Goal: Task Accomplishment & Management: Manage account settings

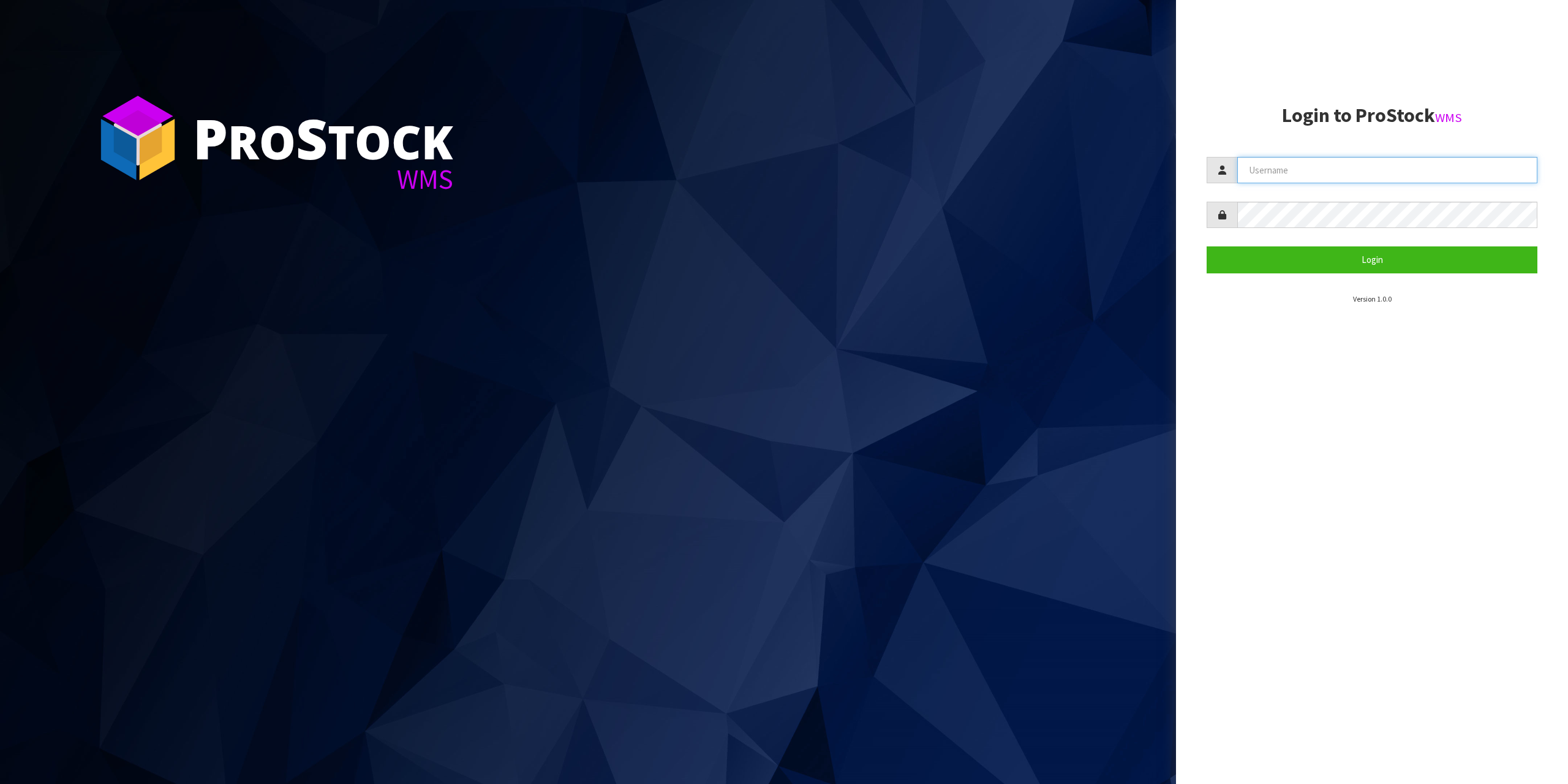
click at [1280, 166] on input "text" at bounding box center [1386, 170] width 300 height 27
type input "zubairmoolla"
click at [1206, 246] on button "Login" at bounding box center [1372, 259] width 331 height 27
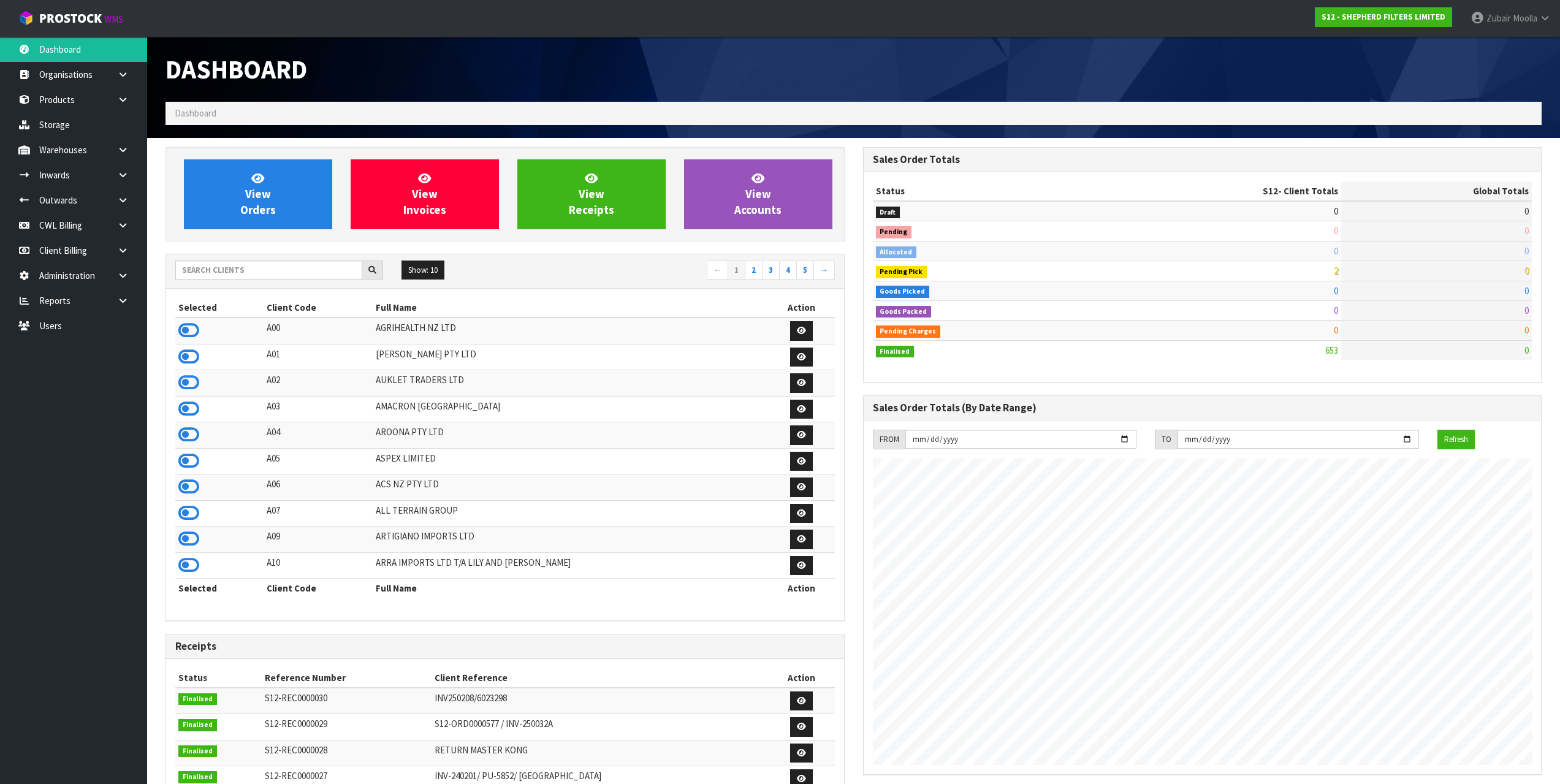
scroll to position [810, 697]
click at [308, 282] on div "Show: 10 5 10 25 50 ← 1 2 3 4 5 →" at bounding box center [505, 271] width 678 height 22
click at [323, 269] on input "text" at bounding box center [269, 270] width 187 height 19
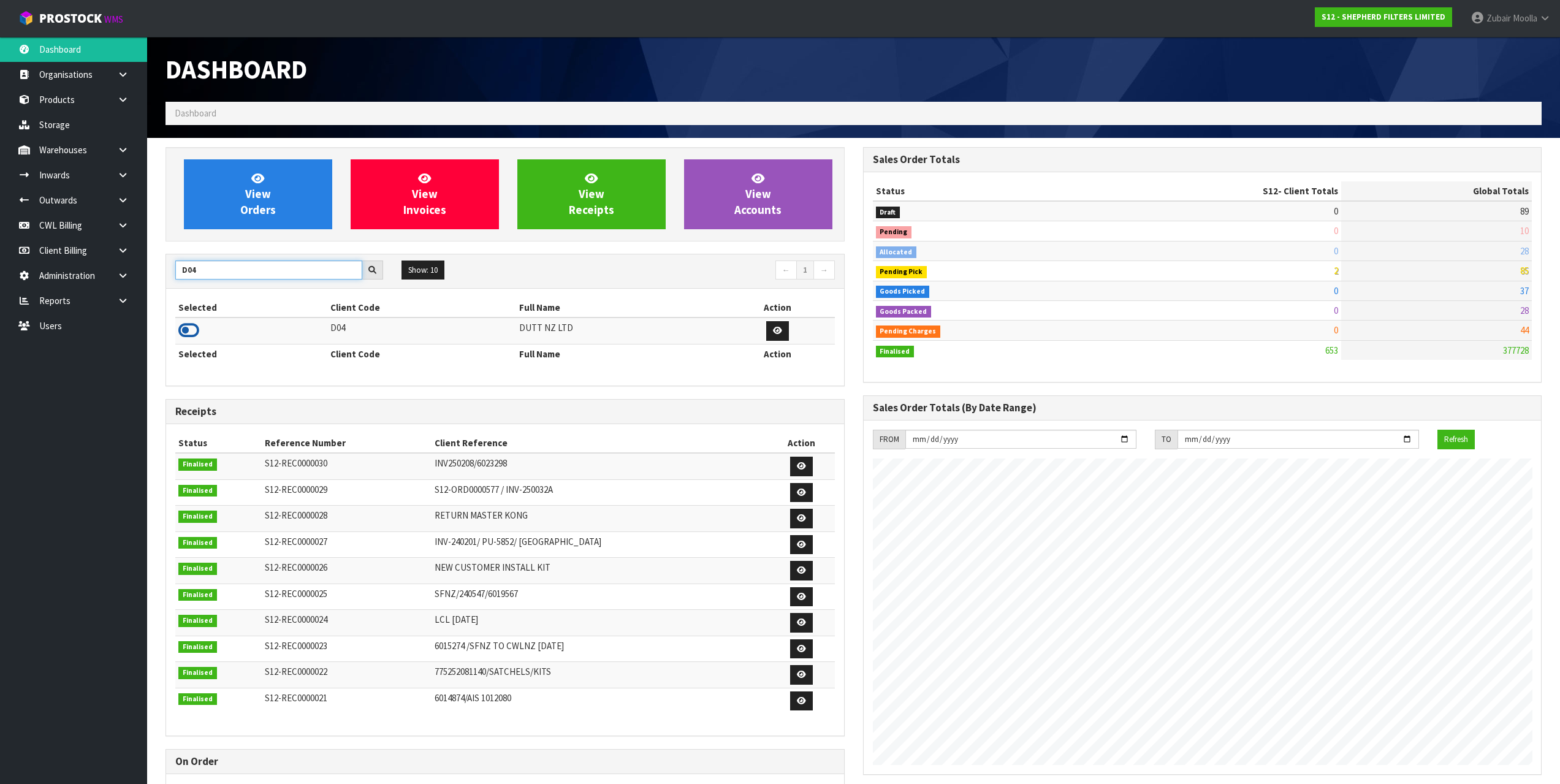
type input "D04"
click at [191, 330] on icon at bounding box center [189, 330] width 21 height 18
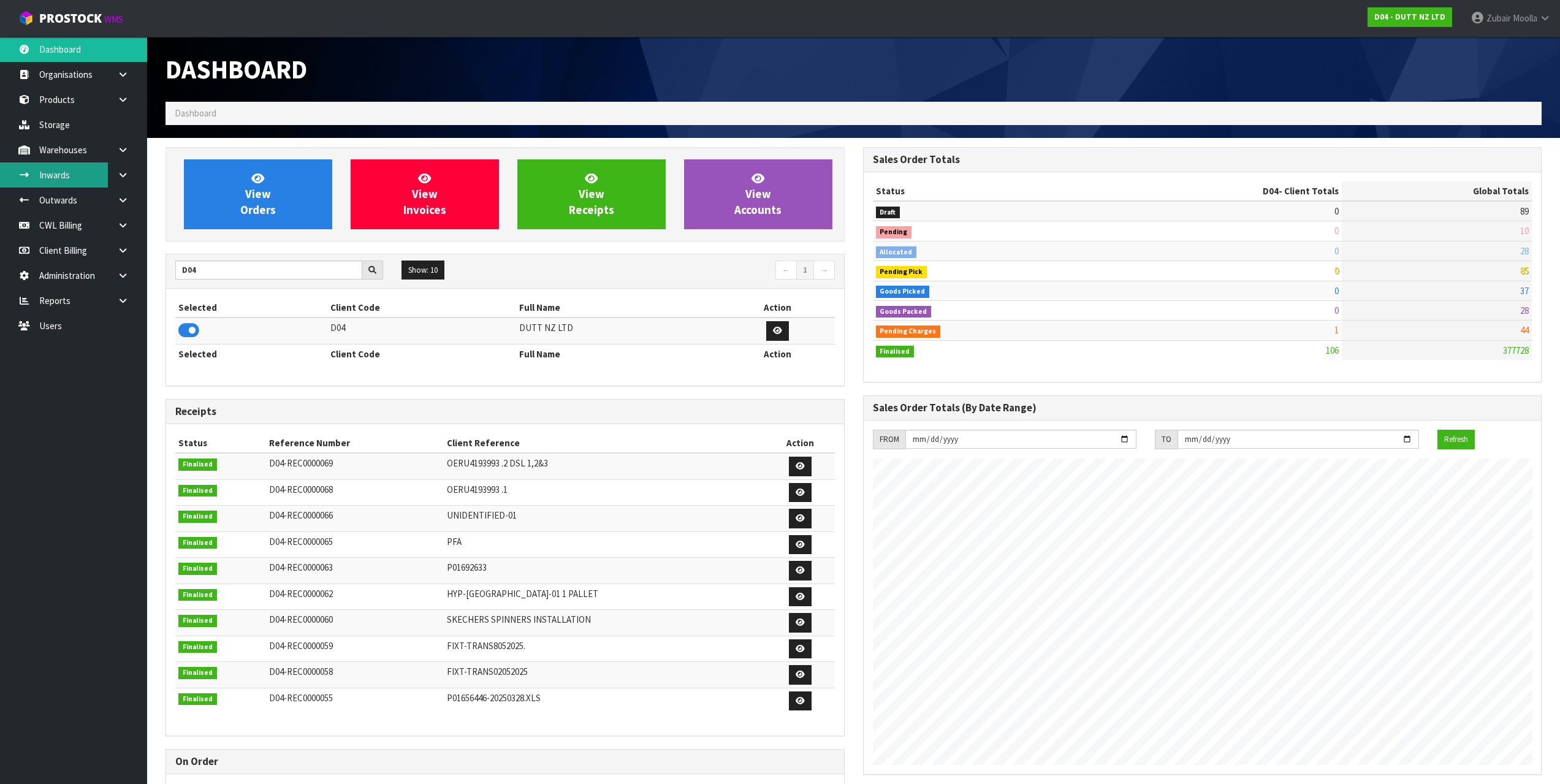
scroll to position [929, 697]
click at [72, 206] on link "Outwards" at bounding box center [73, 199] width 147 height 25
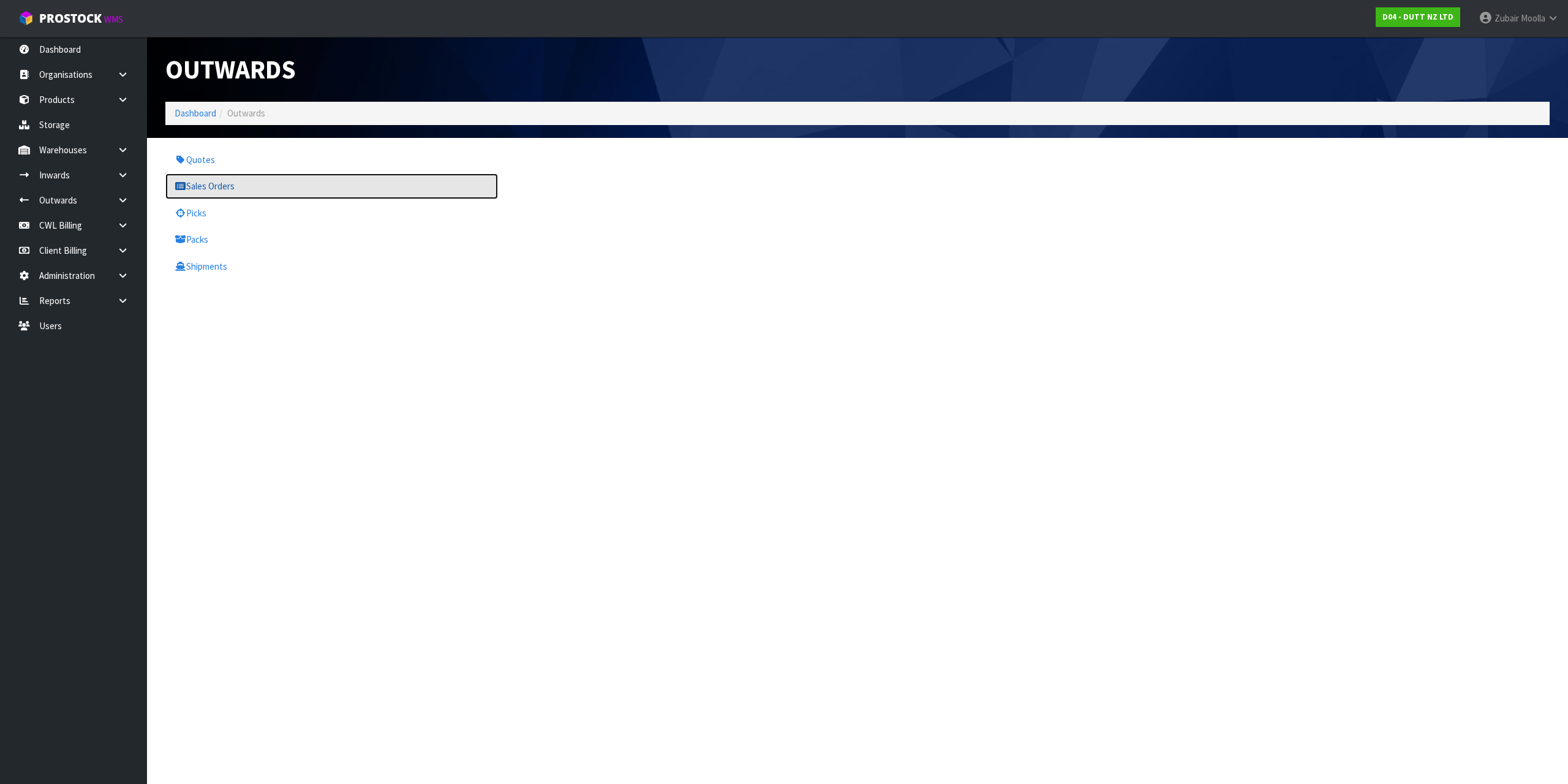
click at [252, 194] on link "Sales Orders" at bounding box center [332, 186] width 333 height 25
click at [552, 68] on h1 "Outwards" at bounding box center [507, 69] width 683 height 28
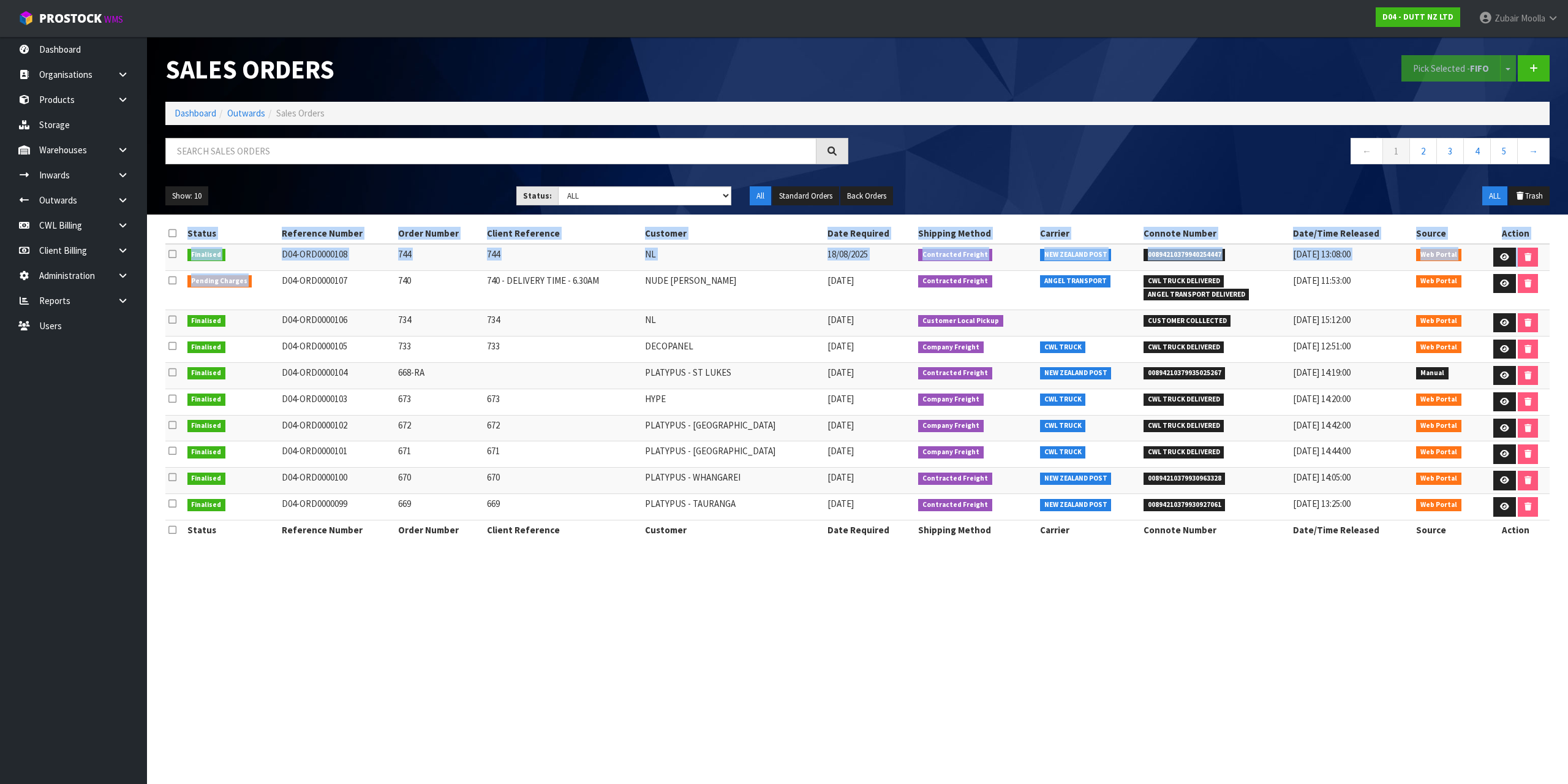
drag, startPoint x: 269, startPoint y: 283, endPoint x: 1525, endPoint y: 301, distance: 1256.1
click at [1548, 301] on tr "Pending Charges D04-ORD0000107 740 740 - DELIVERY TIME - 6.30AM NUDE [PERSON_NA…" at bounding box center [858, 289] width 1384 height 39
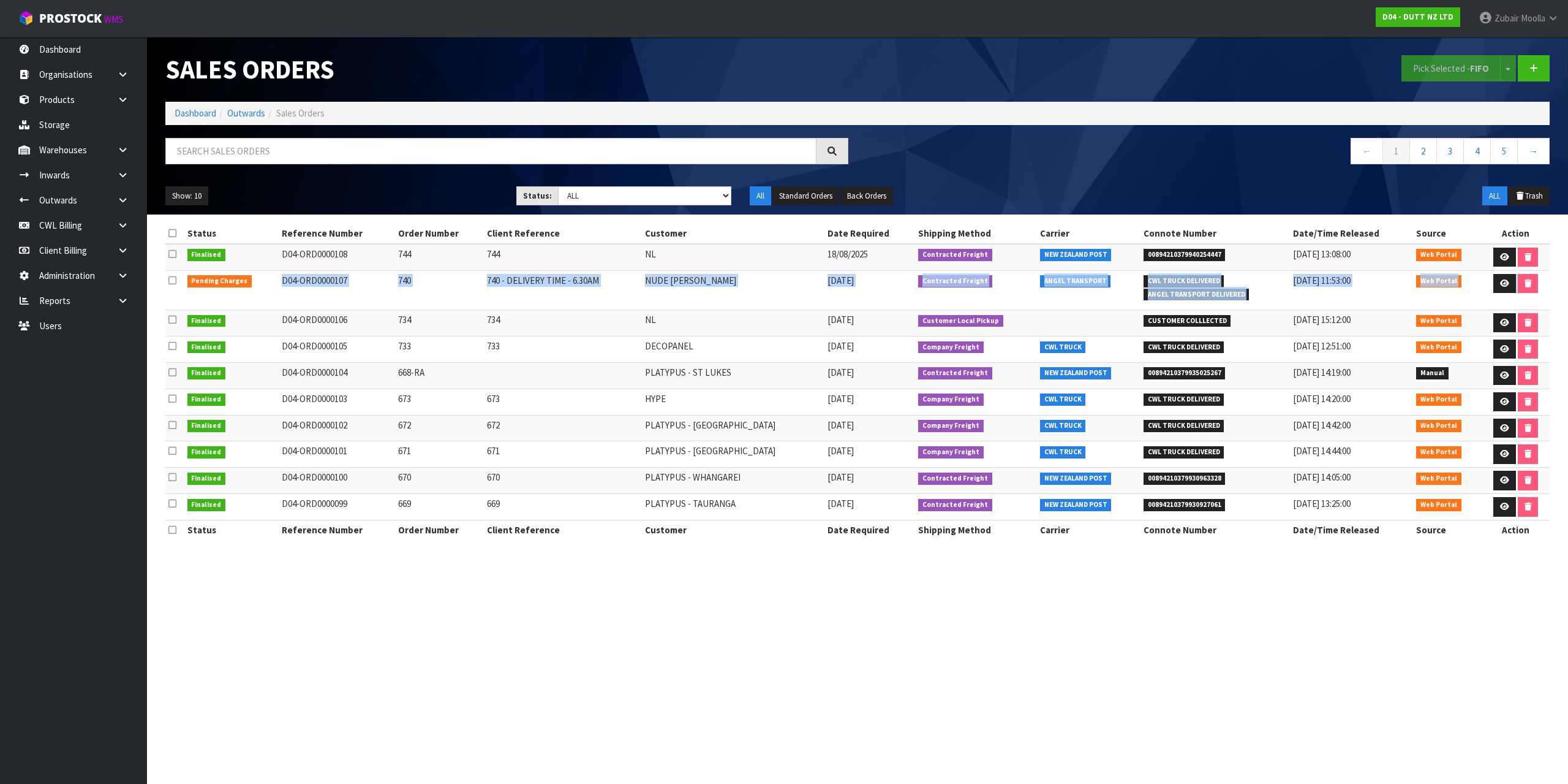
click at [1447, 302] on td "Web Portal" at bounding box center [1447, 289] width 68 height 39
click at [1500, 283] on icon at bounding box center [1504, 283] width 9 height 8
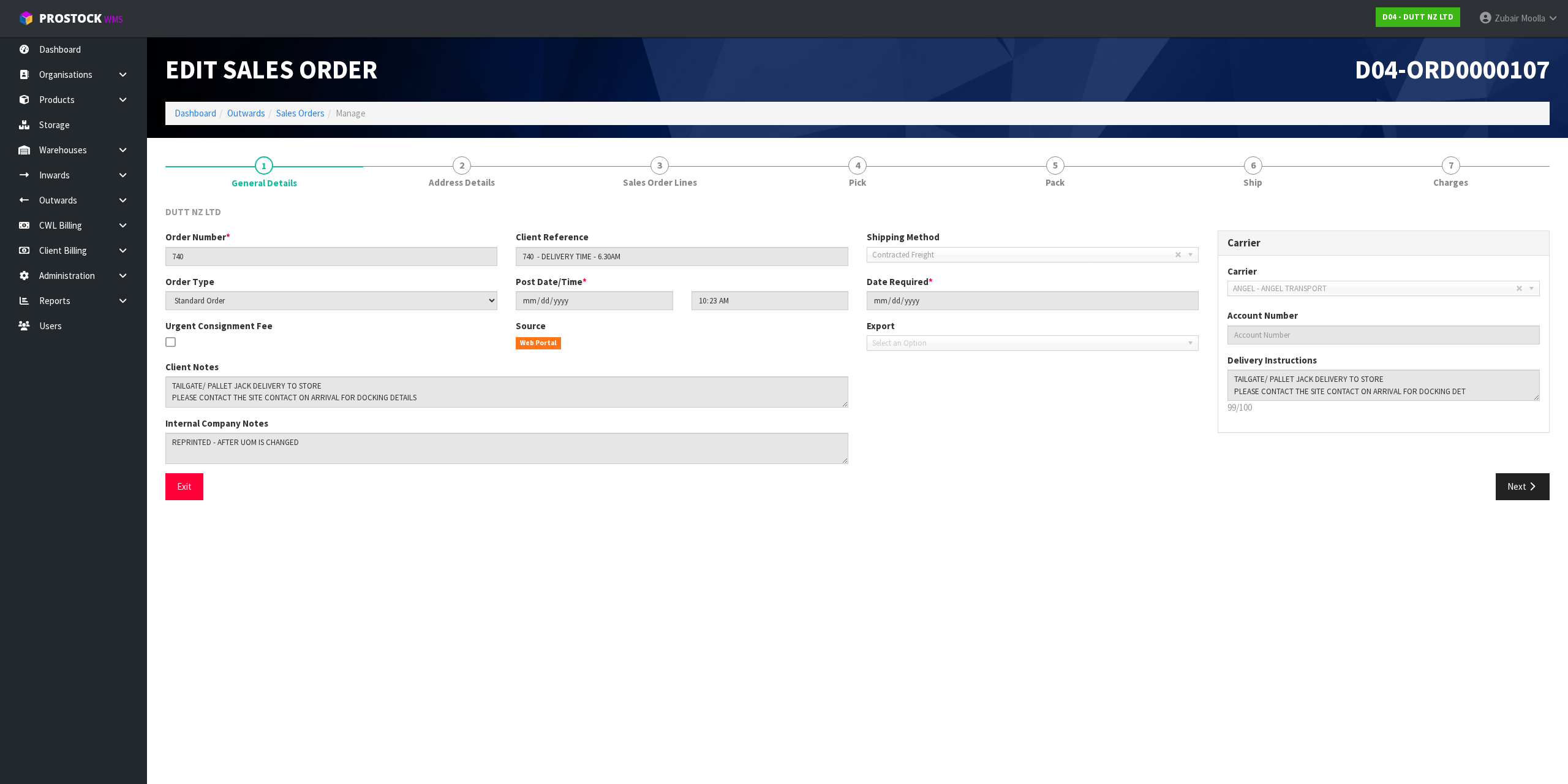
click at [590, 494] on div "Exit" at bounding box center [506, 486] width 702 height 27
click at [1267, 187] on link "6 Ship" at bounding box center [1253, 171] width 198 height 48
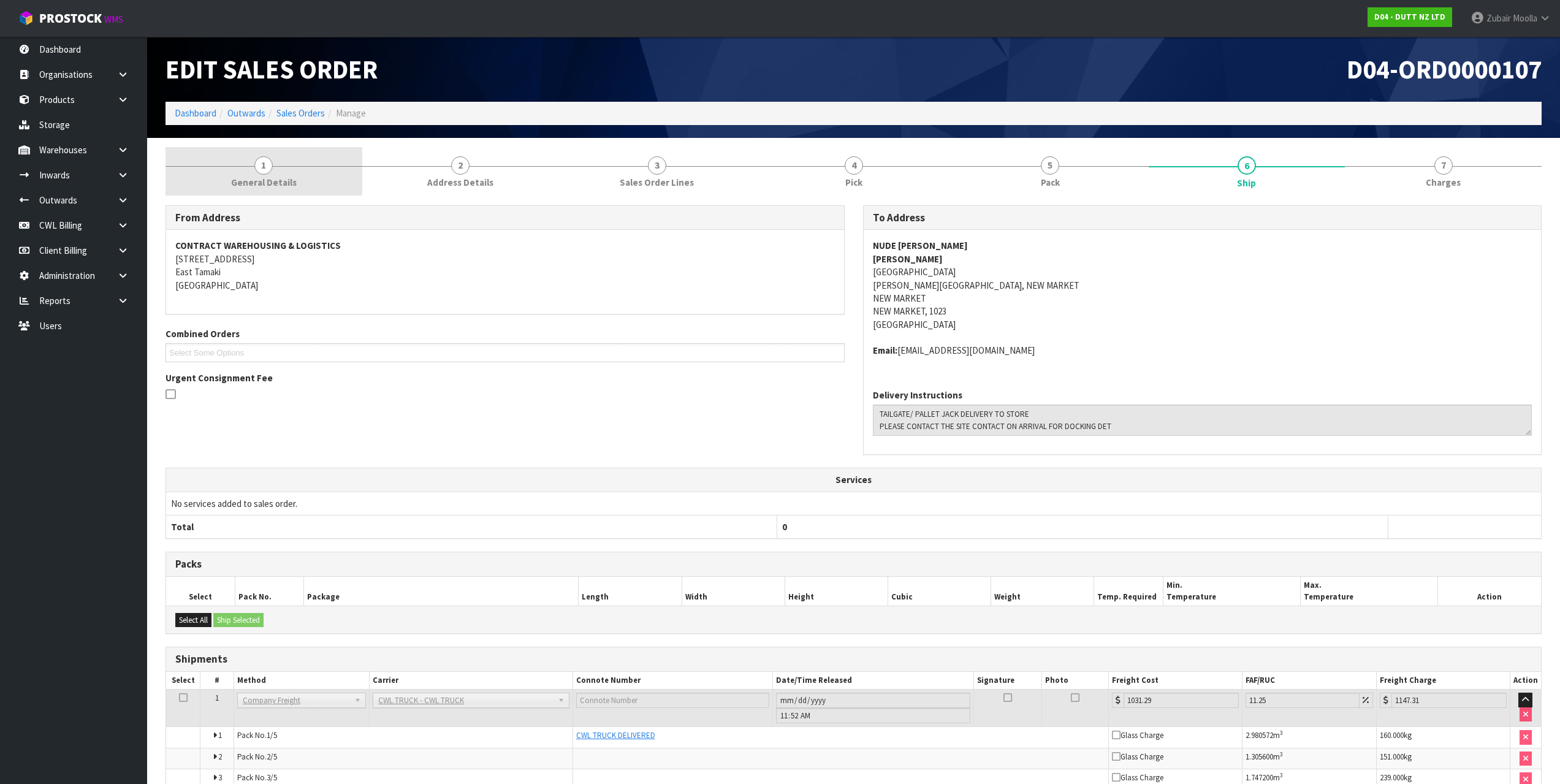
click at [270, 178] on span "General Details" at bounding box center [264, 183] width 66 height 13
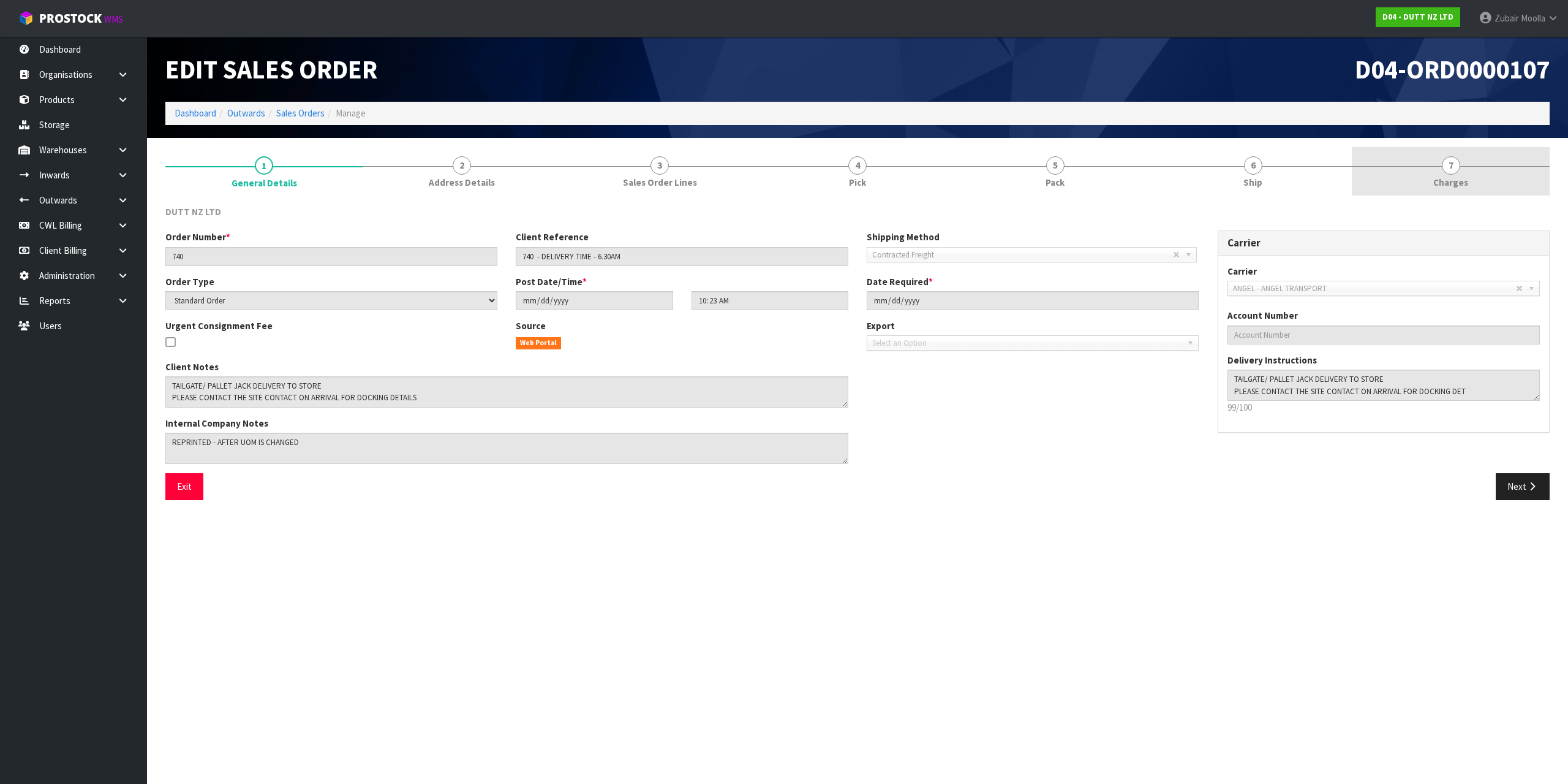
click at [1457, 187] on span "Charges" at bounding box center [1450, 183] width 35 height 13
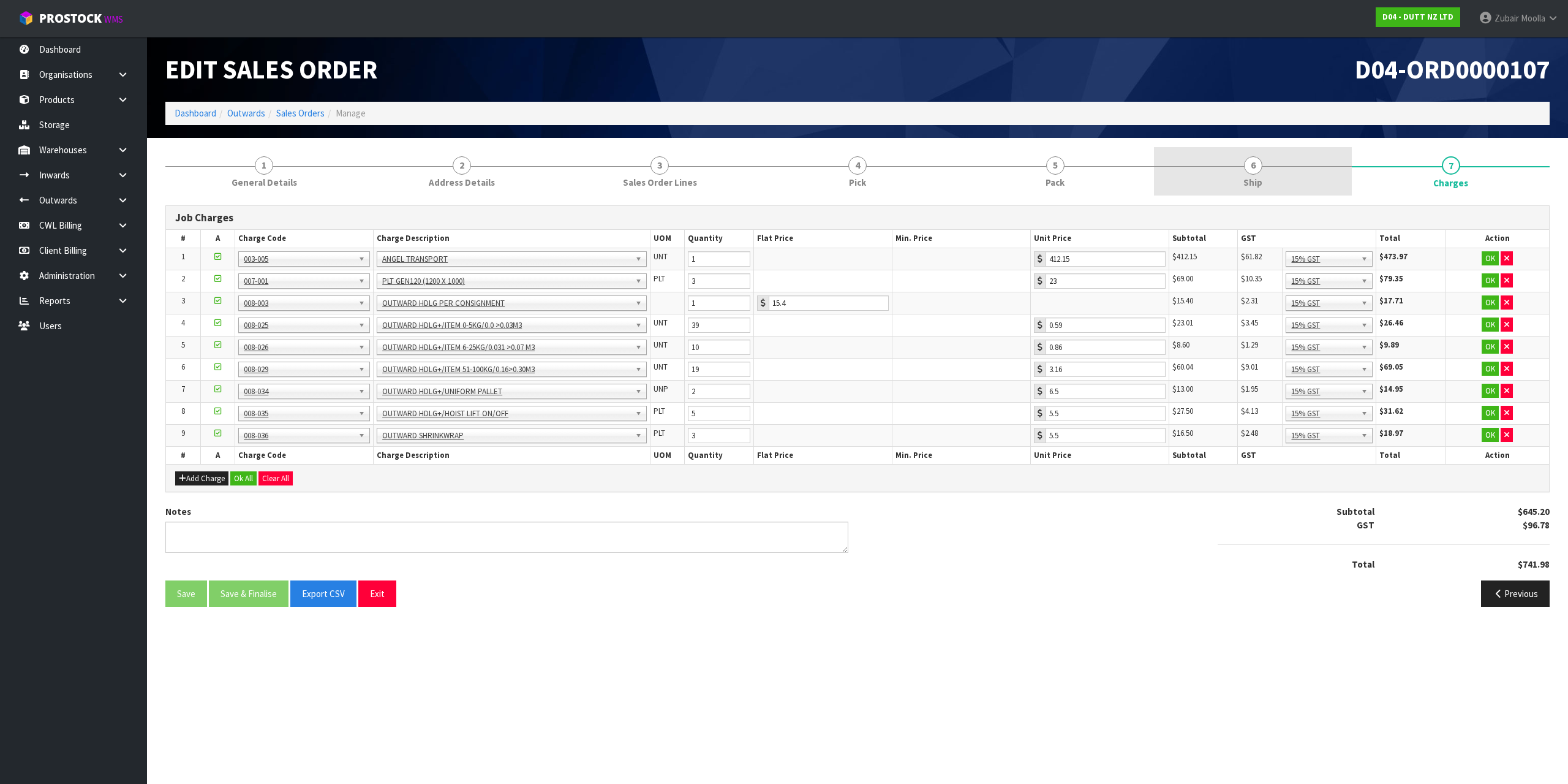
click at [1194, 168] on link "6 Ship" at bounding box center [1253, 171] width 198 height 48
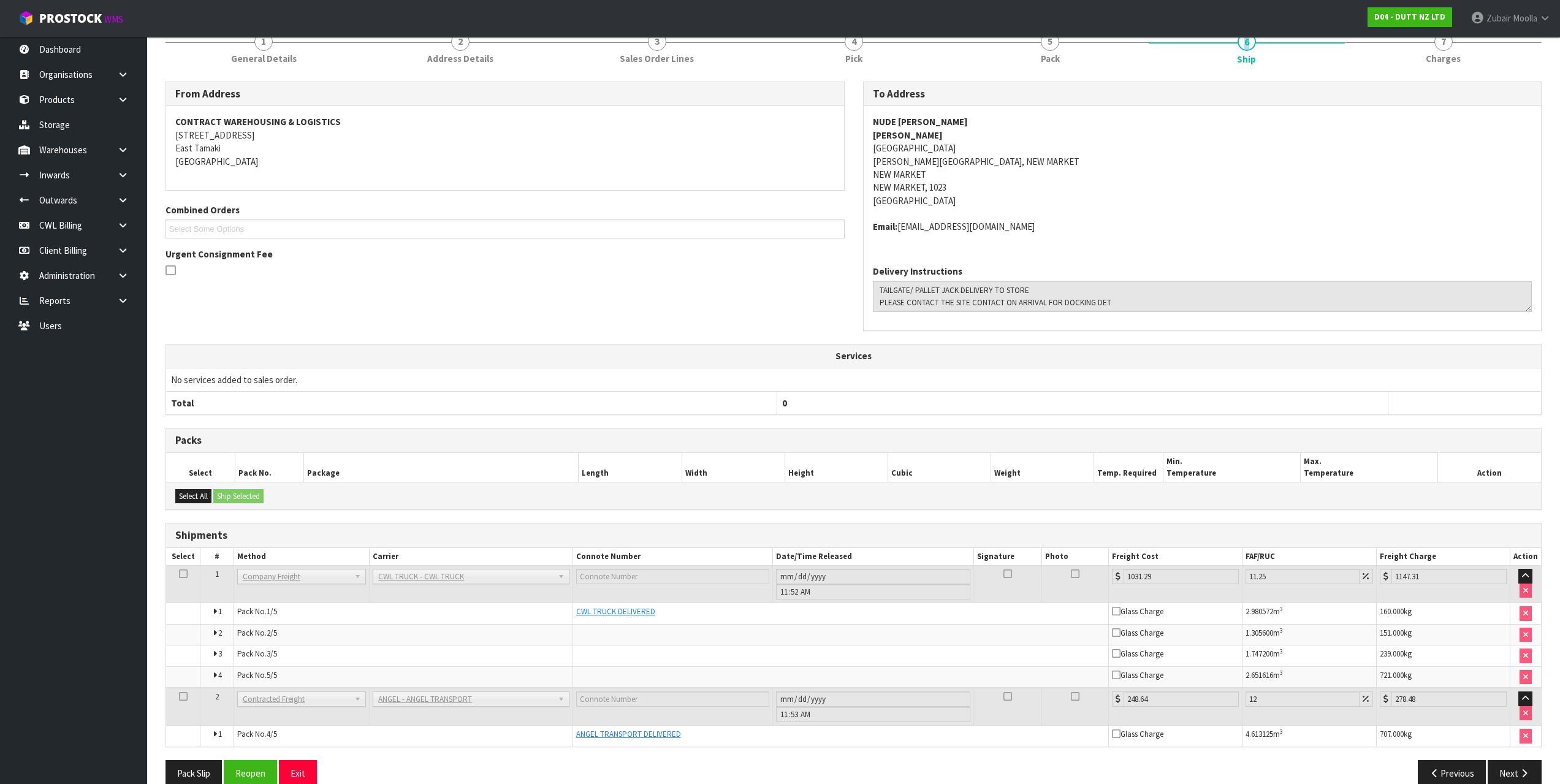
scroll to position [145, 0]
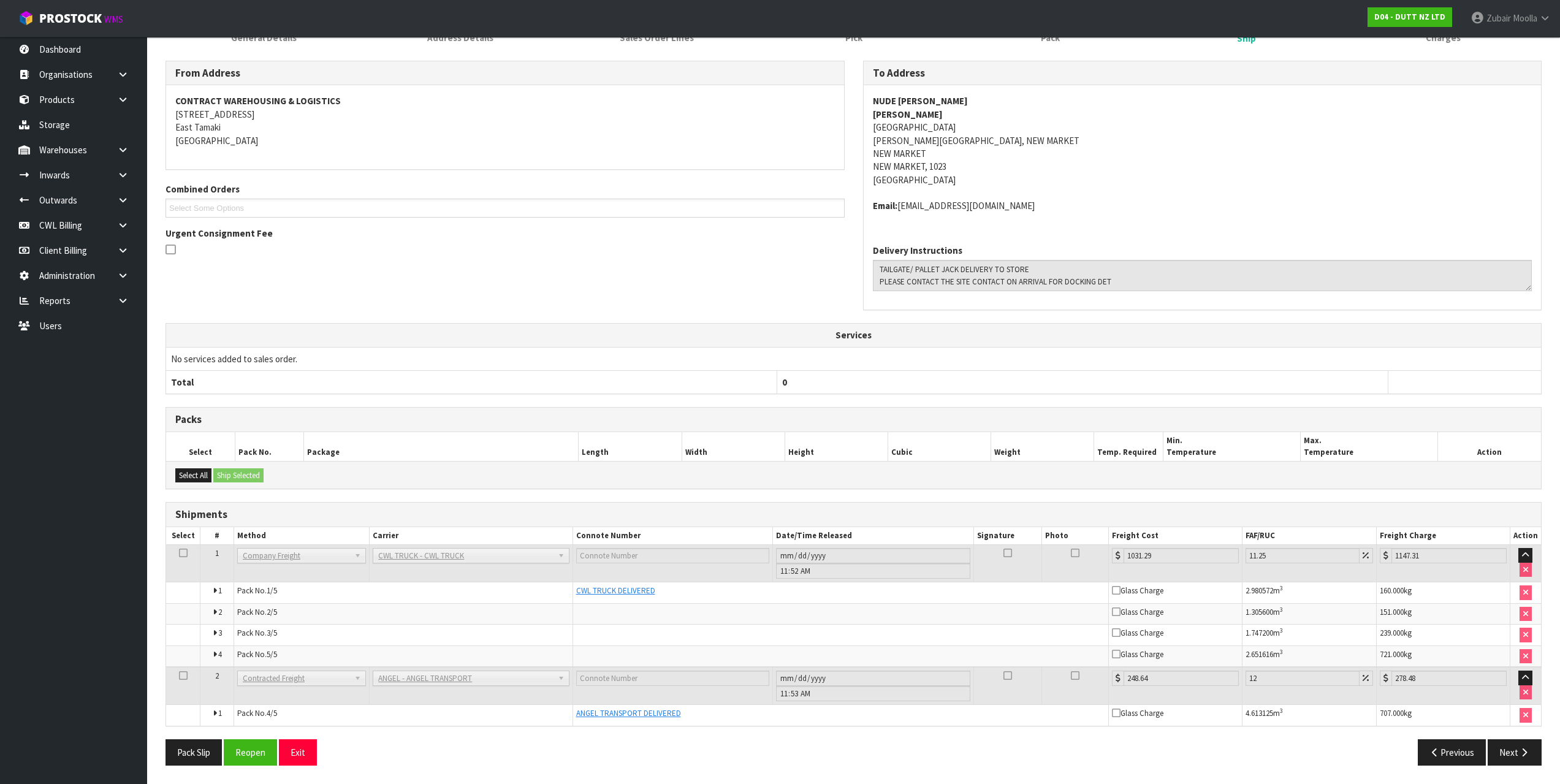
drag, startPoint x: 1073, startPoint y: 623, endPoint x: 951, endPoint y: 655, distance: 126.1
click at [951, 655] on td at bounding box center [841, 655] width 537 height 22
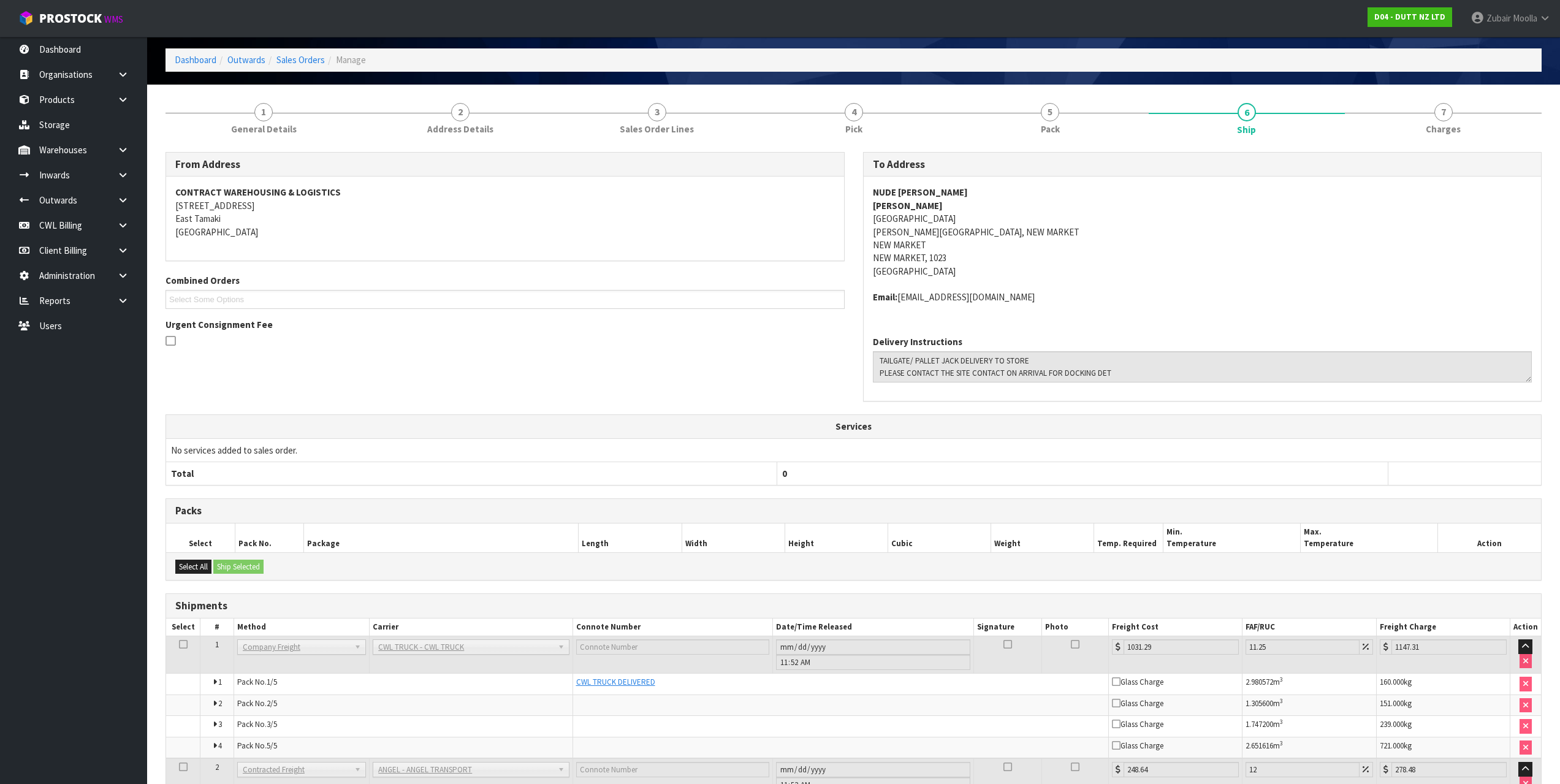
scroll to position [0, 0]
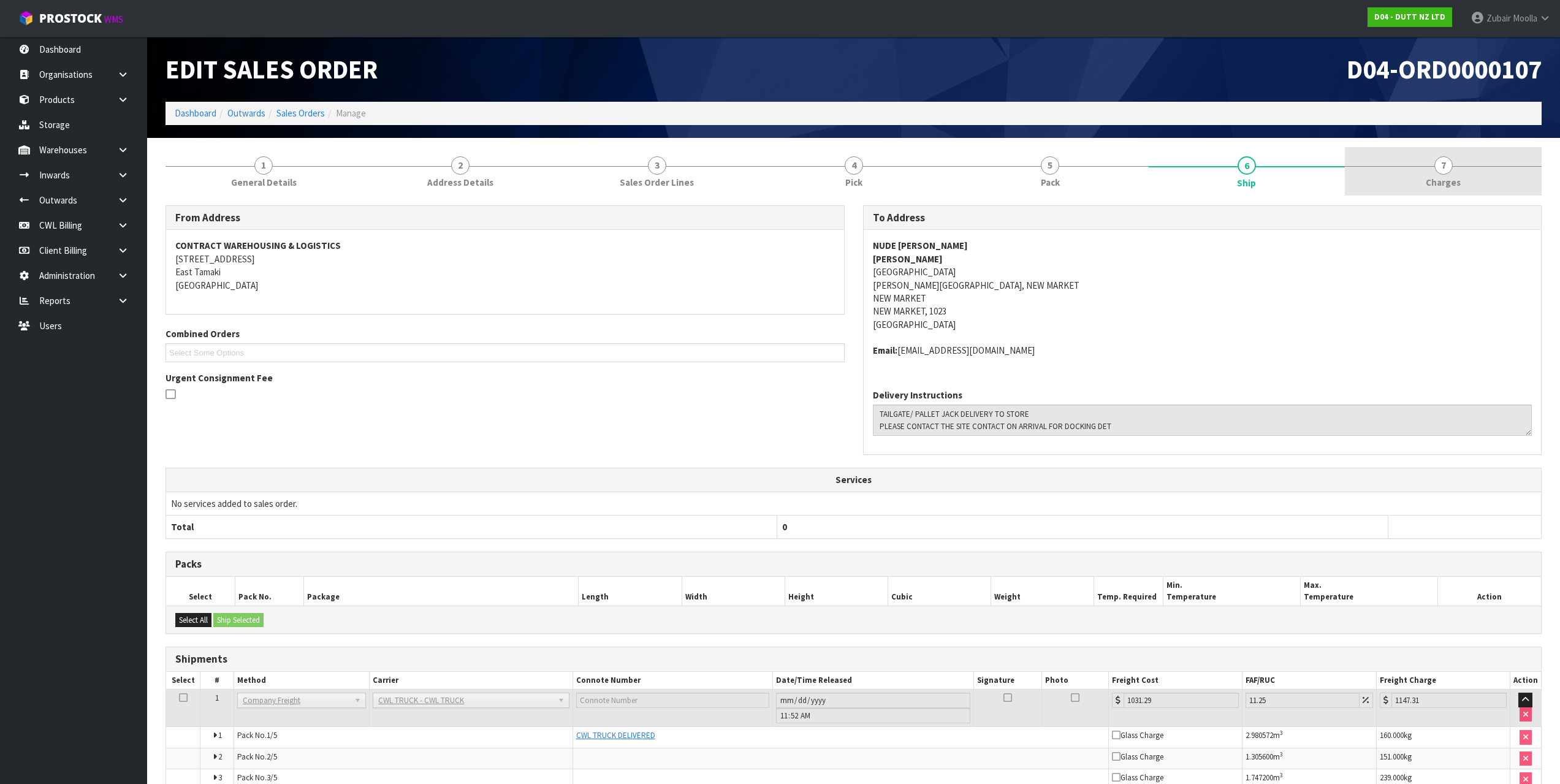
click at [1469, 183] on link "7 [GEOGRAPHIC_DATA]" at bounding box center [1443, 171] width 197 height 48
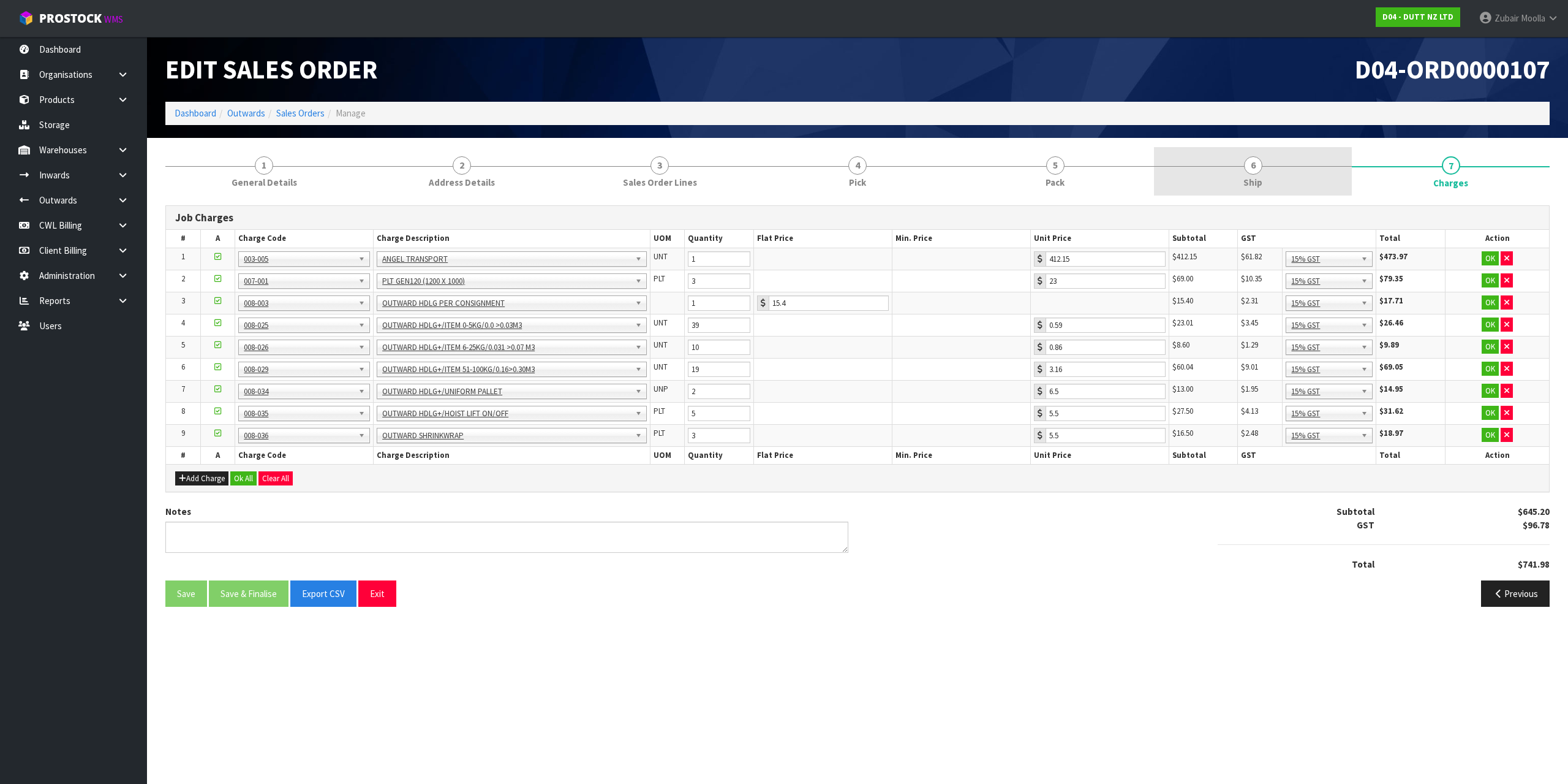
click at [1267, 170] on link "6 Ship" at bounding box center [1253, 171] width 198 height 48
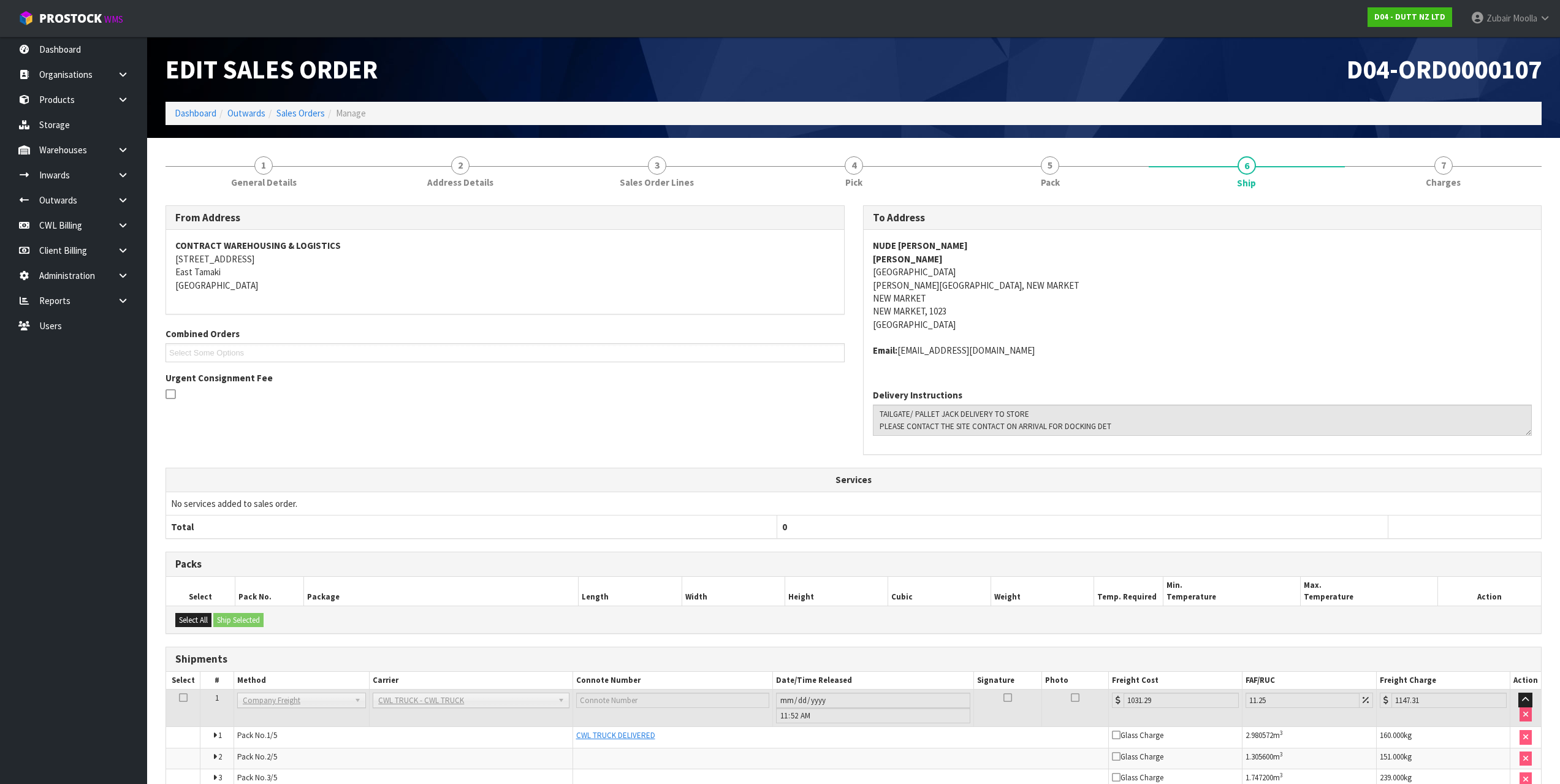
click at [1258, 80] on h1 "D04-ORD0000107" at bounding box center [1203, 69] width 679 height 28
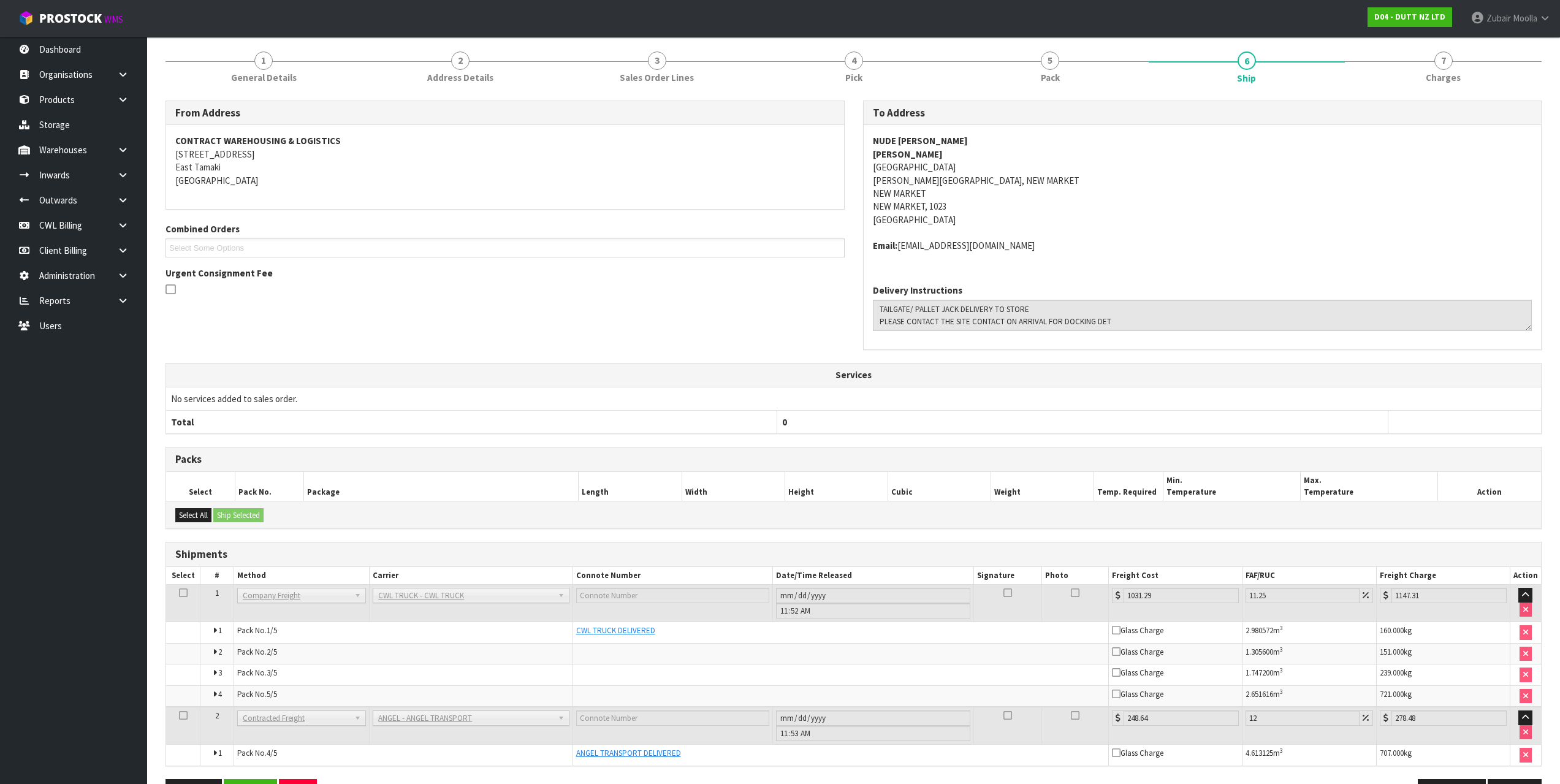
scroll to position [84, 0]
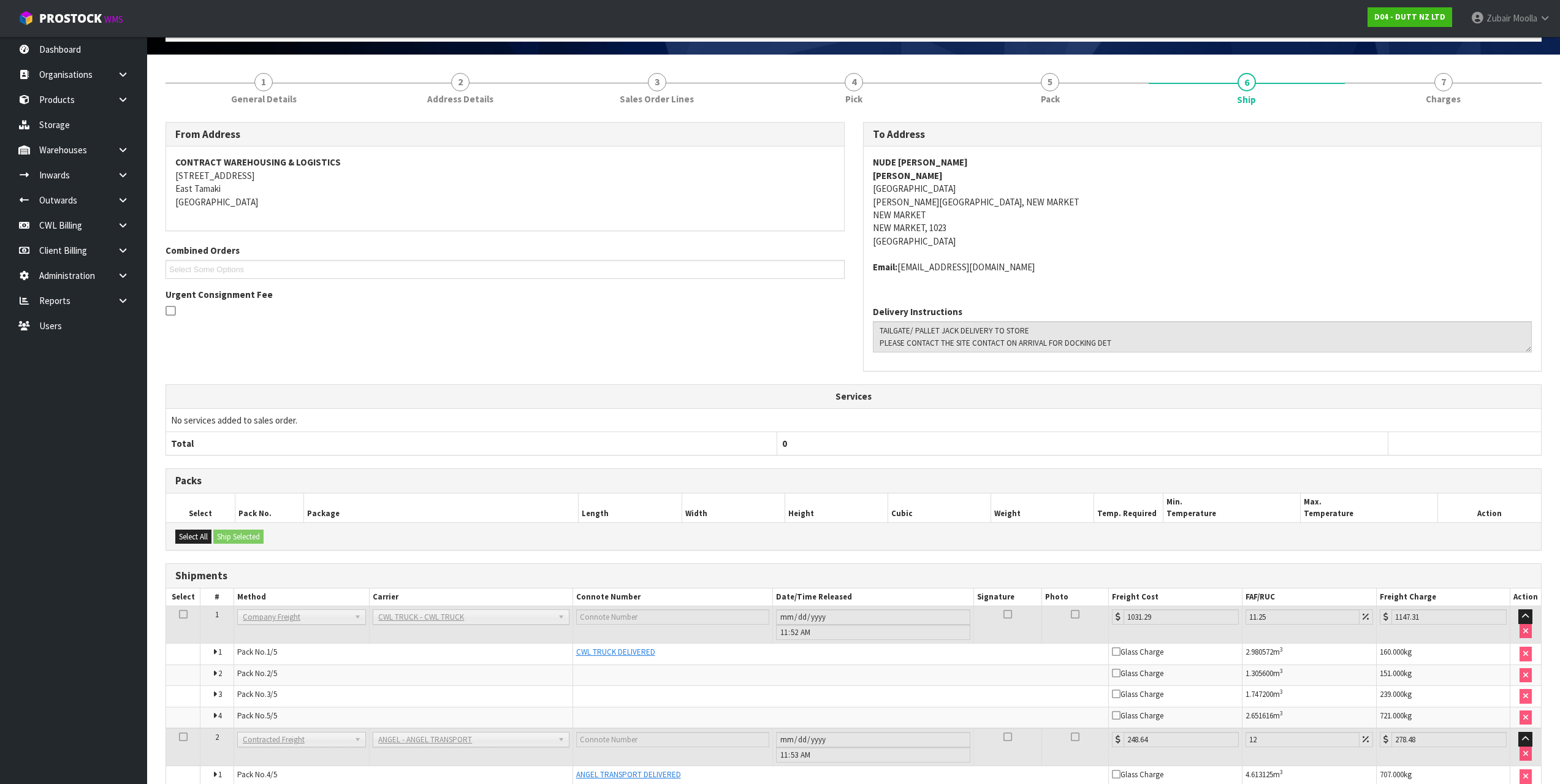
click at [983, 498] on div "Packs Select Pack No. Package Length Width Height Cubic Weight Temp. Required M…" at bounding box center [854, 509] width 1377 height 82
click at [983, 498] on th "Cubic" at bounding box center [940, 507] width 103 height 29
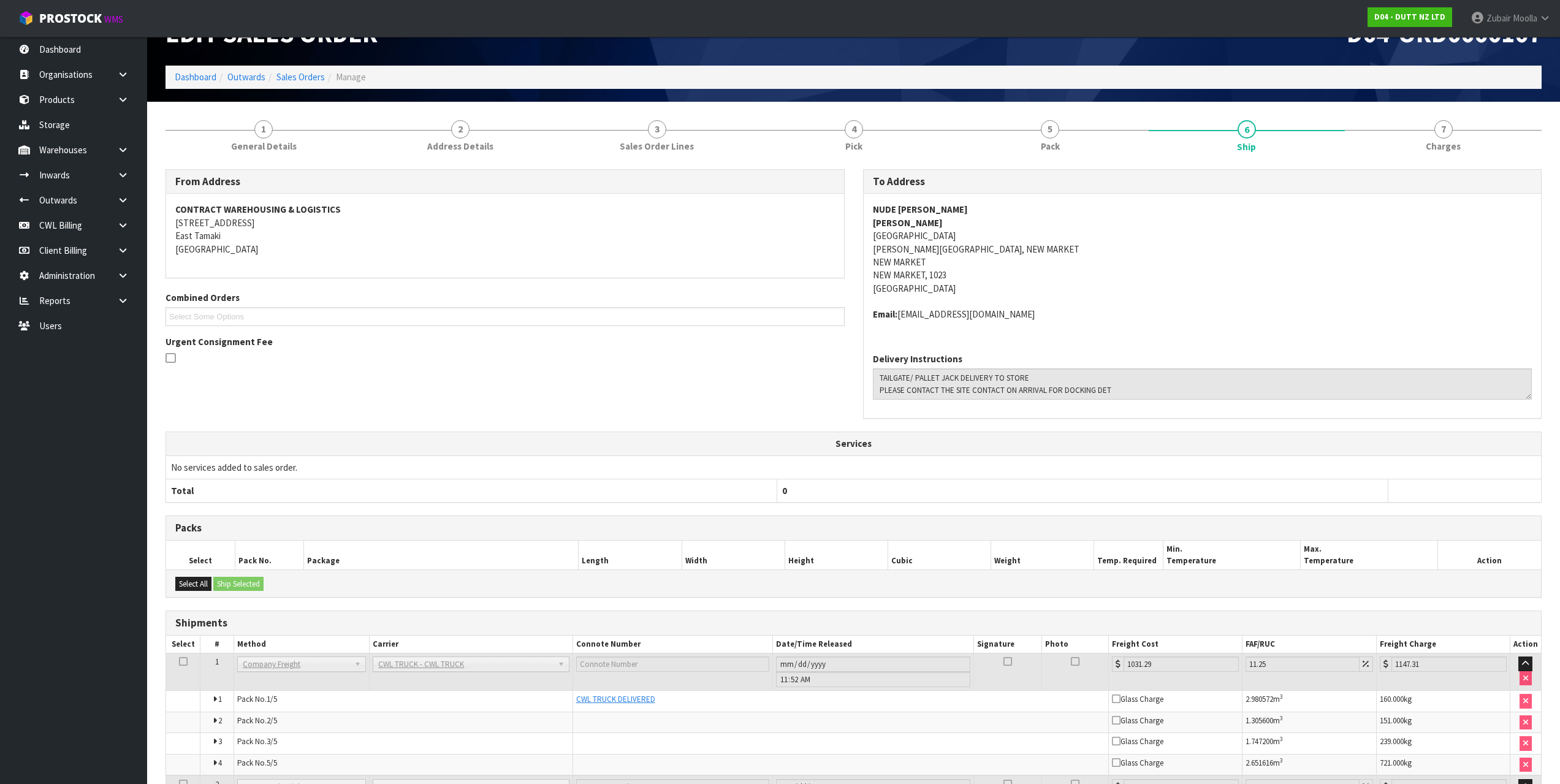
scroll to position [0, 0]
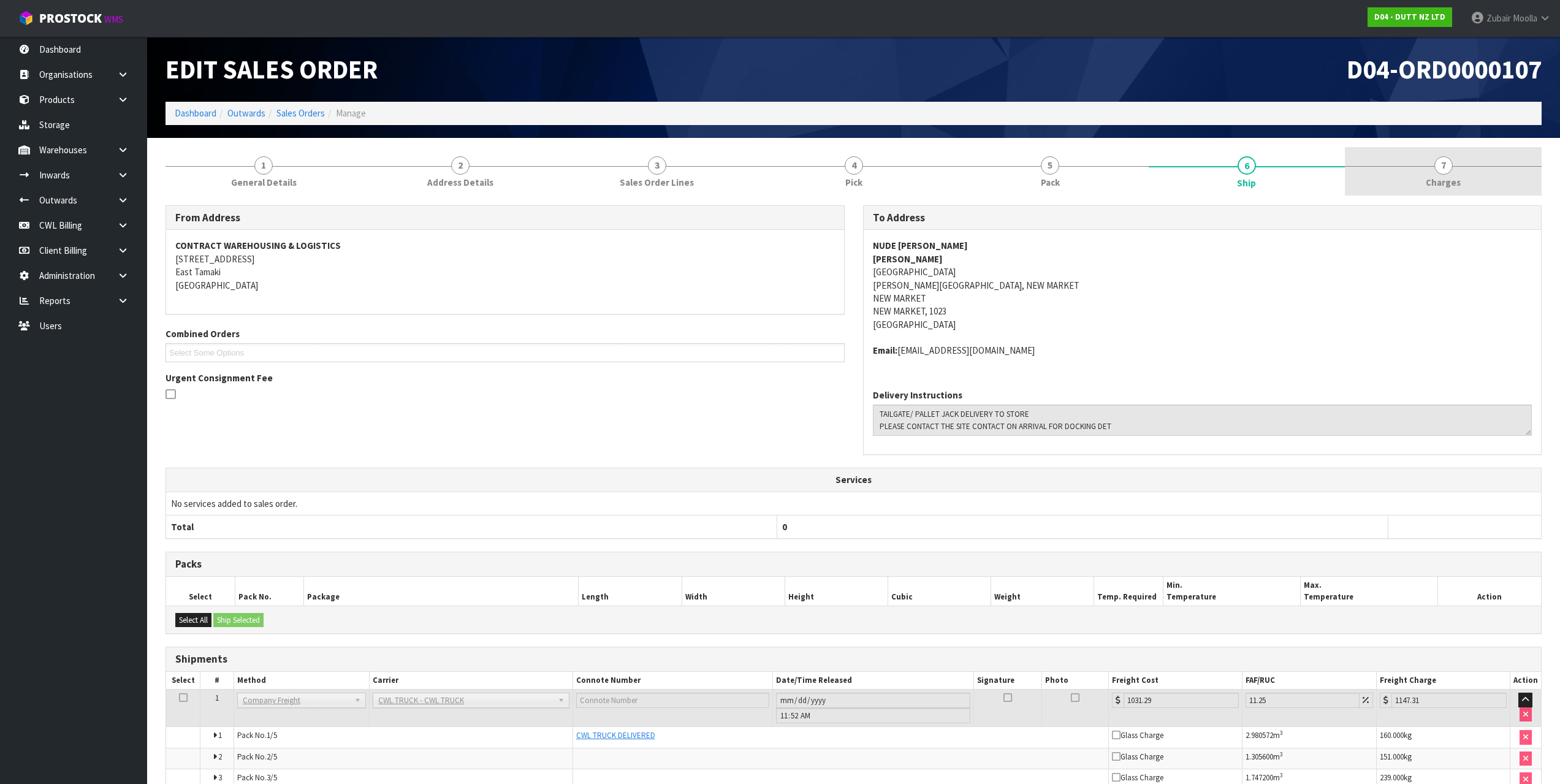
click at [1453, 166] on div at bounding box center [1443, 166] width 197 height 1
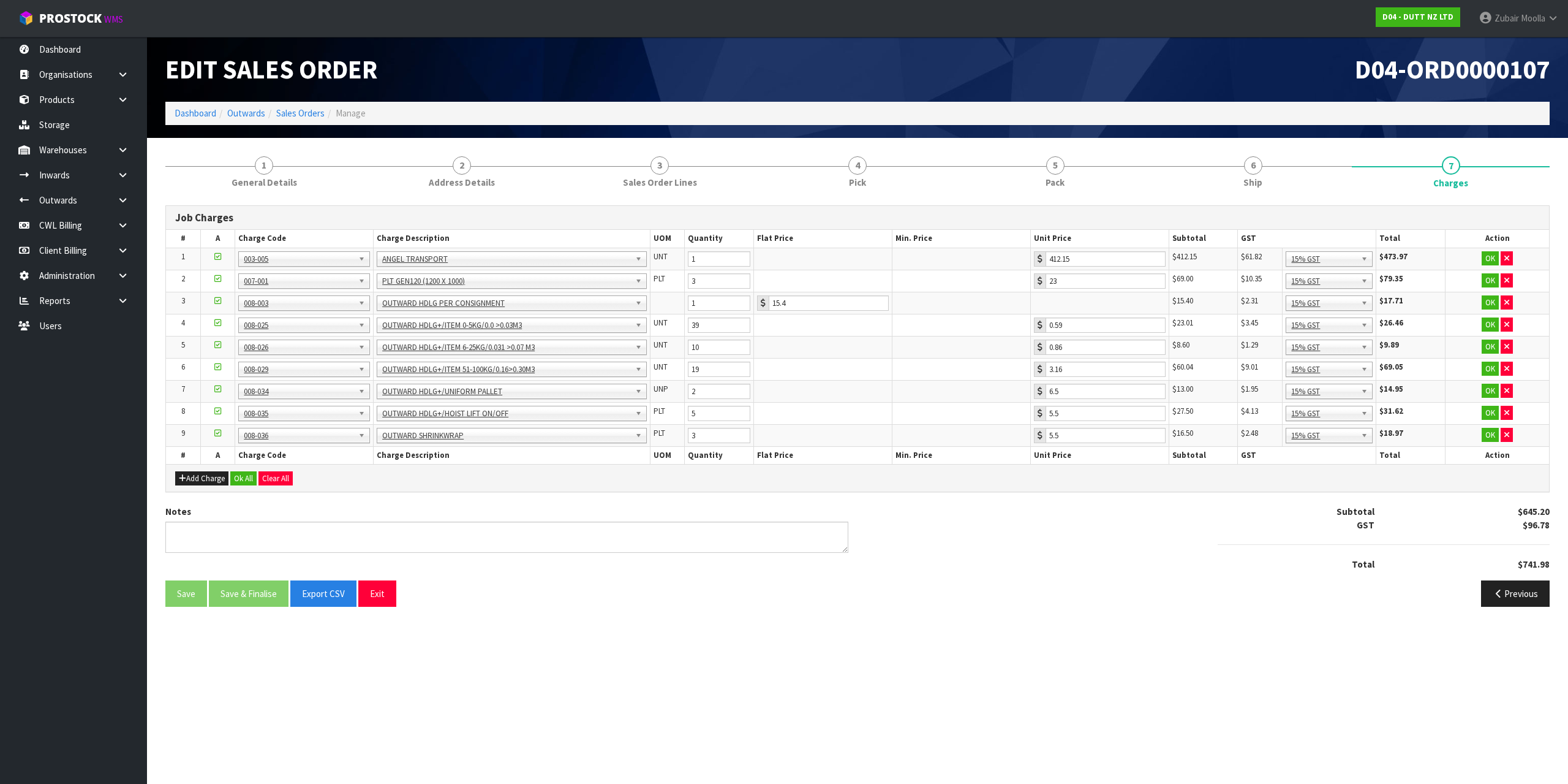
click at [1214, 96] on div "D04-ORD0000107" at bounding box center [1208, 69] width 702 height 65
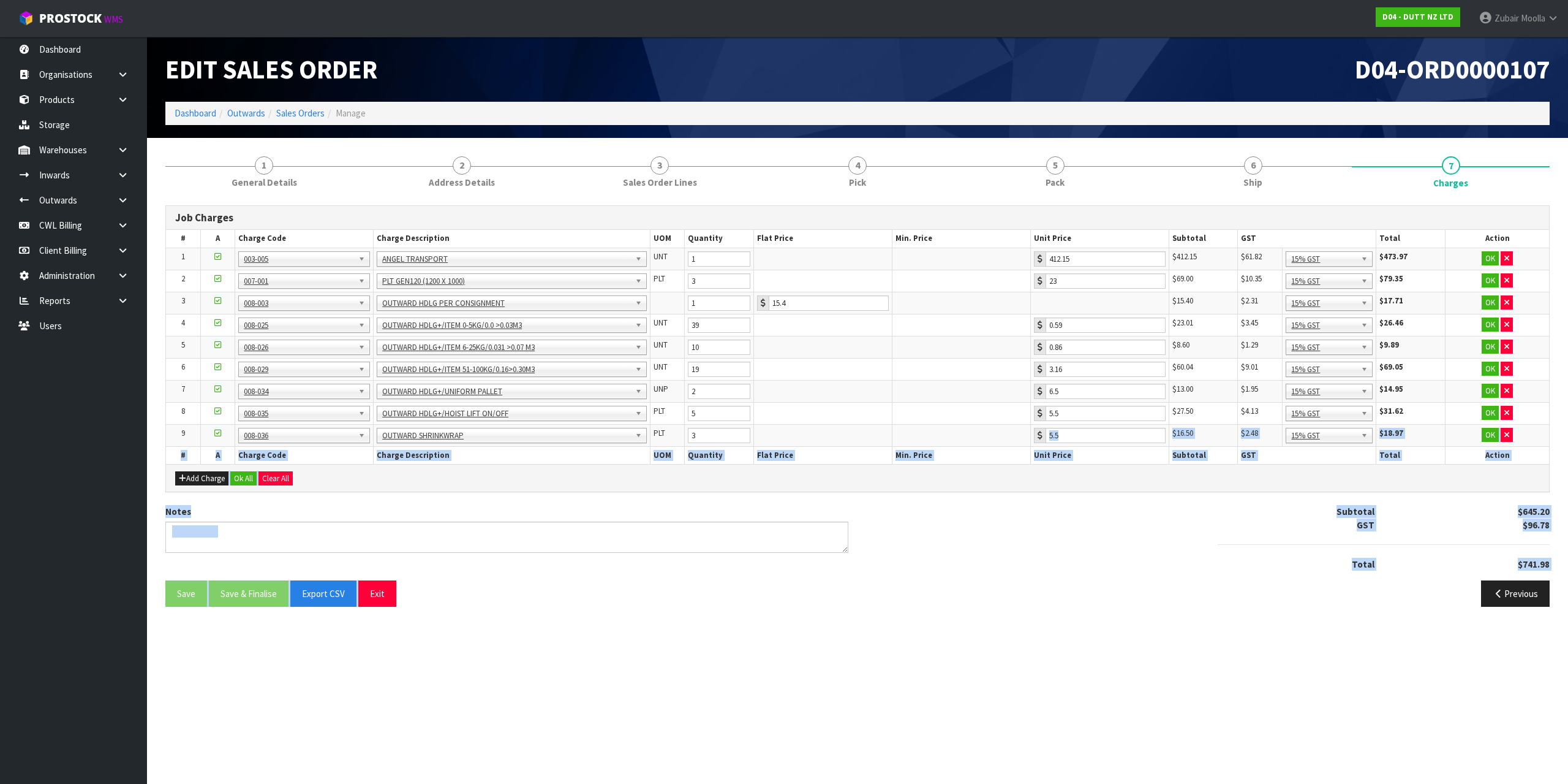
drag, startPoint x: 848, startPoint y: 630, endPoint x: 1154, endPoint y: 125, distance: 590.5
click at [1098, 233] on section "Edit Sales Order D04-ORD0000107 Dashboard Outwards Sales Orders Manage 1 Genera…" at bounding box center [784, 392] width 1568 height 784
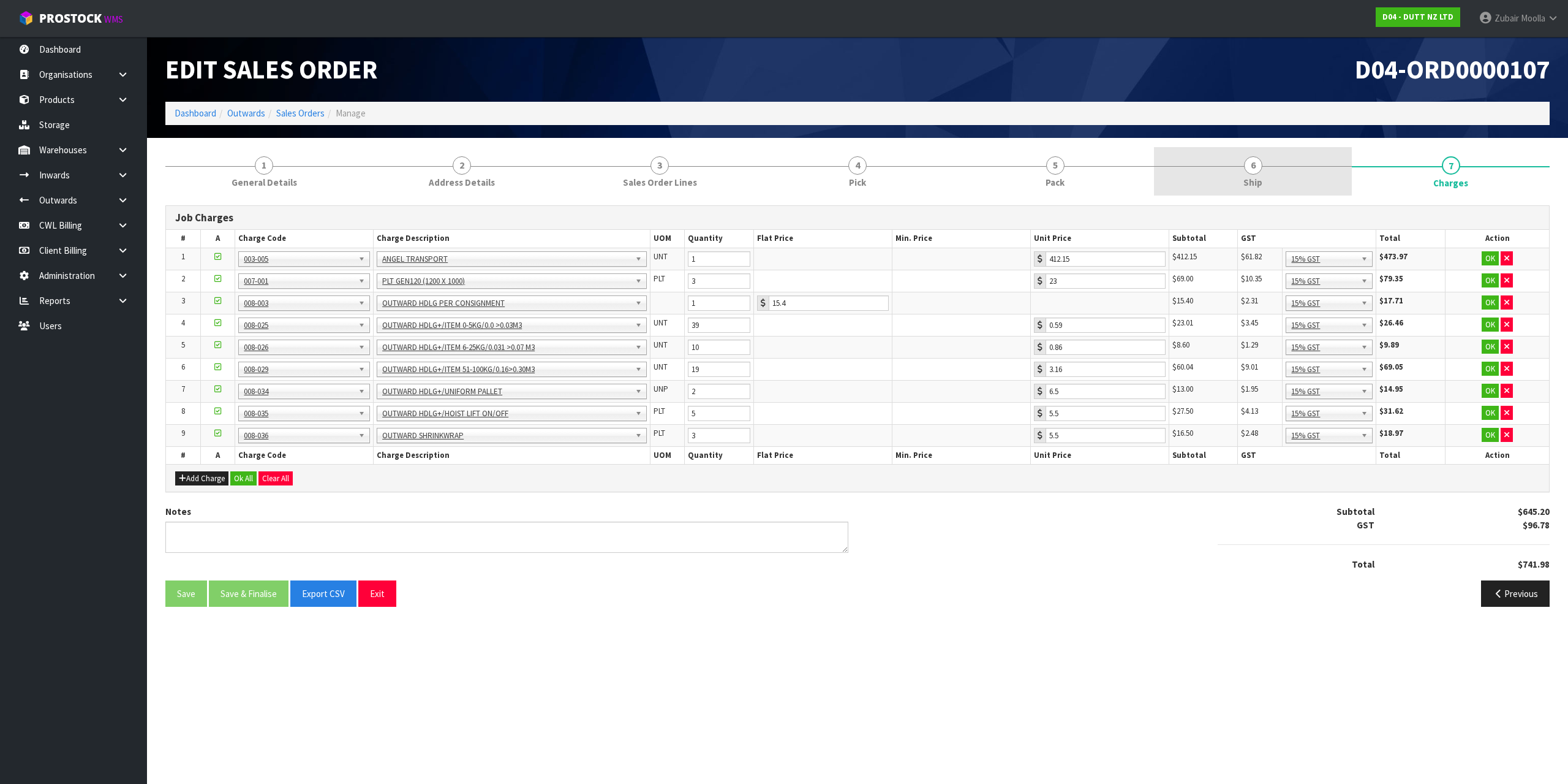
drag, startPoint x: 1275, startPoint y: 187, endPoint x: 1278, endPoint y: 167, distance: 20.2
click at [1278, 186] on link "6 Ship" at bounding box center [1253, 171] width 198 height 48
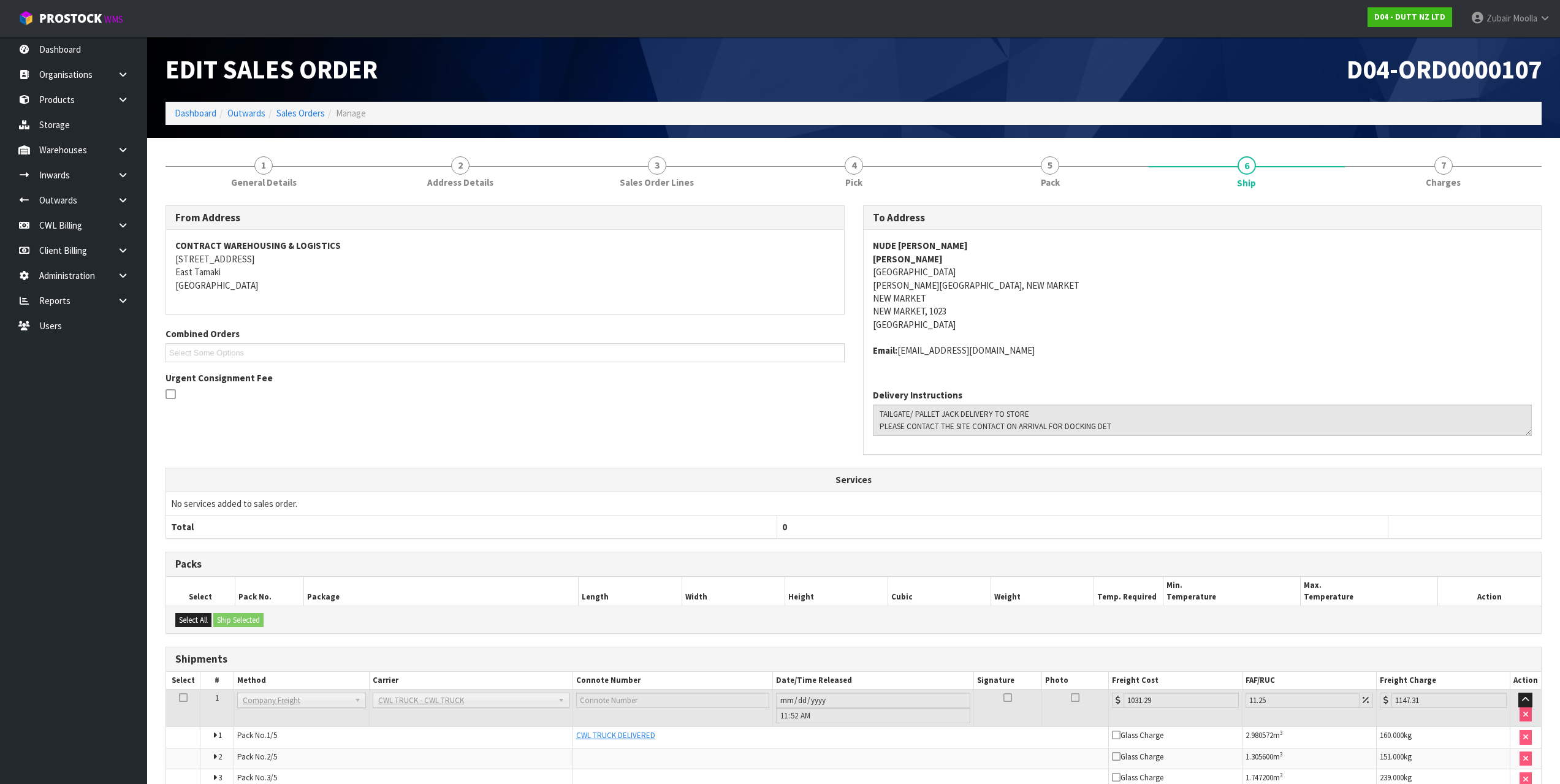
click at [1275, 119] on ol "Dashboard Outwards Sales Orders Manage" at bounding box center [854, 113] width 1377 height 23
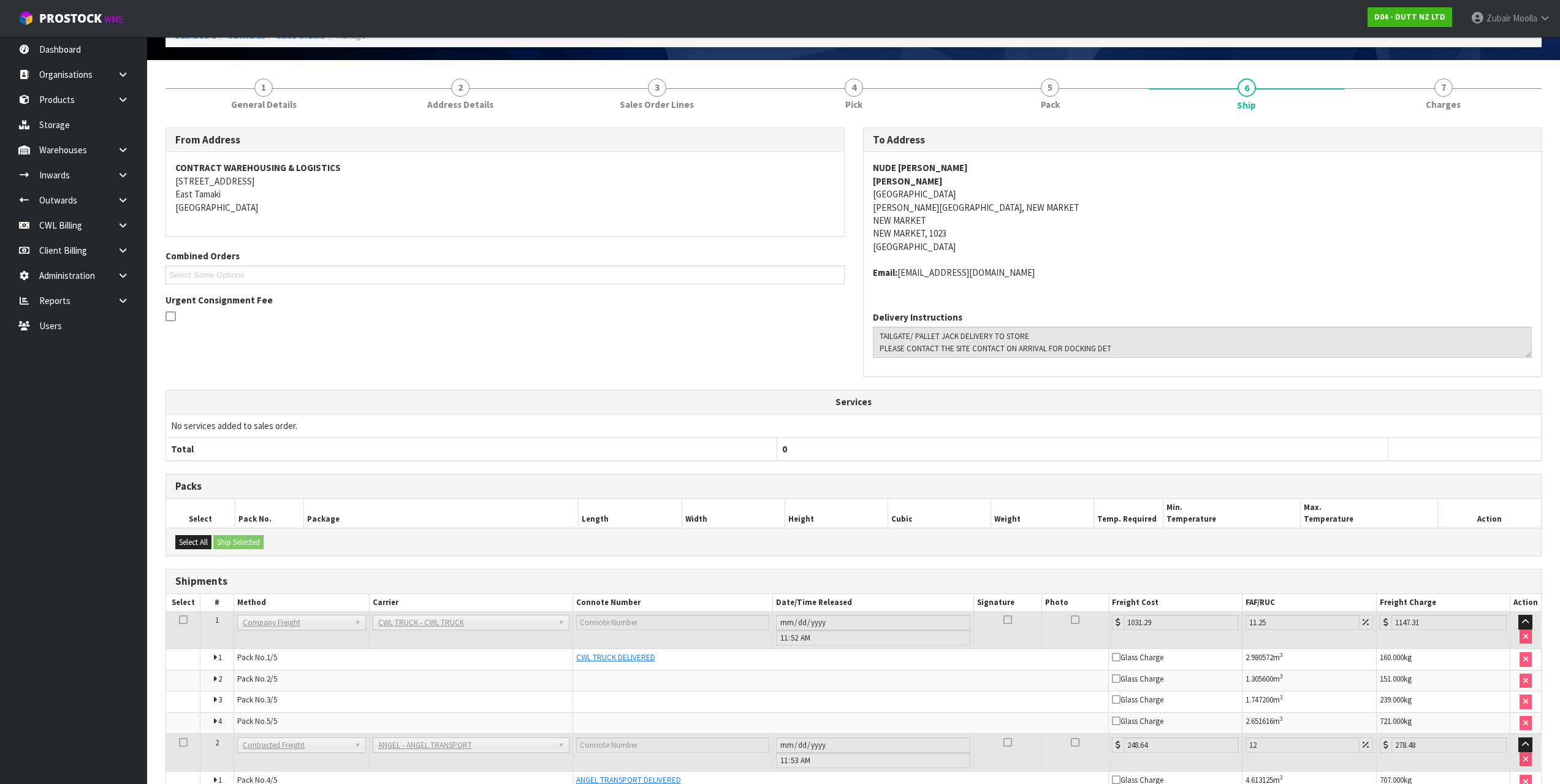
scroll to position [145, 0]
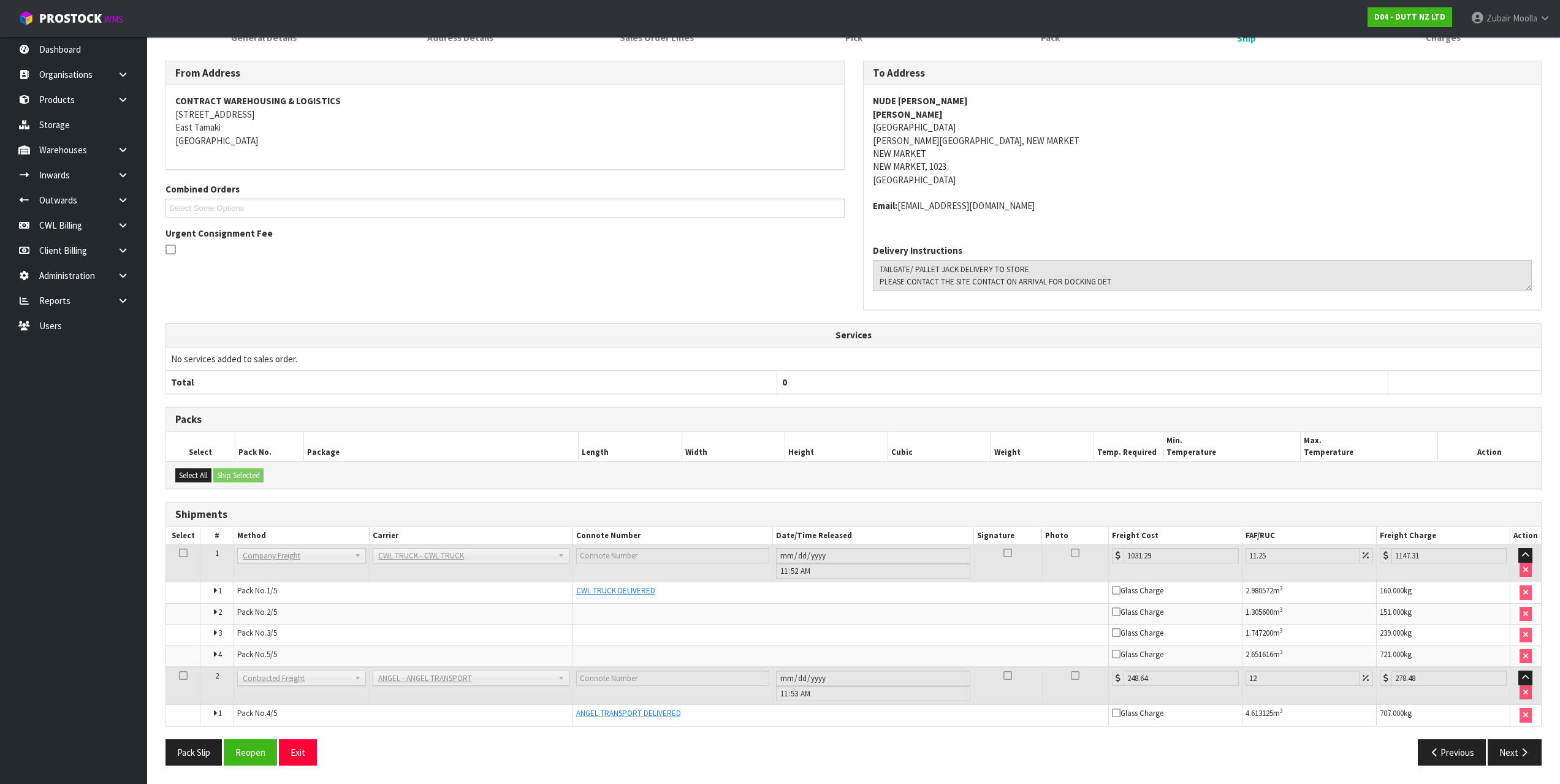
drag, startPoint x: 1257, startPoint y: 88, endPoint x: 1216, endPoint y: 318, distance: 233.6
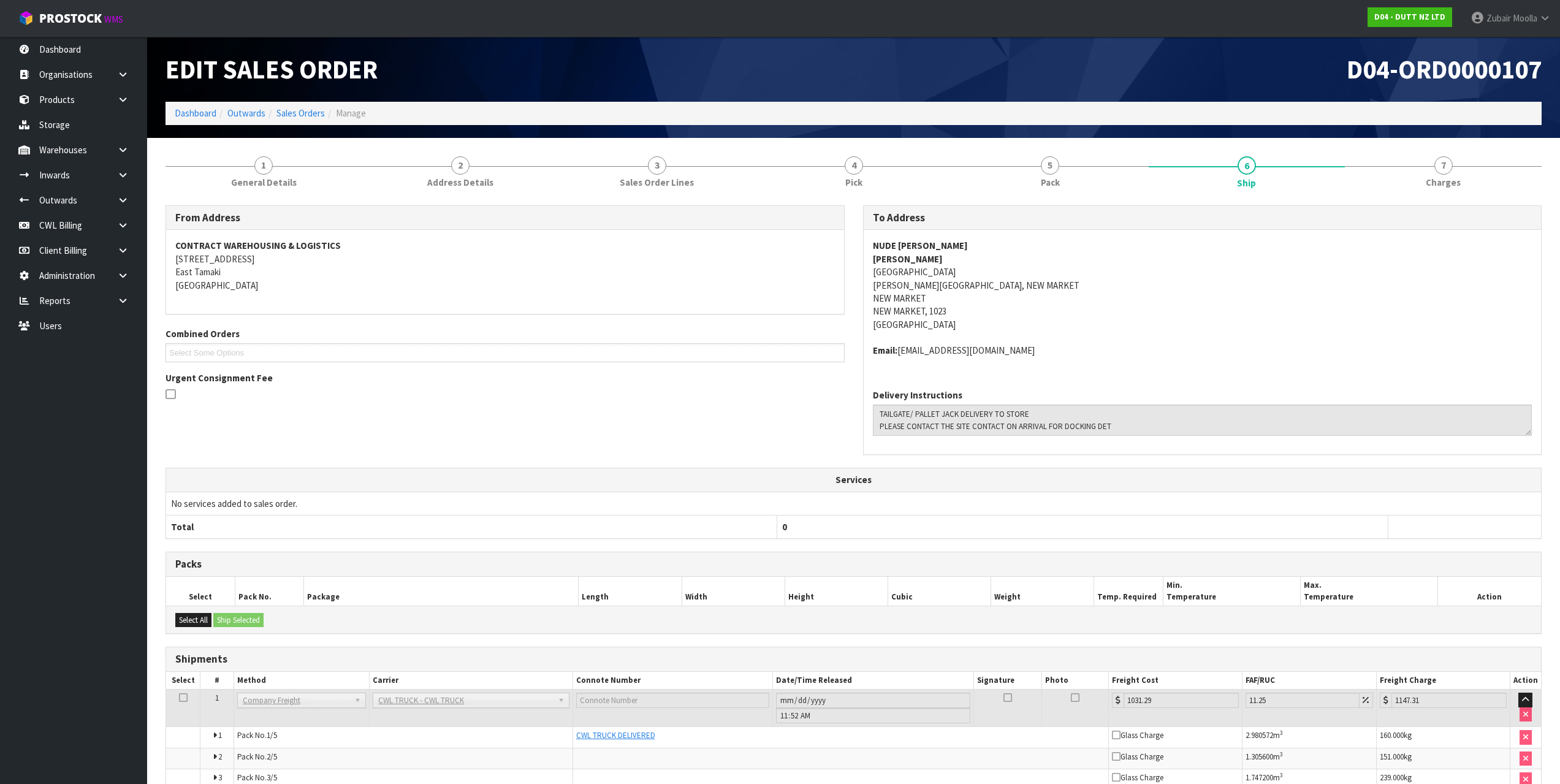
drag, startPoint x: 1219, startPoint y: 420, endPoint x: 1230, endPoint y: 85, distance: 335.2
drag, startPoint x: 274, startPoint y: 156, endPoint x: 323, endPoint y: 146, distance: 50.0
click at [275, 156] on link "1 General Details" at bounding box center [264, 171] width 197 height 48
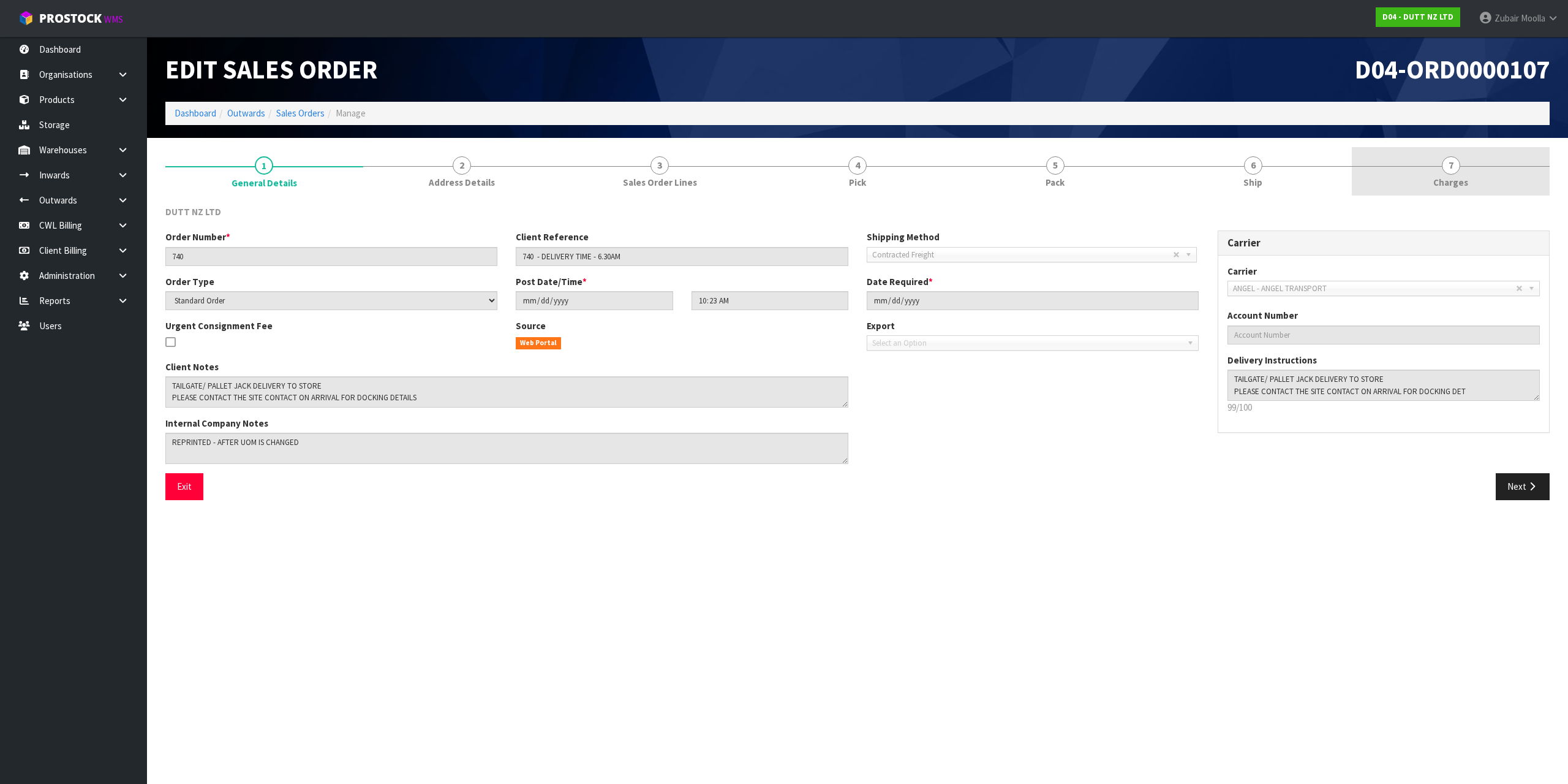
click at [1497, 154] on link "7 [GEOGRAPHIC_DATA]" at bounding box center [1451, 171] width 198 height 48
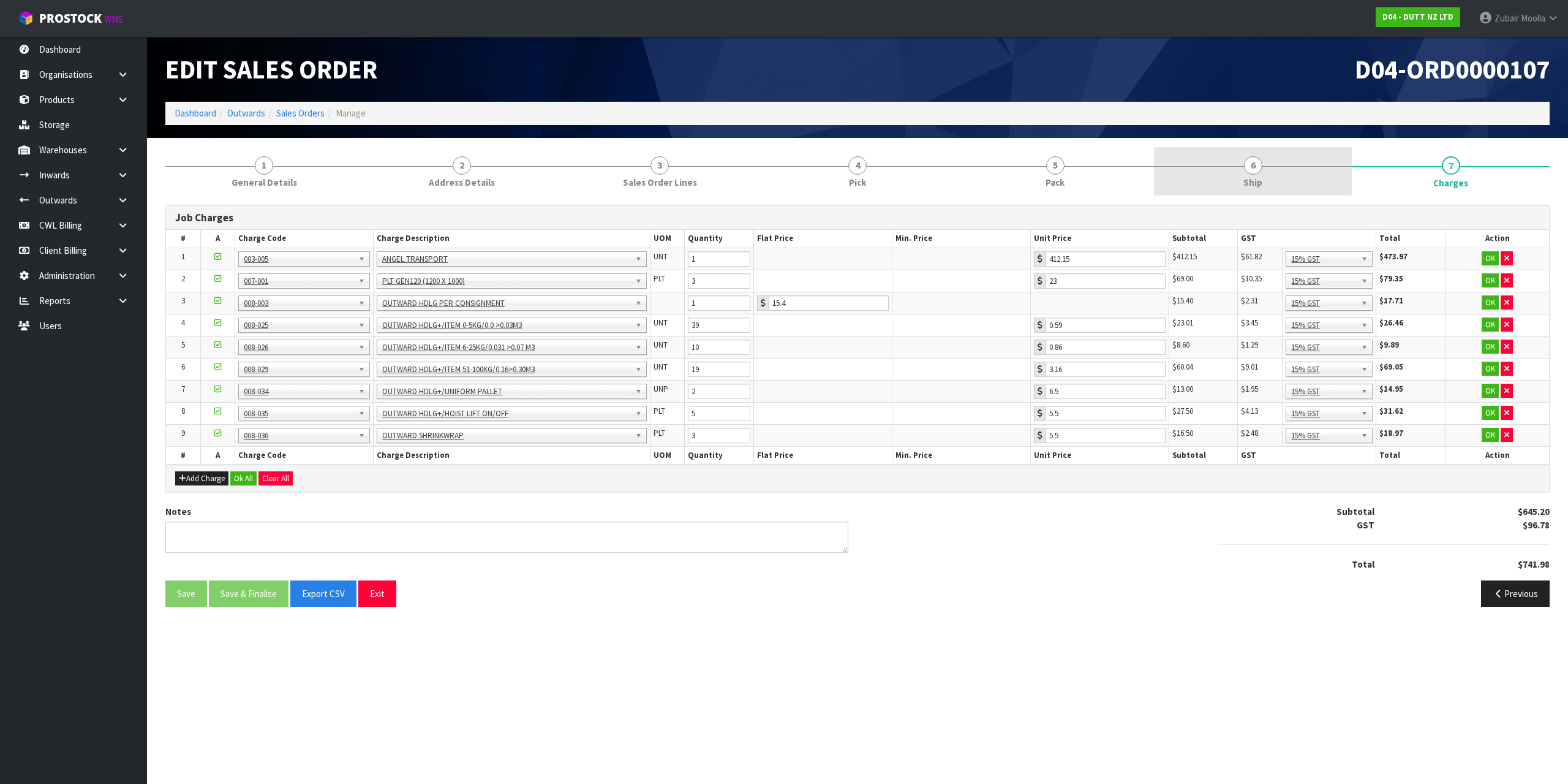
click at [1162, 164] on link "6 Ship" at bounding box center [1253, 171] width 198 height 48
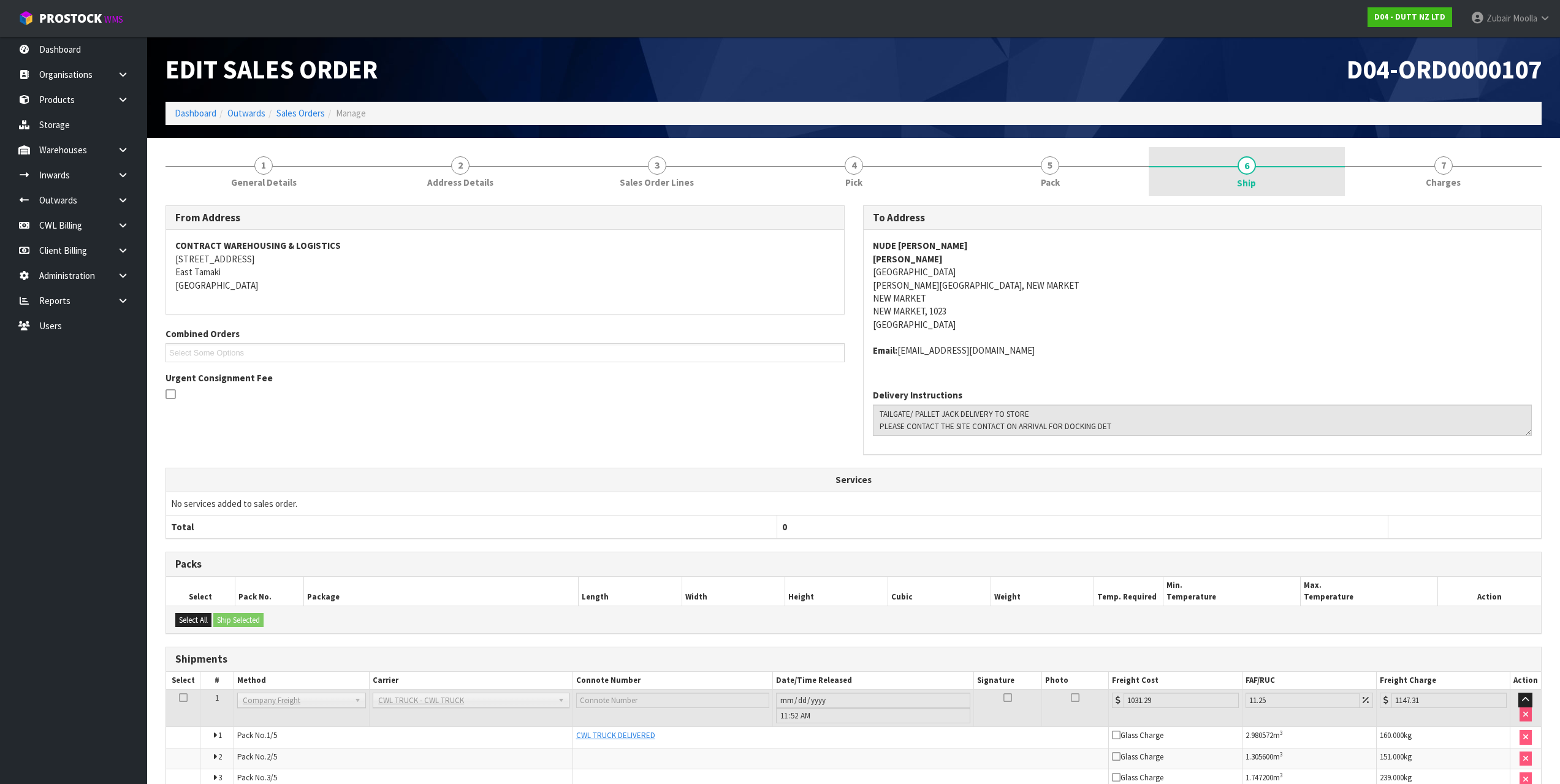
click at [1312, 167] on link "6 Ship" at bounding box center [1247, 171] width 197 height 49
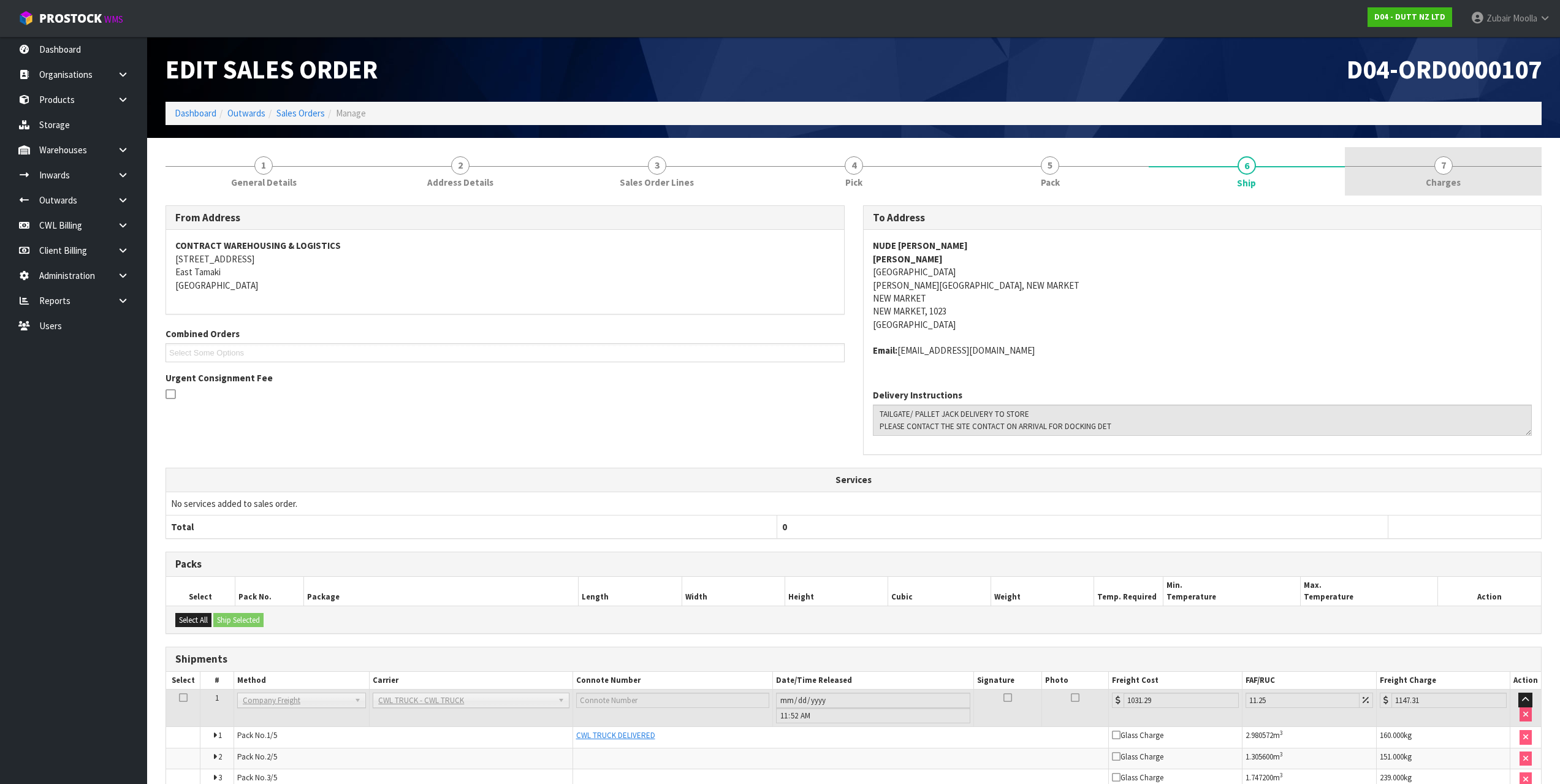
click at [1455, 171] on link "7 [GEOGRAPHIC_DATA]" at bounding box center [1443, 171] width 197 height 48
click at [1232, 113] on ol "Dashboard Outwards Sales Orders Manage" at bounding box center [854, 113] width 1377 height 23
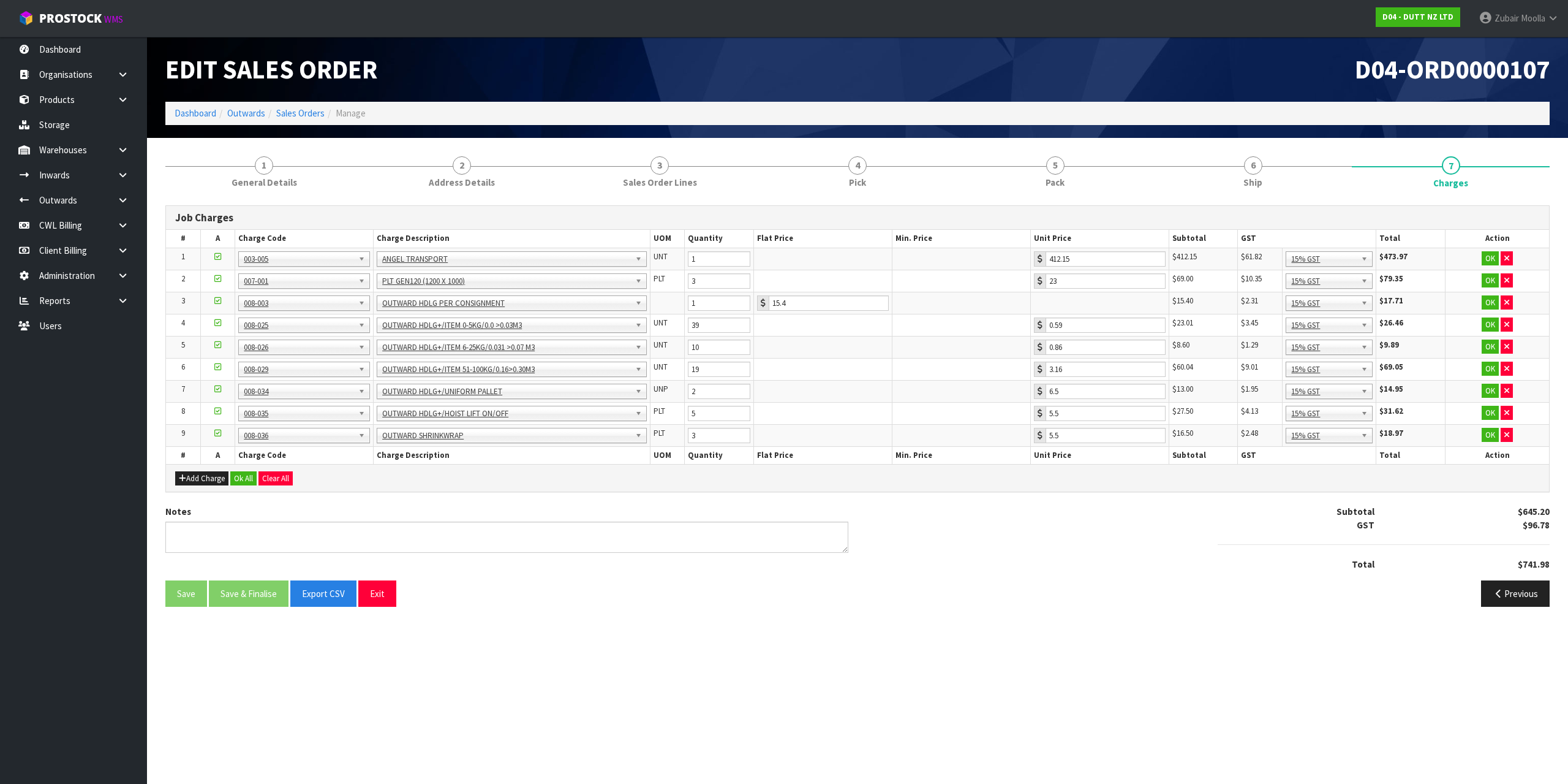
click at [1231, 164] on link "6 Ship" at bounding box center [1253, 171] width 198 height 48
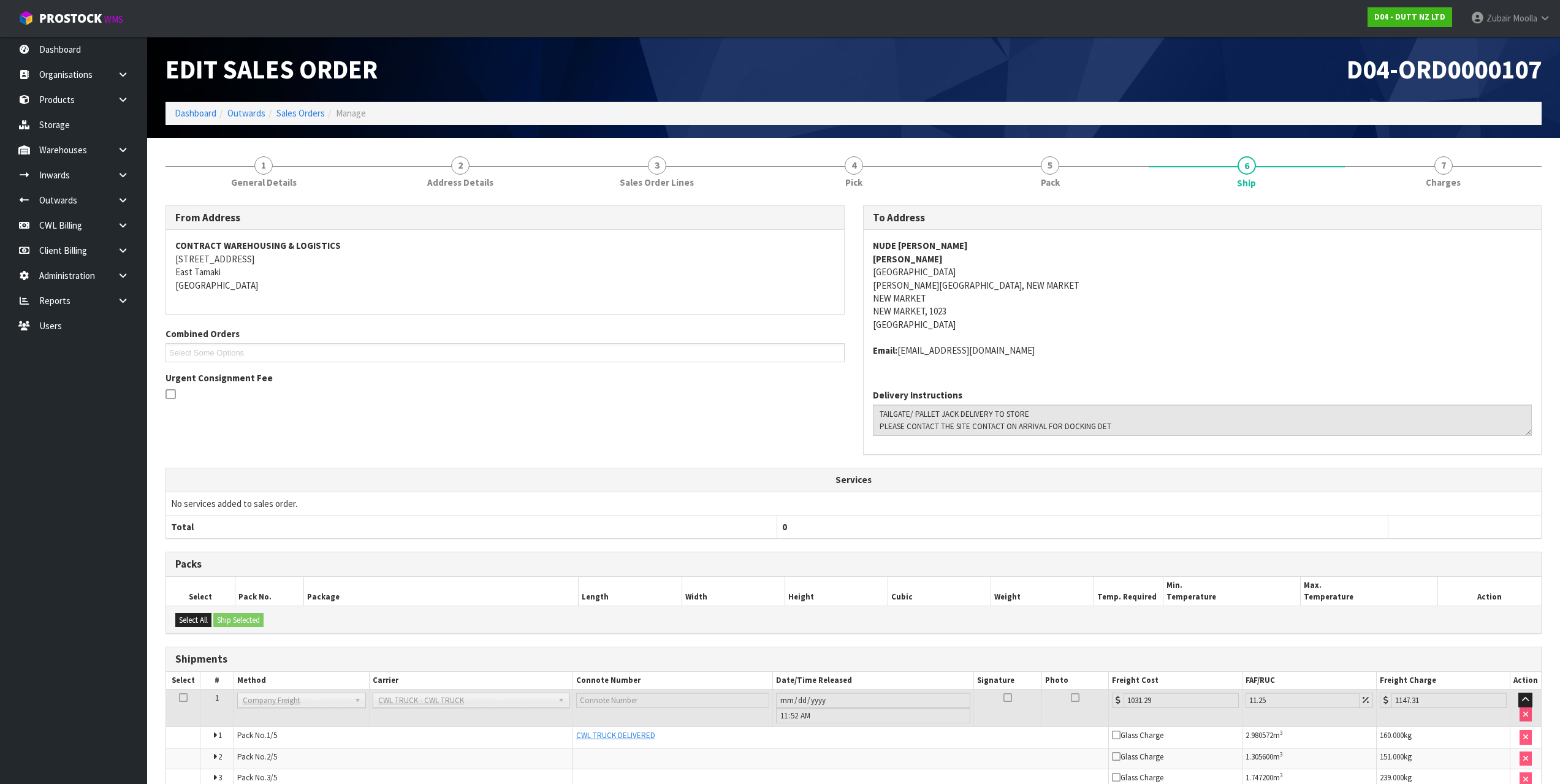
click at [1225, 74] on h1 "D04-ORD0000107" at bounding box center [1203, 69] width 679 height 28
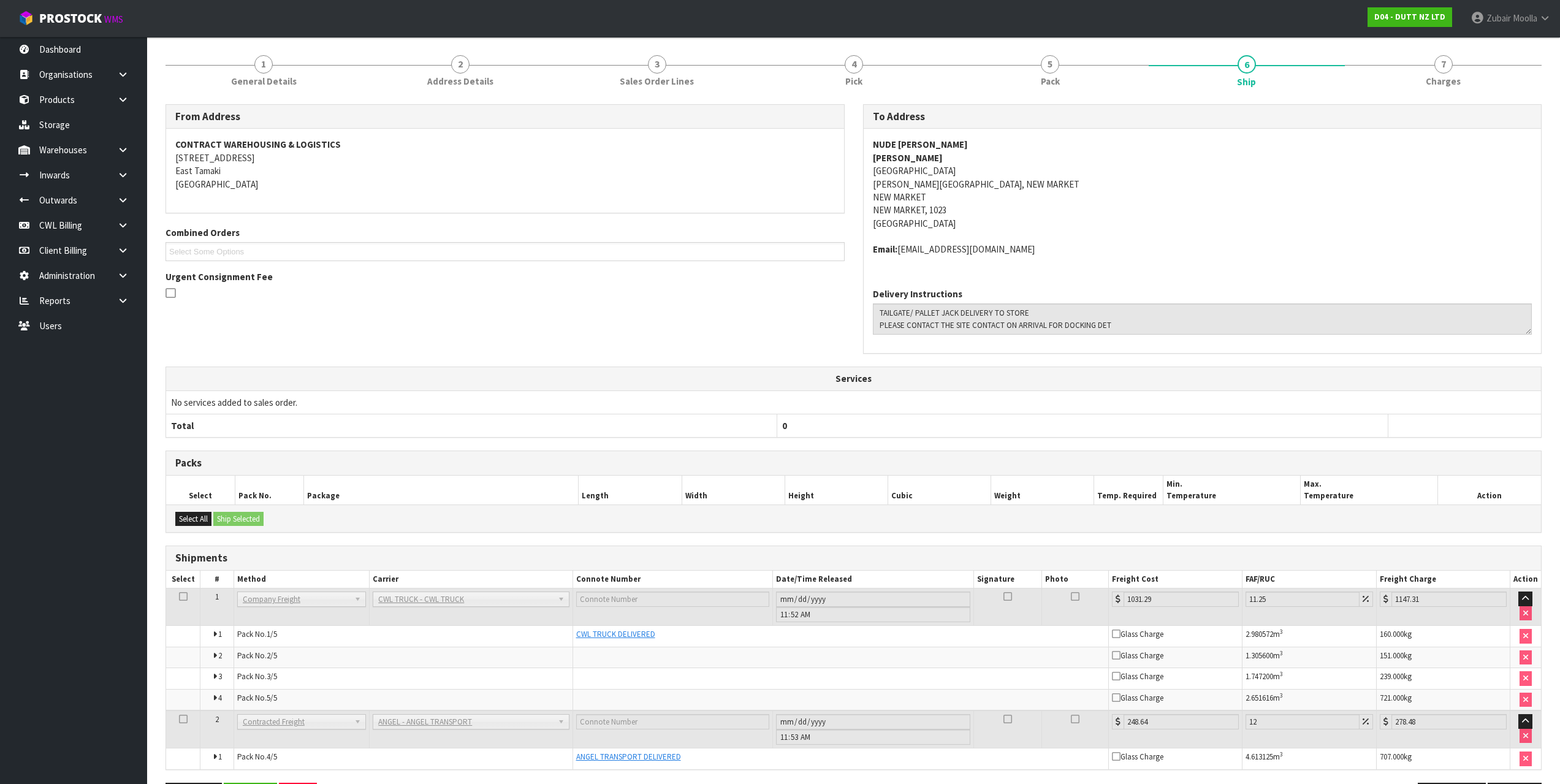
scroll to position [145, 0]
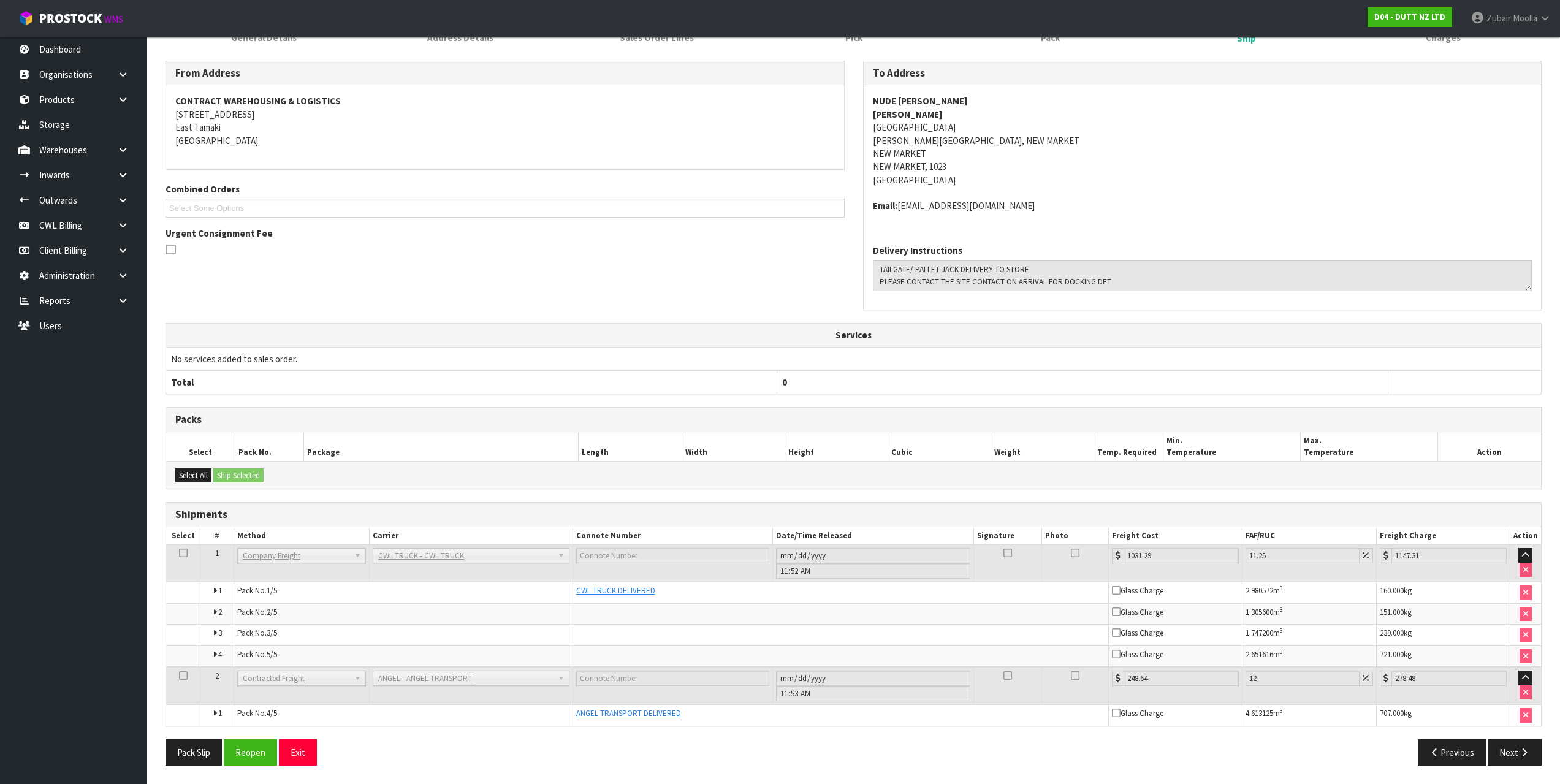
drag, startPoint x: 903, startPoint y: 355, endPoint x: 864, endPoint y: 544, distance: 193.0
drag, startPoint x: 860, startPoint y: 439, endPoint x: 909, endPoint y: 537, distance: 109.6
click at [909, 537] on div "From Address CONTRACT WAREHOUSING & LOGISTICS [STREET_ADDRESS] Combined Orders …" at bounding box center [854, 417] width 1377 height 714
click at [823, 349] on td "No services added to sales order." at bounding box center [854, 358] width 1375 height 23
drag, startPoint x: 739, startPoint y: 712, endPoint x: 629, endPoint y: 702, distance: 110.5
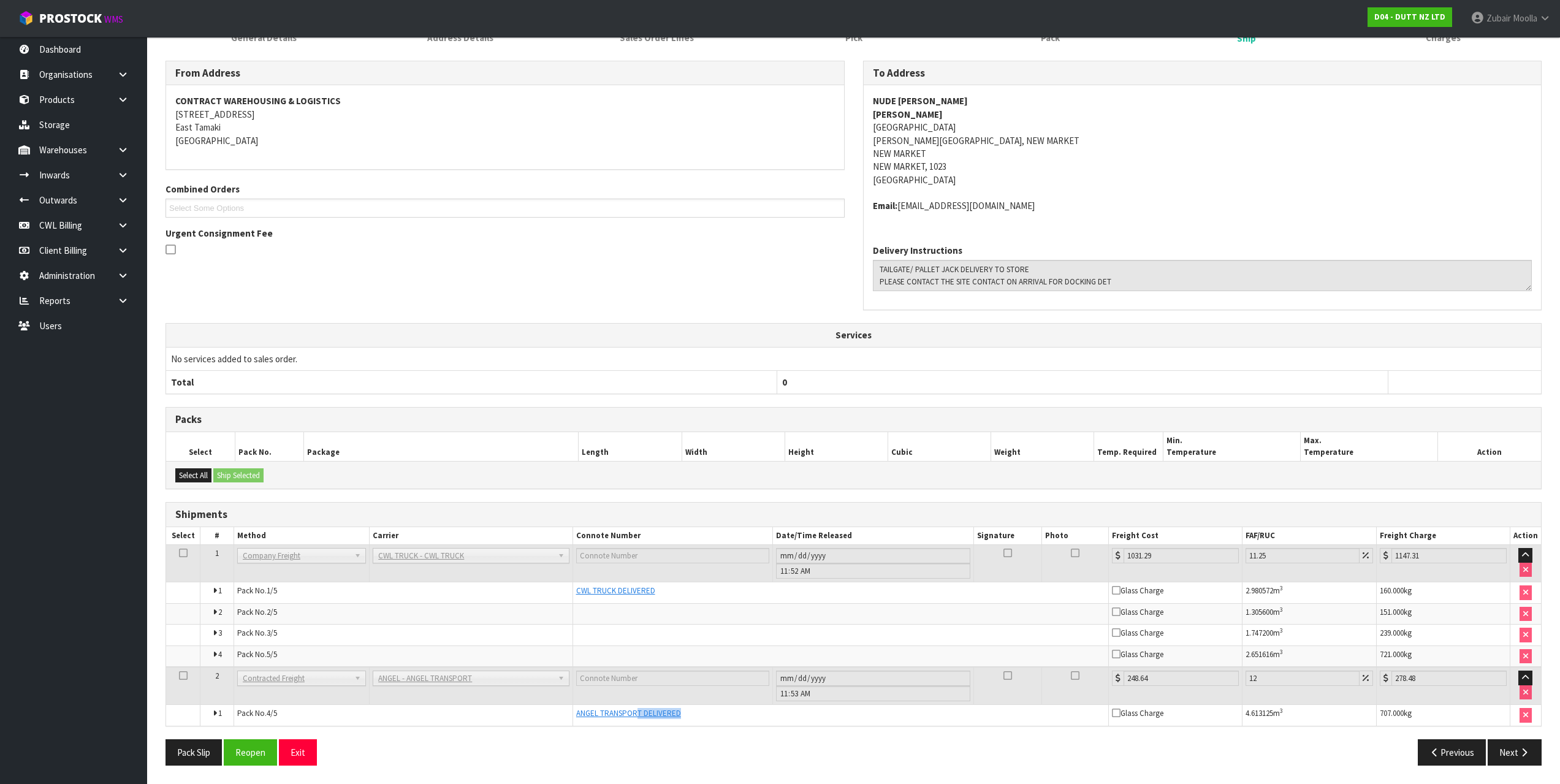
click at [630, 704] on td "ANGEL TRANSPORT DELIVERED" at bounding box center [841, 715] width 537 height 21
drag, startPoint x: 202, startPoint y: 589, endPoint x: 352, endPoint y: 755, distance: 223.7
click at [352, 755] on div "From Address CONTRACT WAREHOUSING & LOGISTICS [STREET_ADDRESS] Combined Orders …" at bounding box center [854, 417] width 1377 height 714
click at [364, 723] on td "Pack No. 4/5" at bounding box center [402, 715] width 339 height 21
drag, startPoint x: 158, startPoint y: 525, endPoint x: 241, endPoint y: 511, distance: 84.2
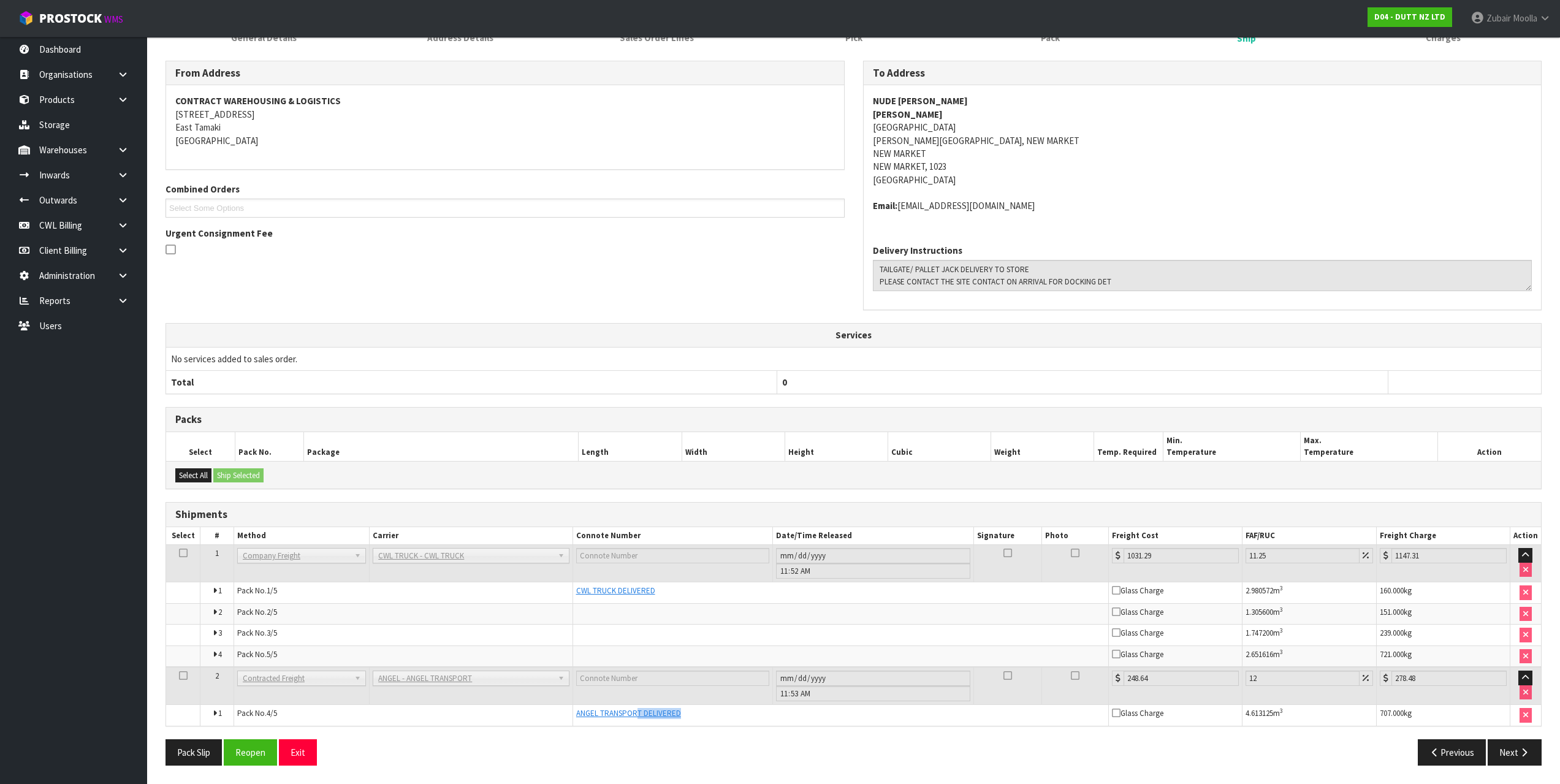
click at [242, 511] on div "1 General Details 2 Address Details 3 Sales Order Lines 4 Pick 5 Pack 6 Ship 7 …" at bounding box center [854, 388] width 1395 height 772
click at [846, 488] on div "Select All Ship Selected" at bounding box center [854, 474] width 1375 height 27
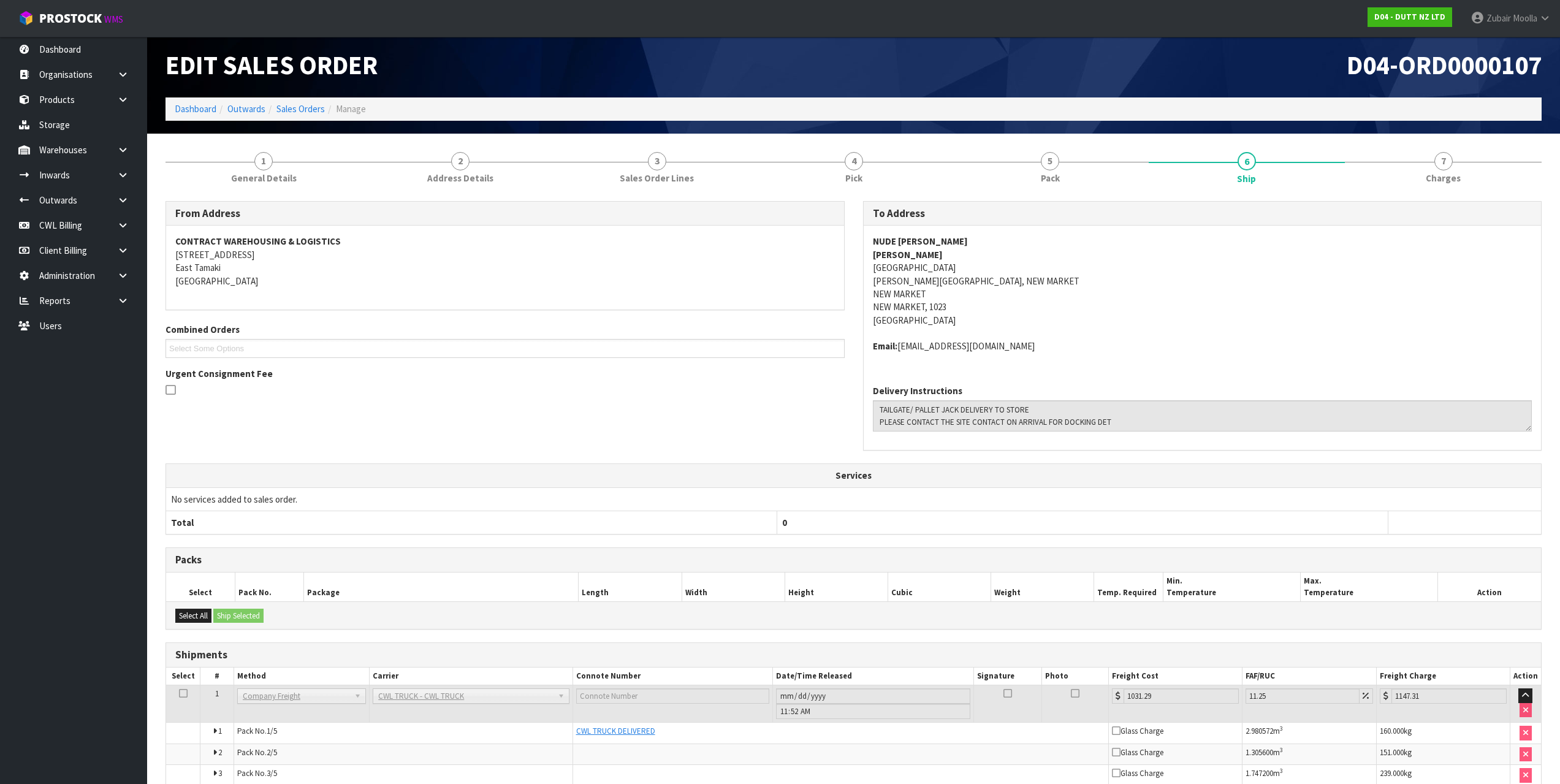
scroll to position [0, 0]
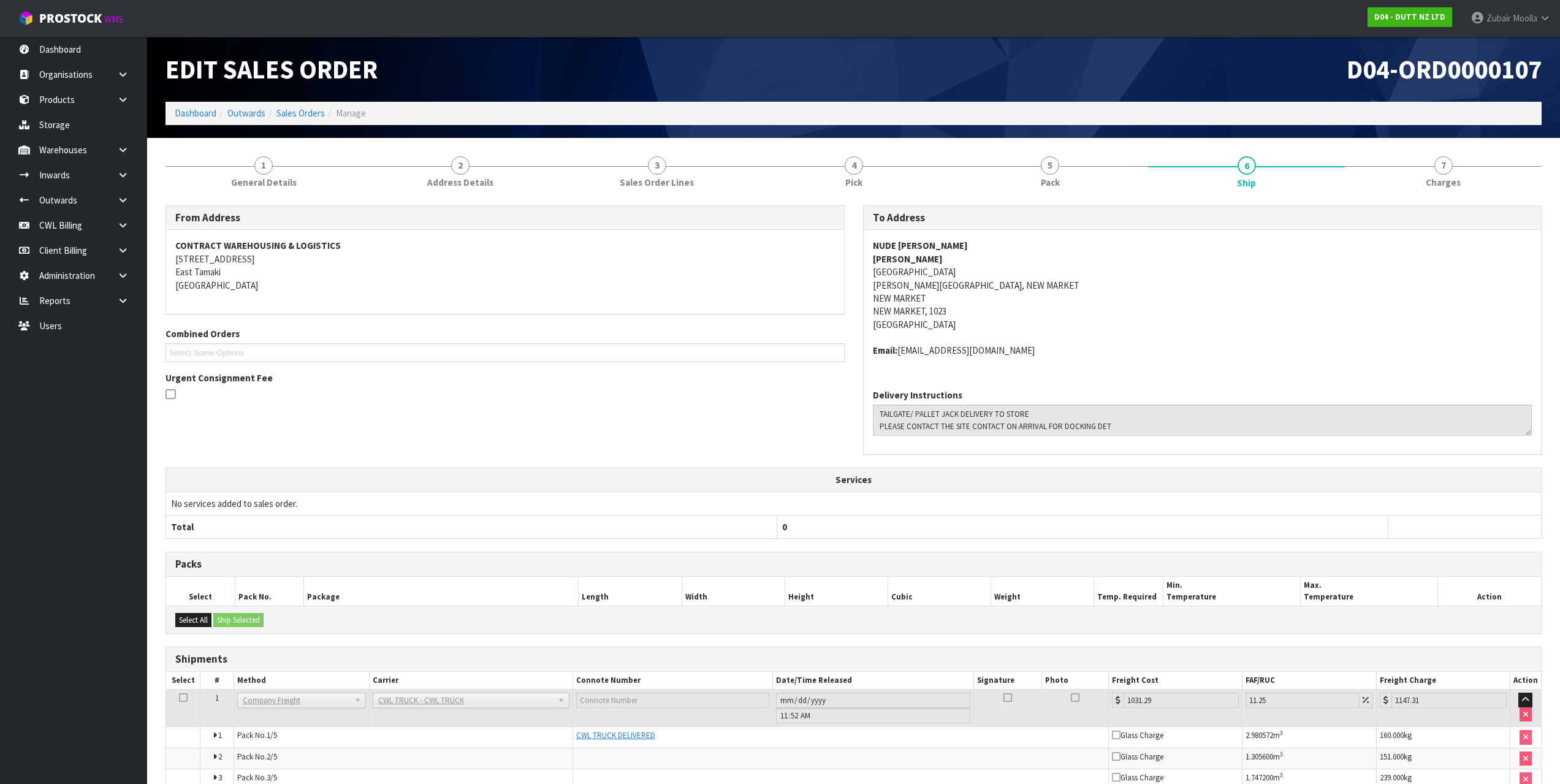
drag, startPoint x: 1430, startPoint y: 171, endPoint x: 1336, endPoint y: 660, distance: 498.0
click at [1430, 171] on link "7 [GEOGRAPHIC_DATA]" at bounding box center [1443, 171] width 197 height 48
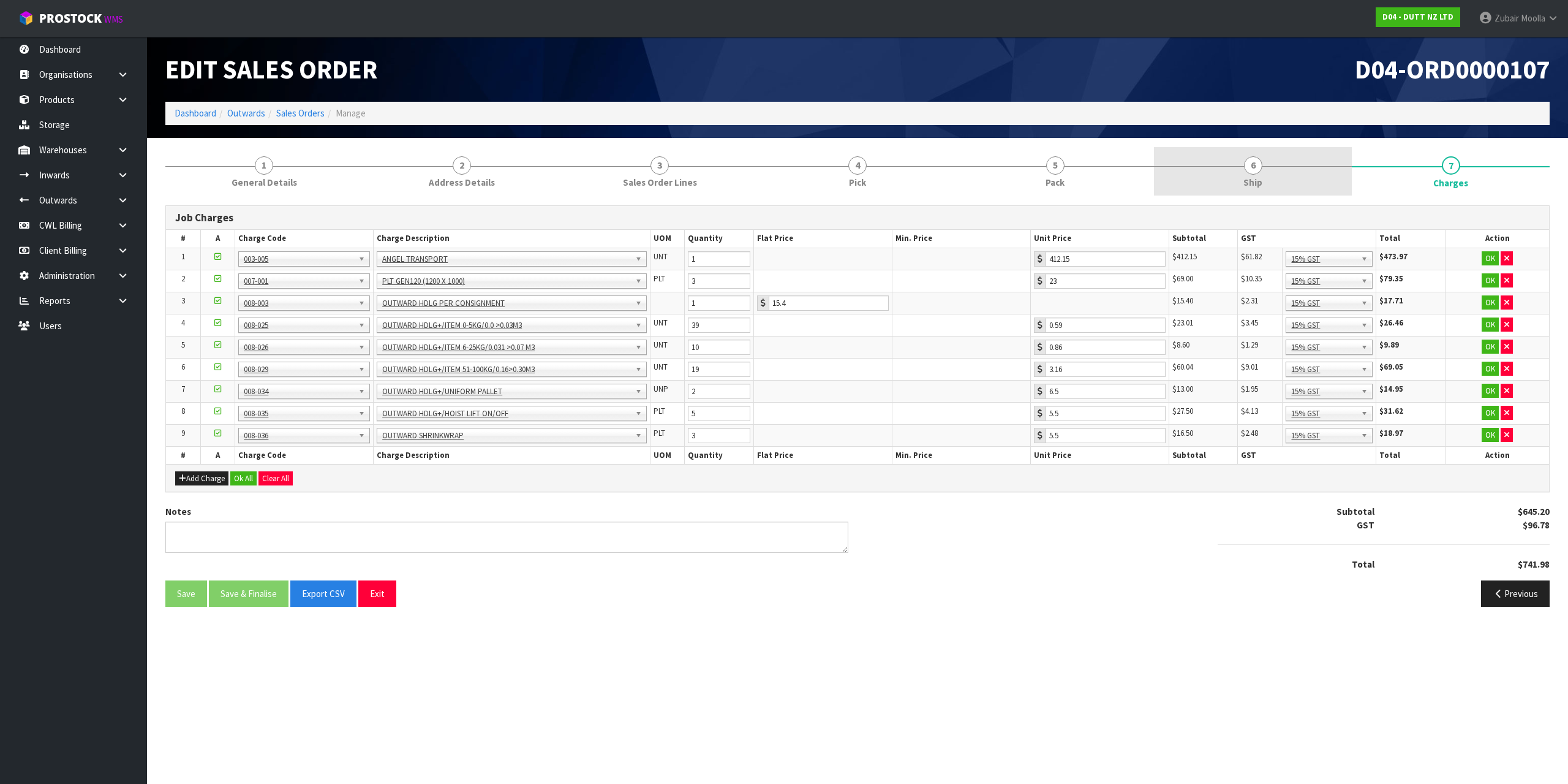
click at [1324, 166] on div at bounding box center [1253, 166] width 198 height 1
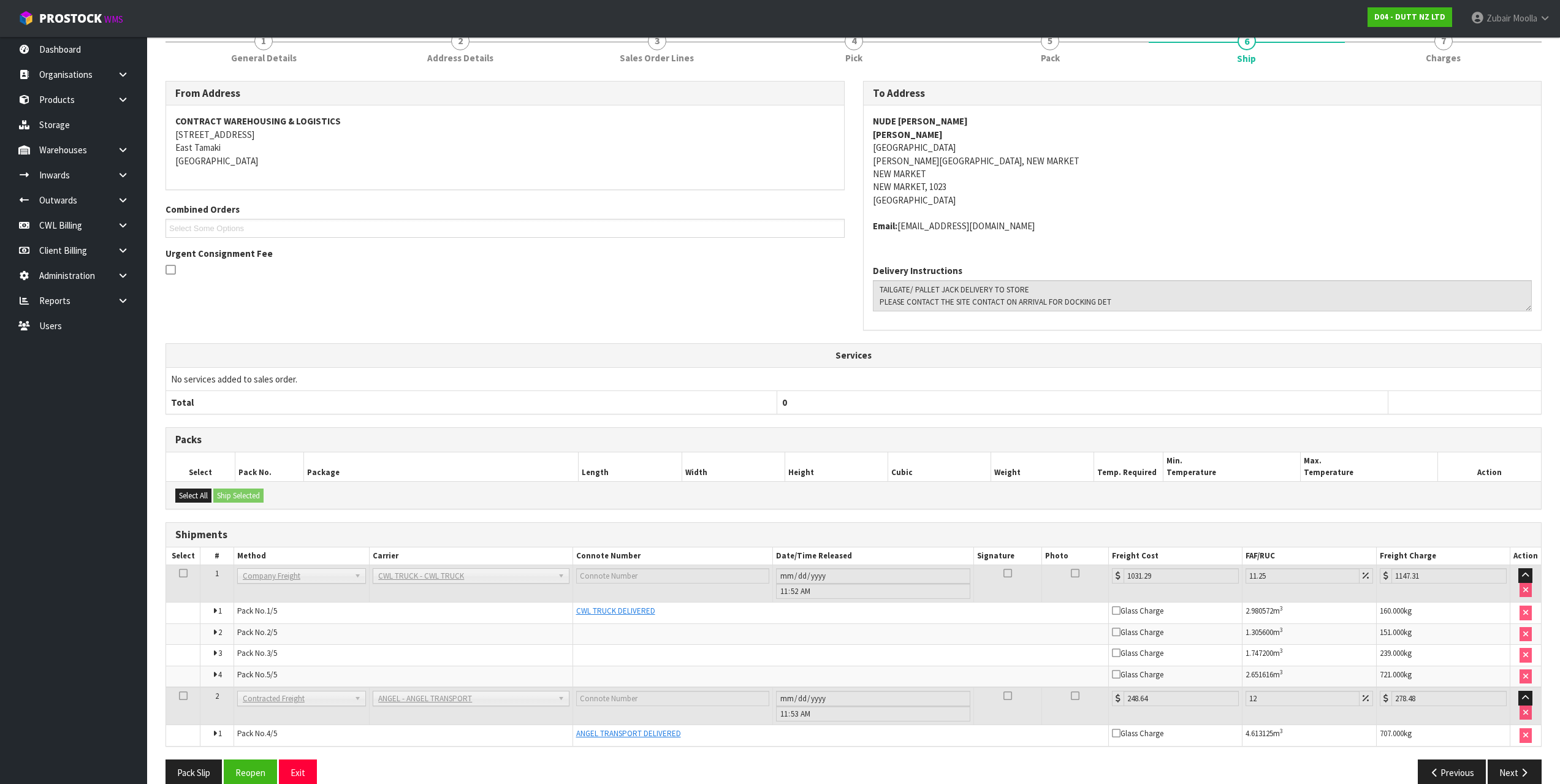
scroll to position [145, 0]
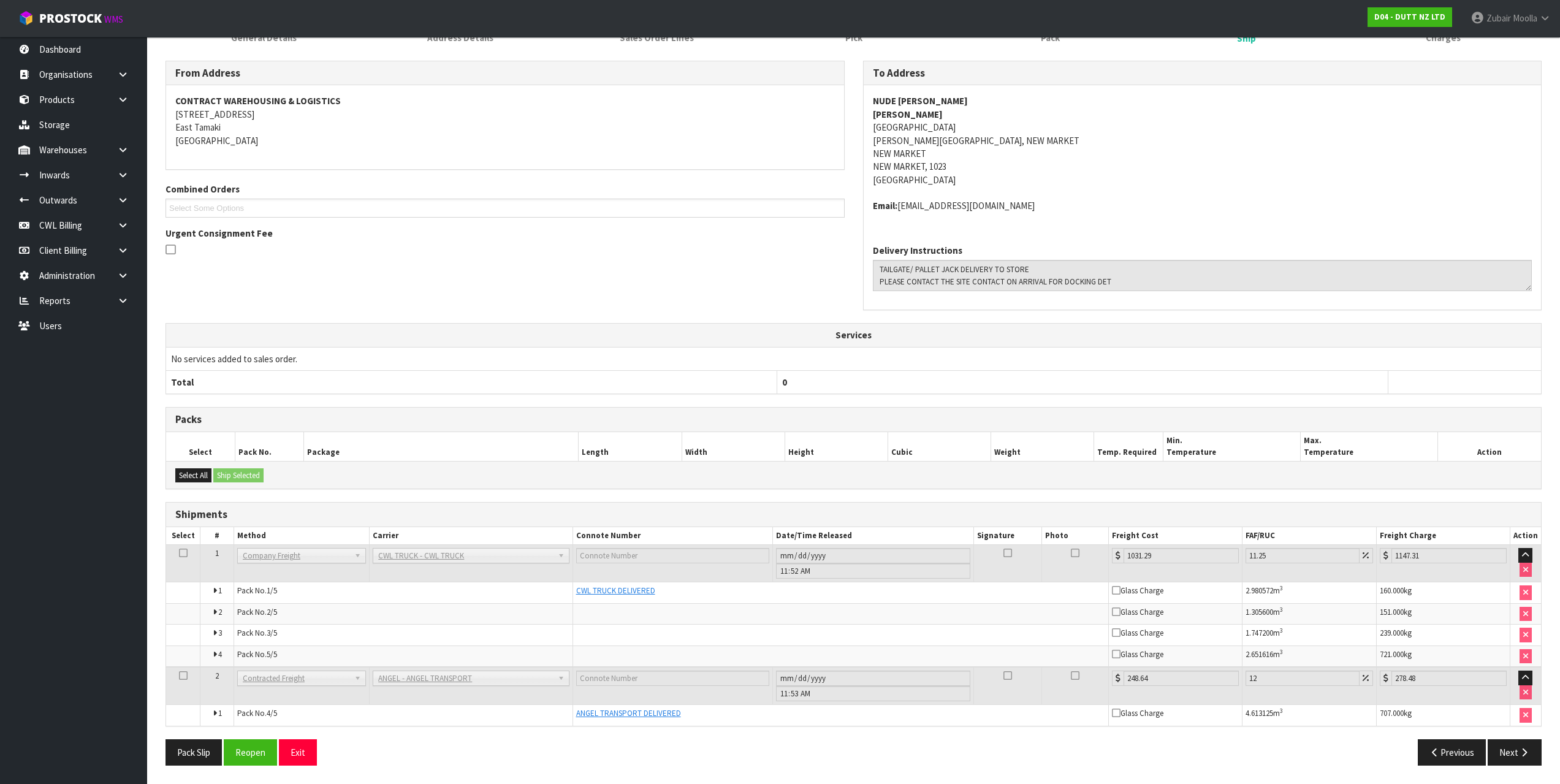
click at [1455, 688] on td "278.48" at bounding box center [1443, 685] width 134 height 38
drag, startPoint x: 1472, startPoint y: 684, endPoint x: 1382, endPoint y: 676, distance: 90.4
click at [1382, 676] on div "278.48" at bounding box center [1443, 678] width 127 height 15
click at [1418, 691] on td "278.48" at bounding box center [1443, 685] width 134 height 38
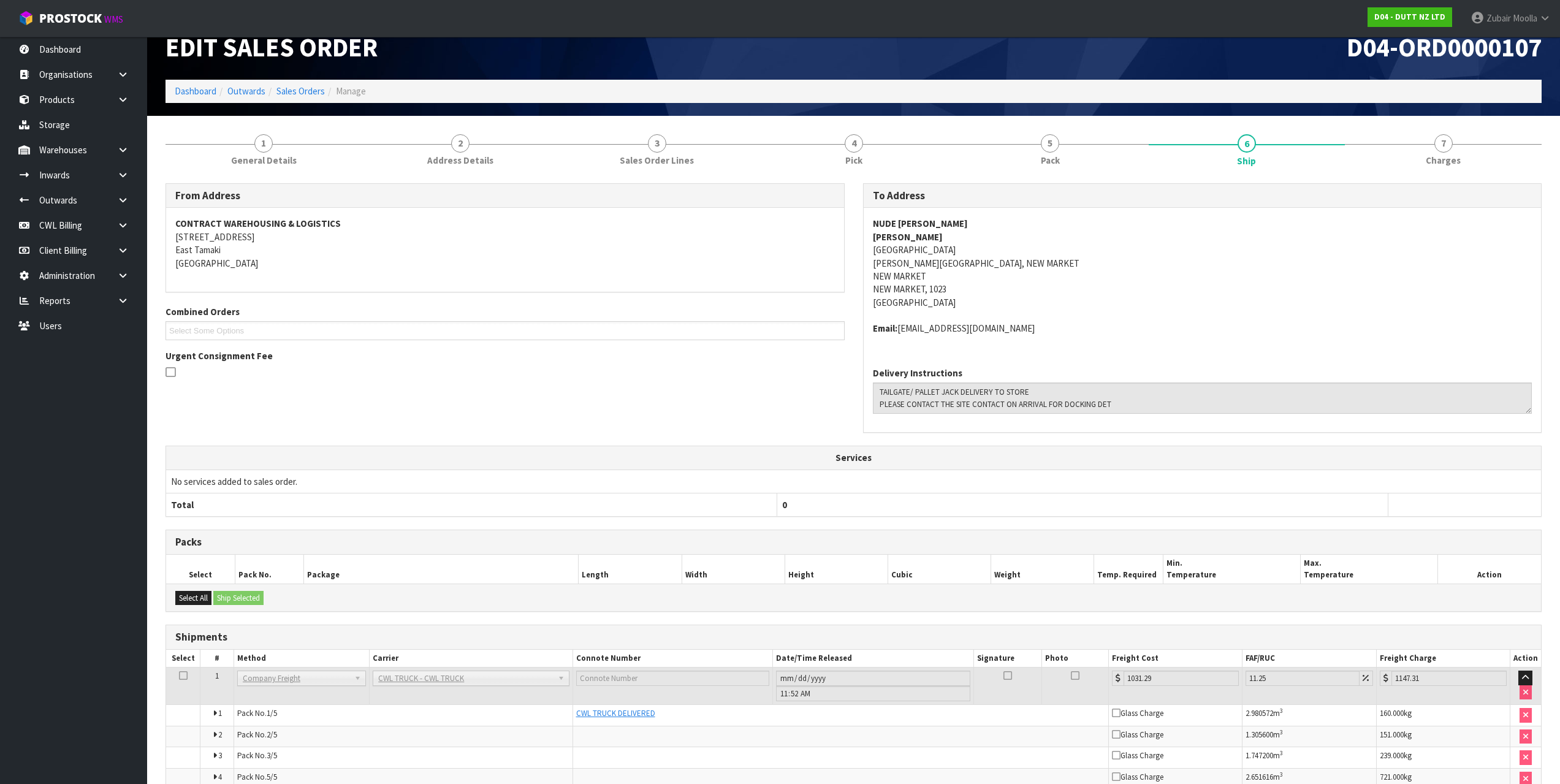
scroll to position [0, 0]
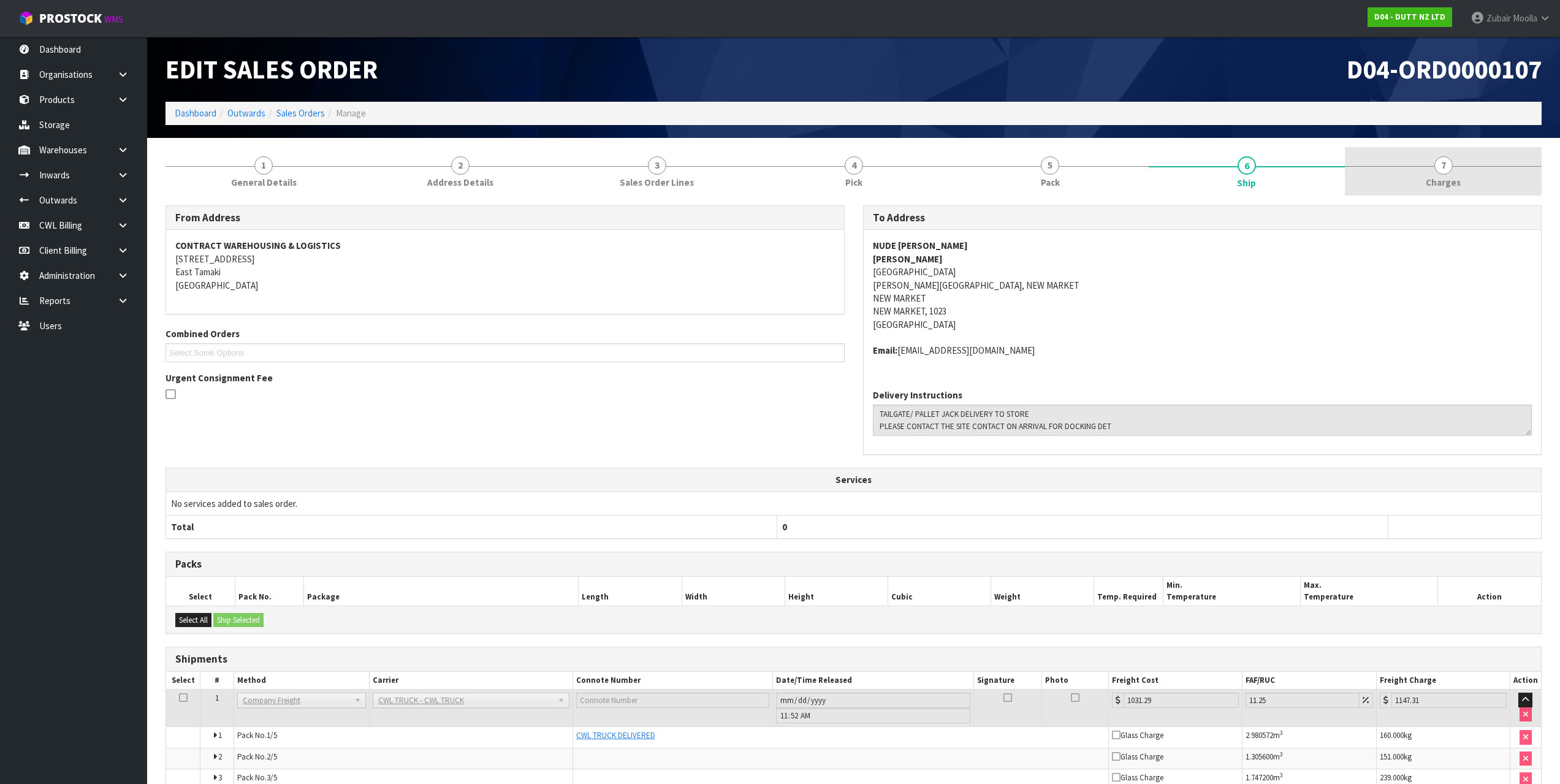
click at [1434, 177] on span "Charges" at bounding box center [1443, 183] width 35 height 13
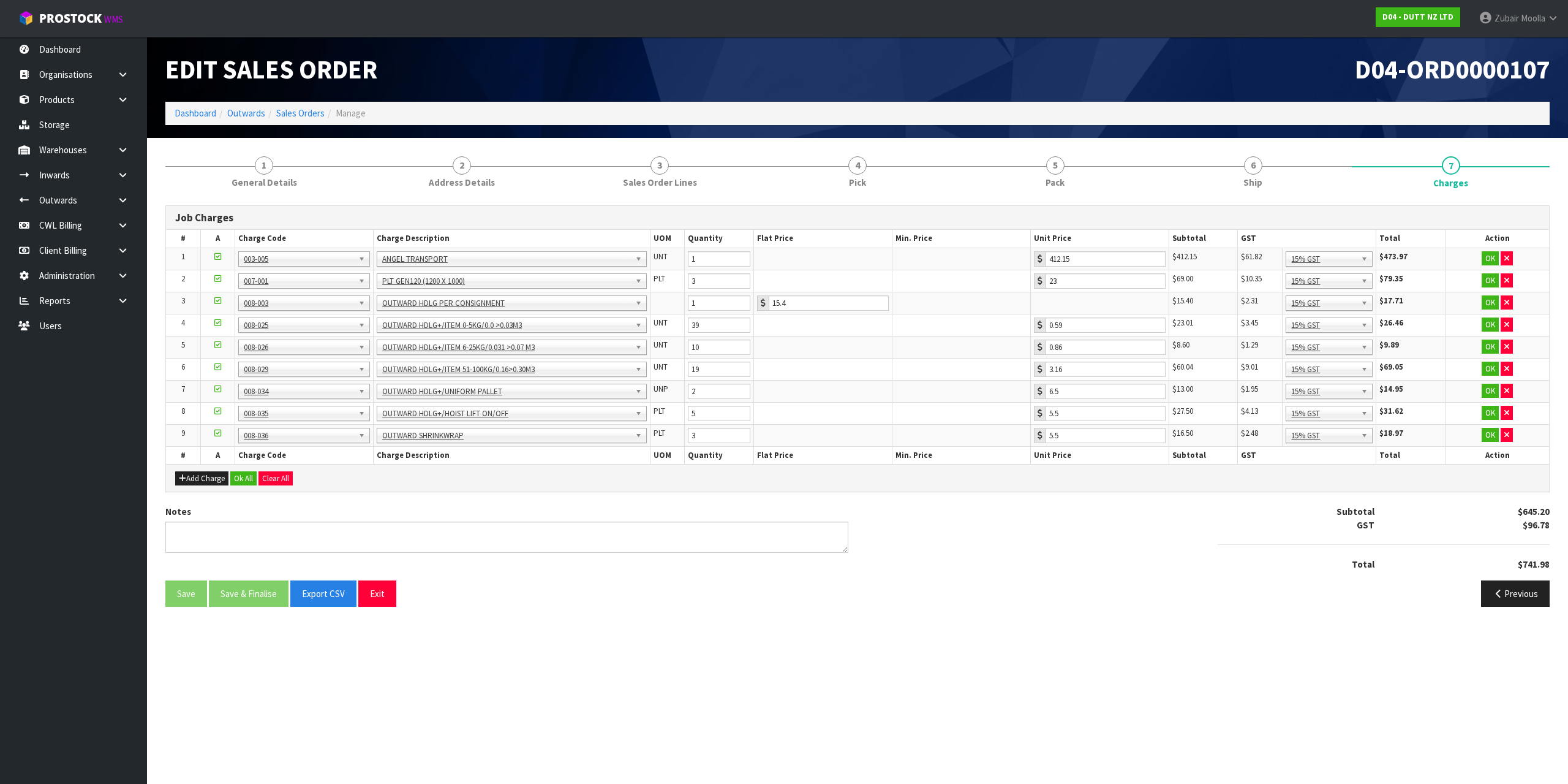
click at [862, 256] on td at bounding box center [823, 258] width 138 height 22
click at [1222, 154] on link "6 Ship" at bounding box center [1253, 171] width 198 height 48
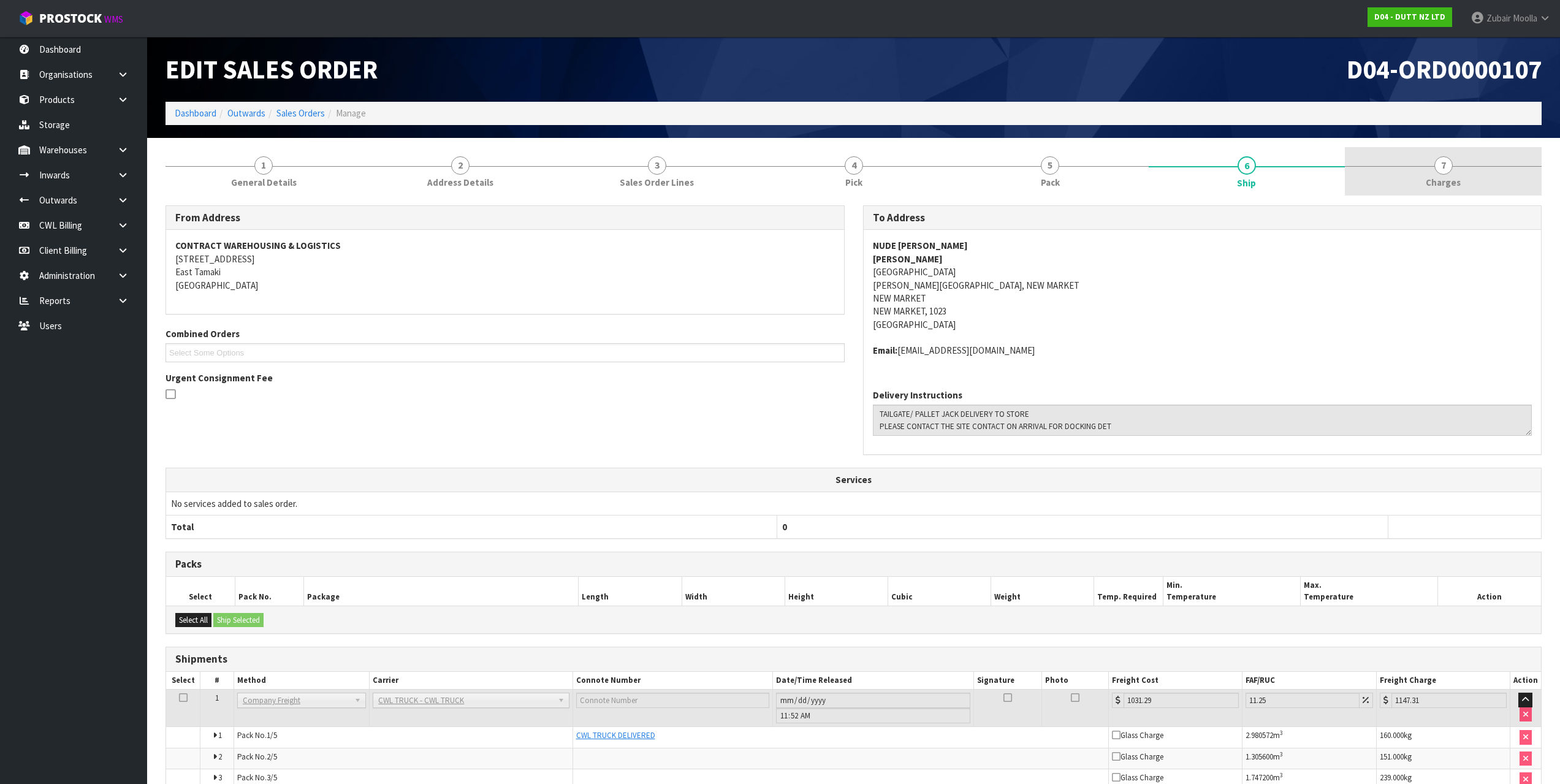
click at [1446, 179] on span "Charges" at bounding box center [1443, 183] width 35 height 13
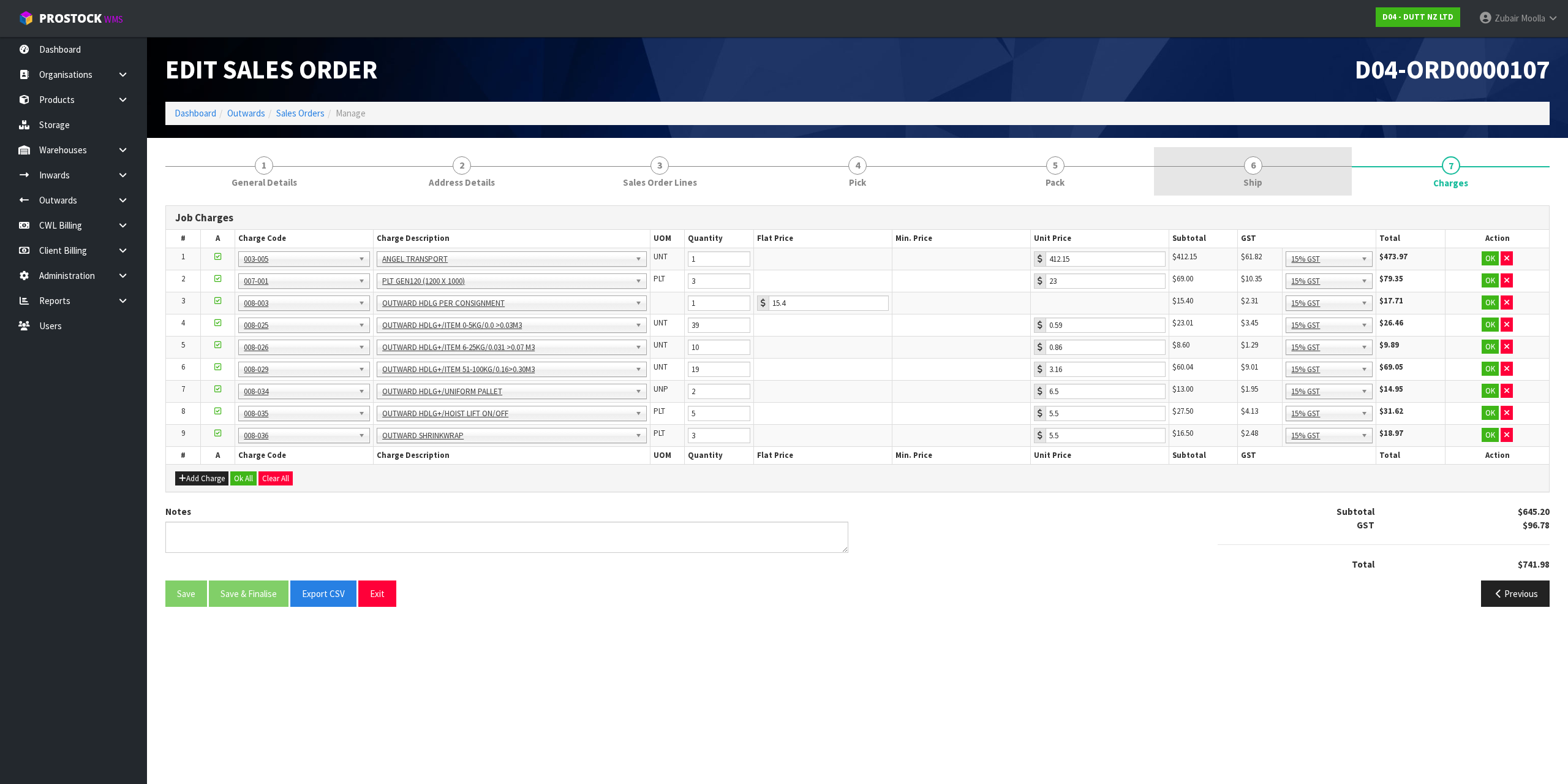
click at [1255, 158] on span "6" at bounding box center [1253, 165] width 18 height 18
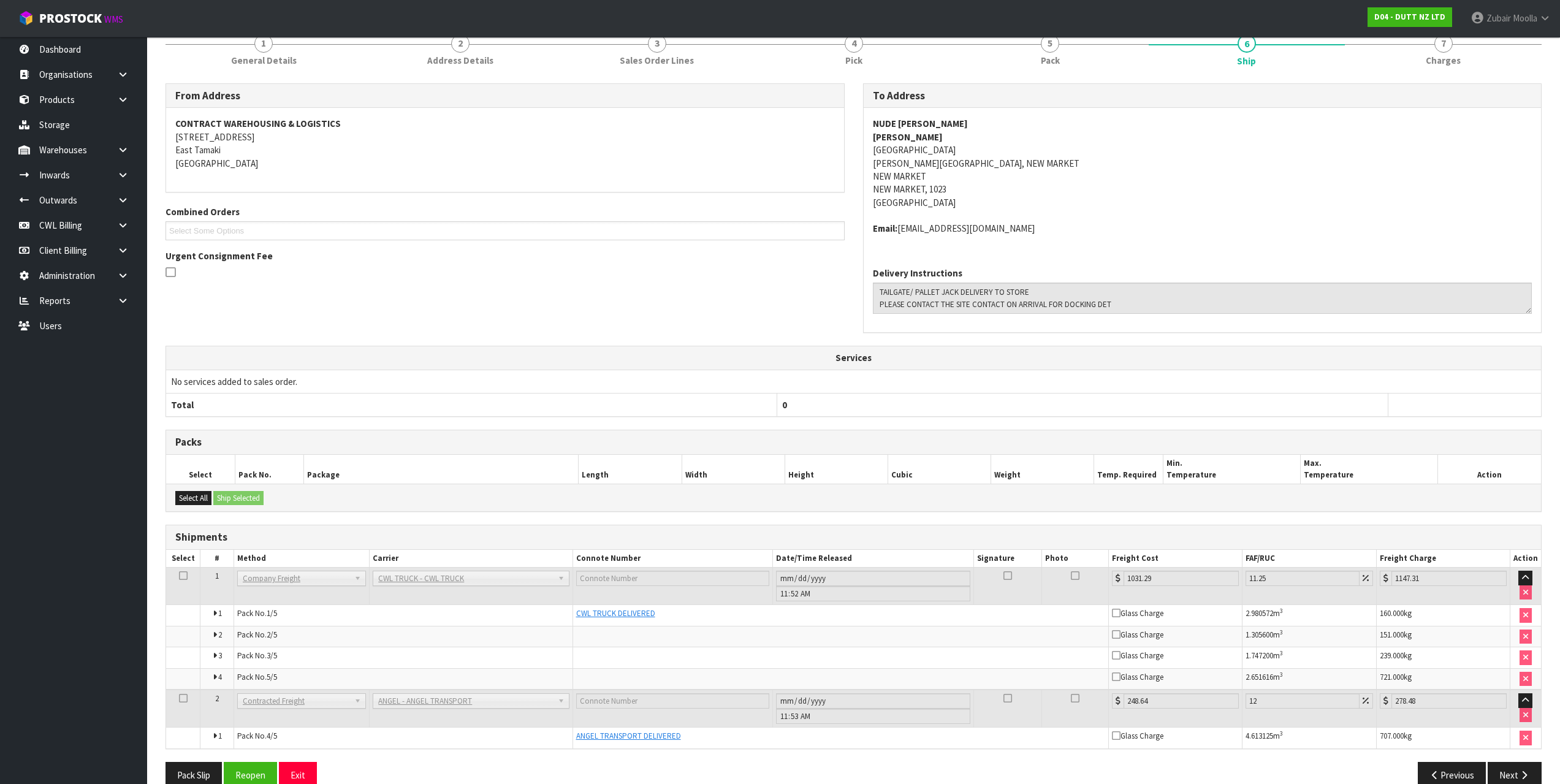
scroll to position [145, 0]
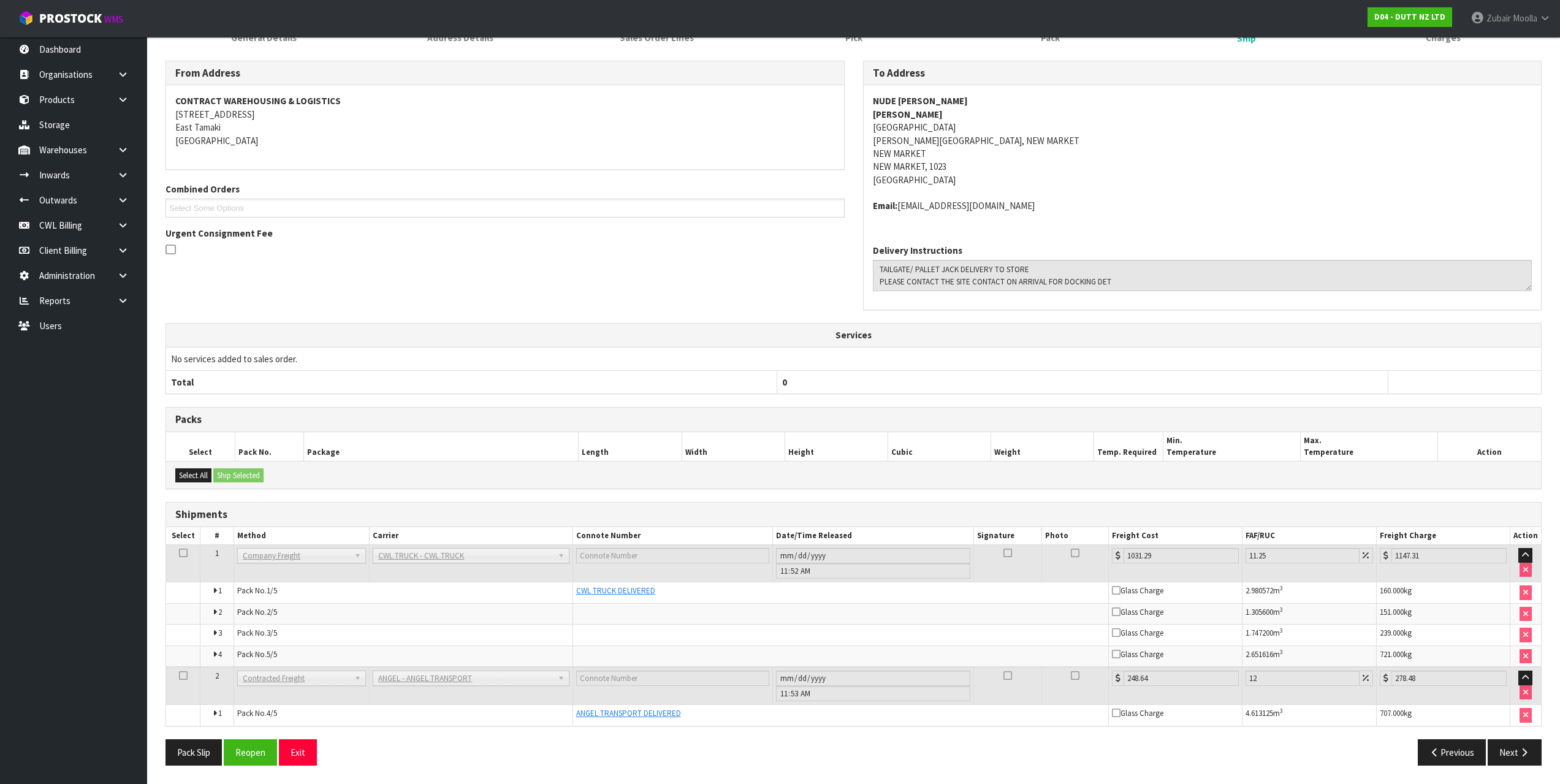
click at [1270, 388] on th "0" at bounding box center [1083, 382] width 611 height 23
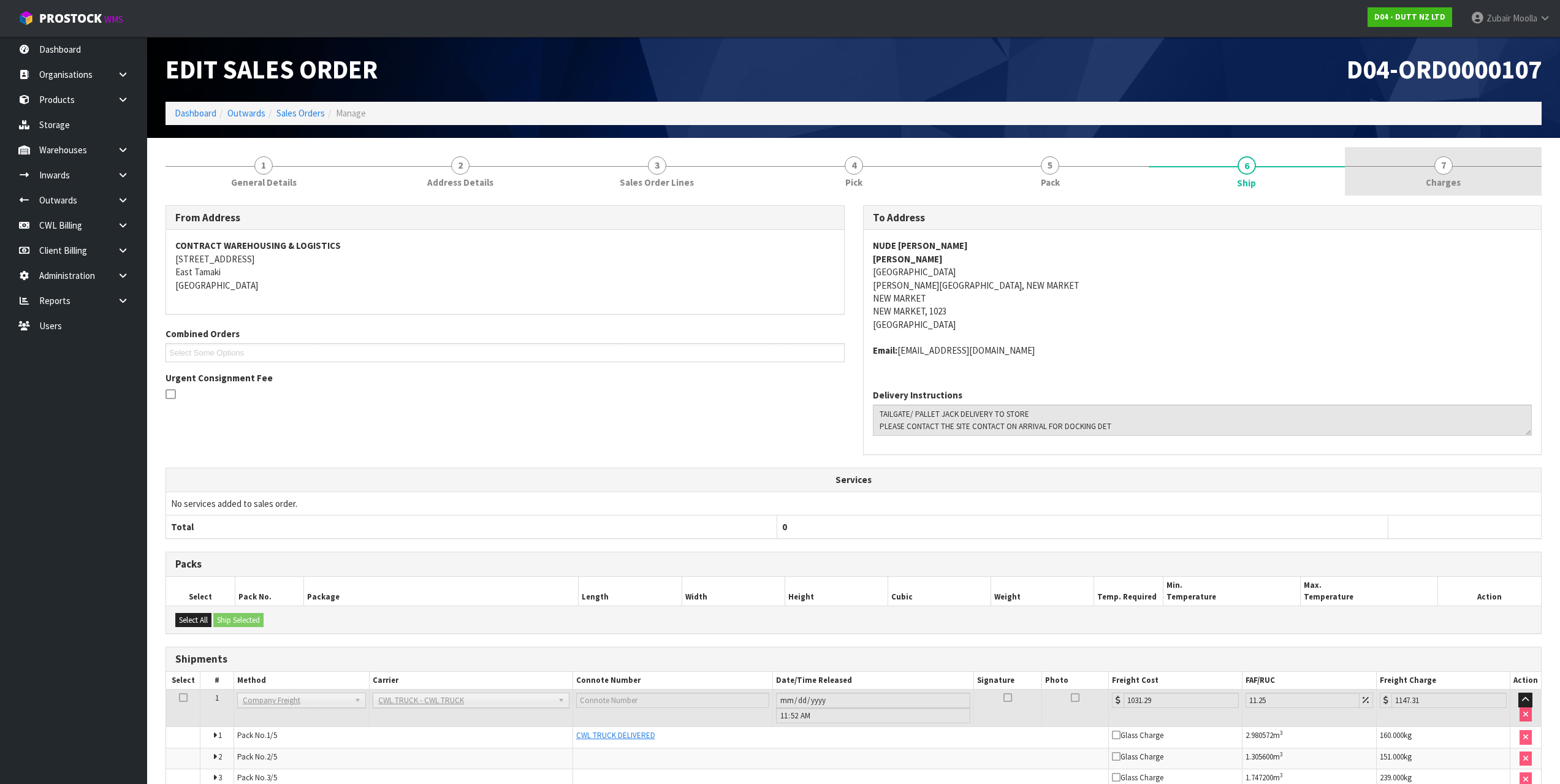
click at [1443, 195] on li "7 [GEOGRAPHIC_DATA]" at bounding box center [1443, 171] width 197 height 49
click at [1446, 171] on span "7" at bounding box center [1443, 165] width 19 height 18
click at [1418, 65] on span "D04-ORD0000107" at bounding box center [1444, 69] width 195 height 33
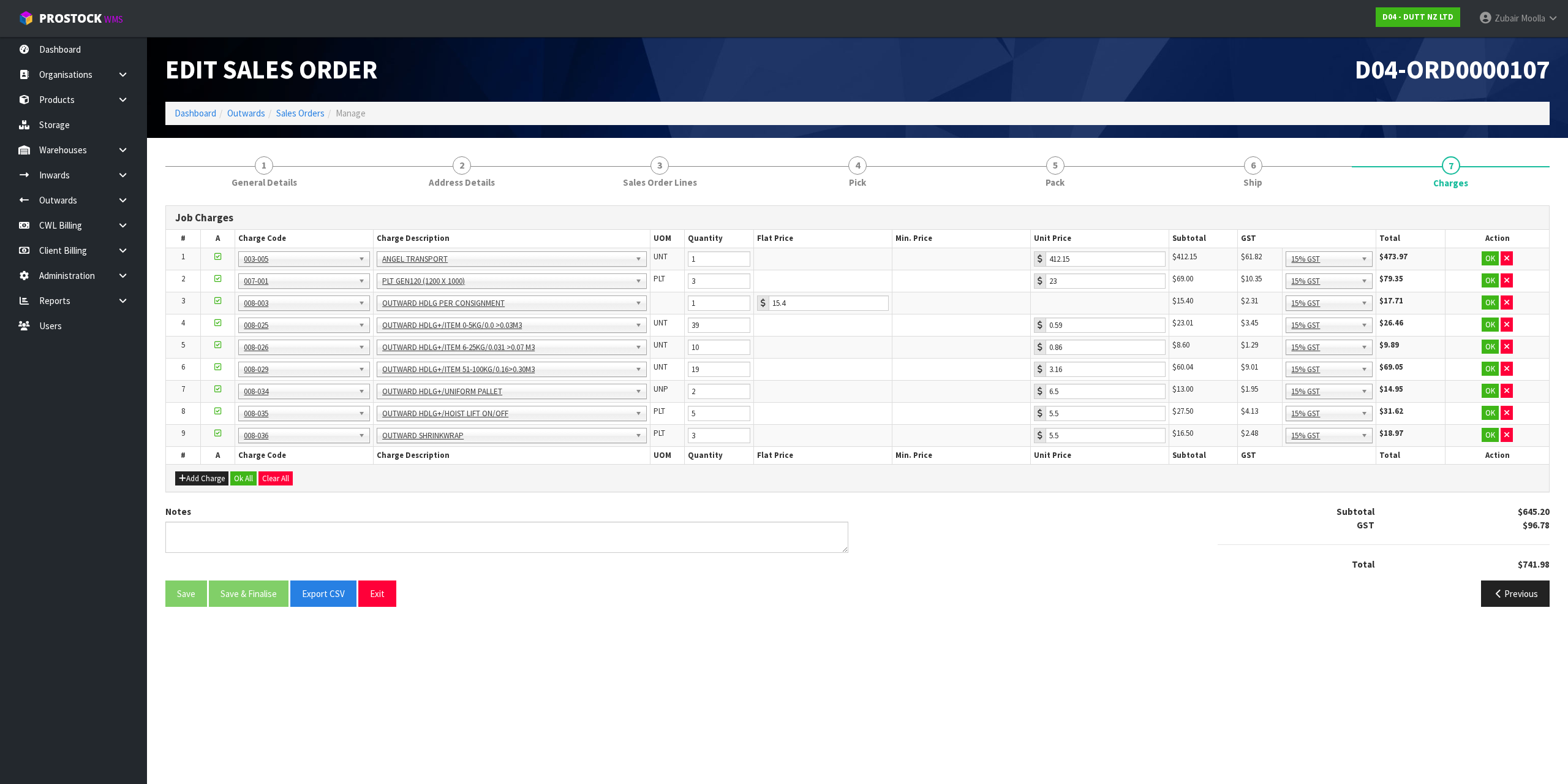
click at [1268, 200] on div "Job Charges # A Charge Code Charge Description UOM Quantity Flat Price Min. Pri…" at bounding box center [858, 406] width 1384 height 420
click at [1270, 187] on link "6 Ship" at bounding box center [1253, 171] width 198 height 48
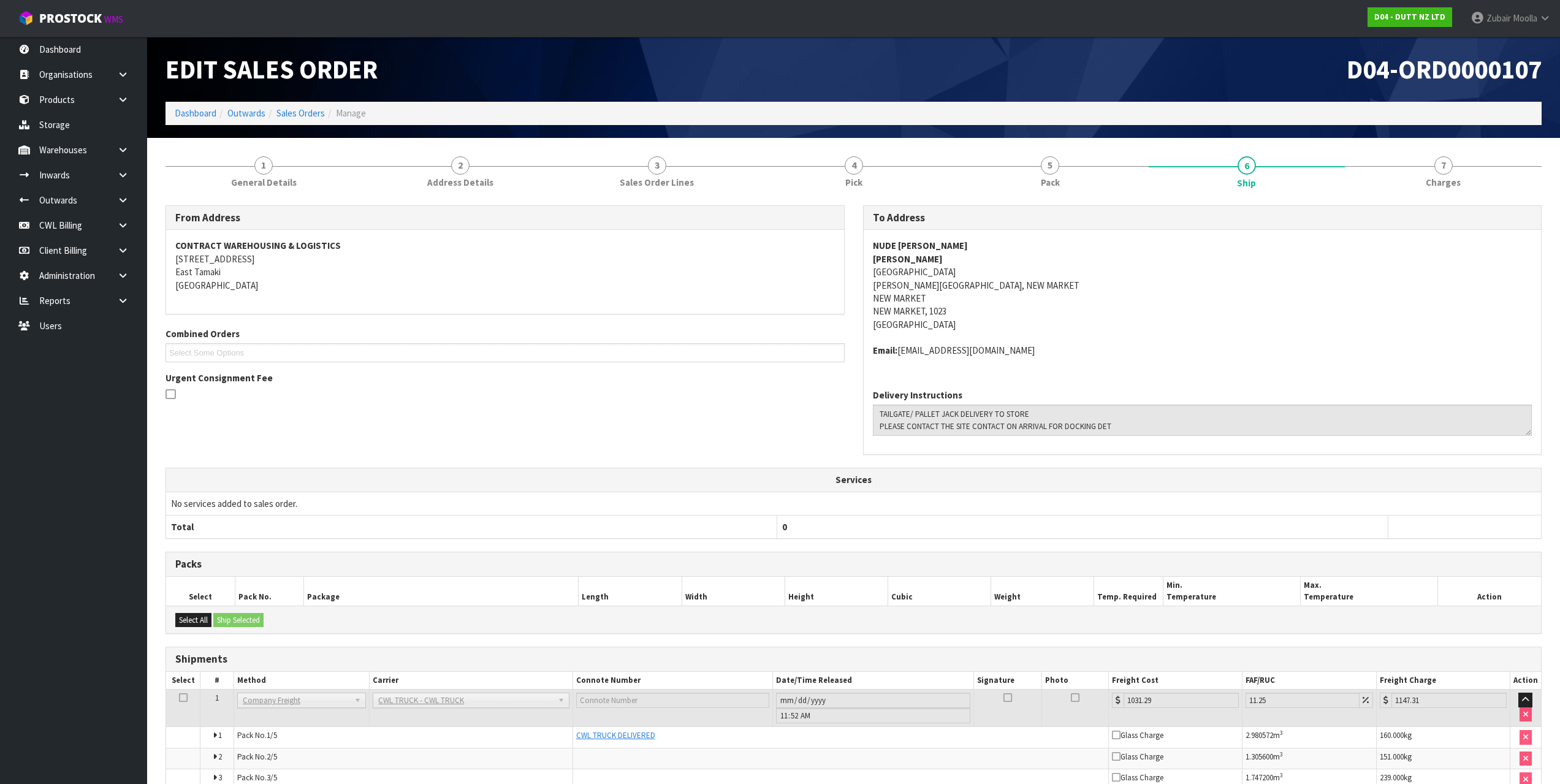
click at [1295, 116] on ol "Dashboard Outwards Sales Orders Manage" at bounding box center [854, 113] width 1377 height 23
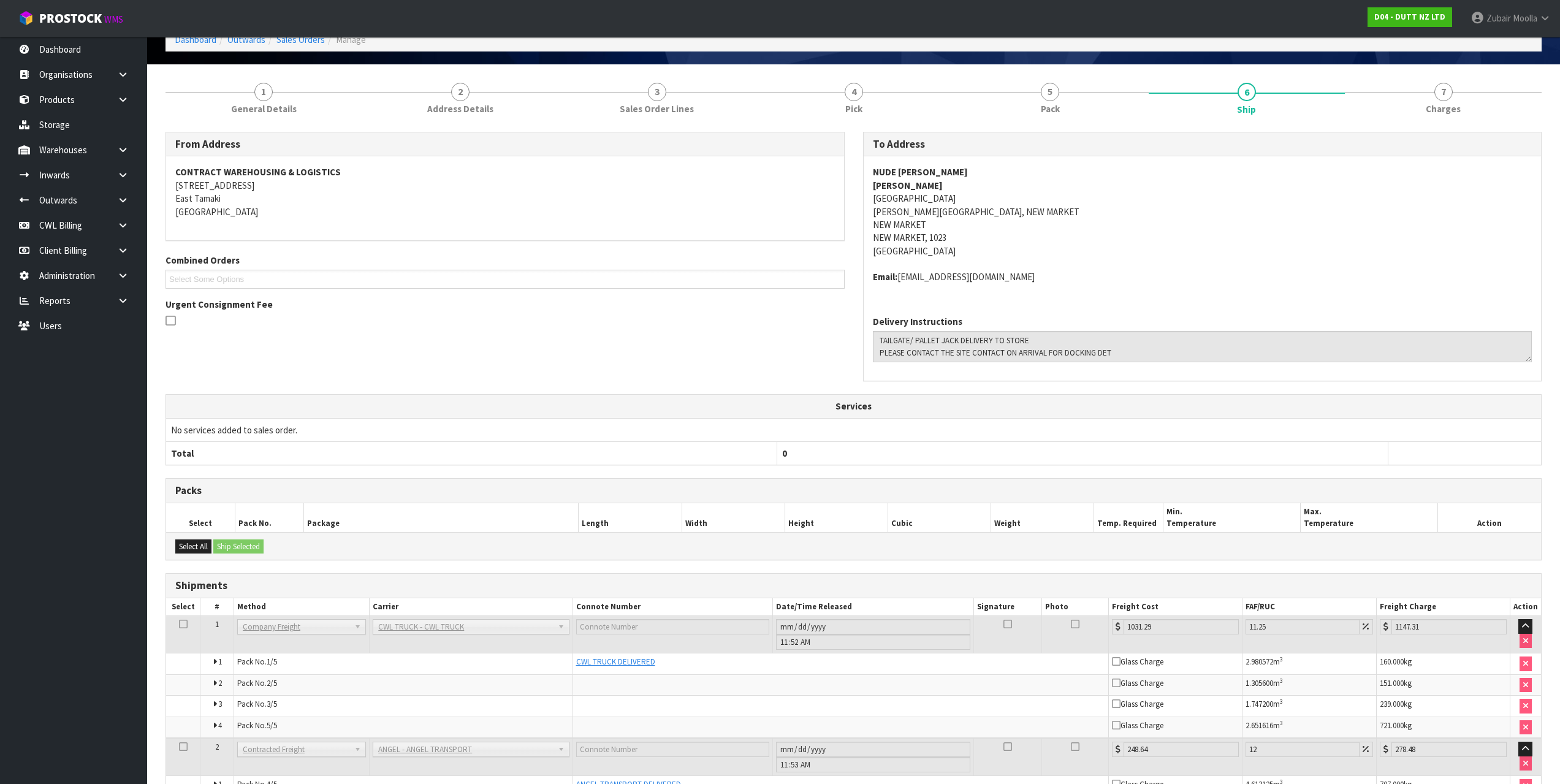
scroll to position [145, 0]
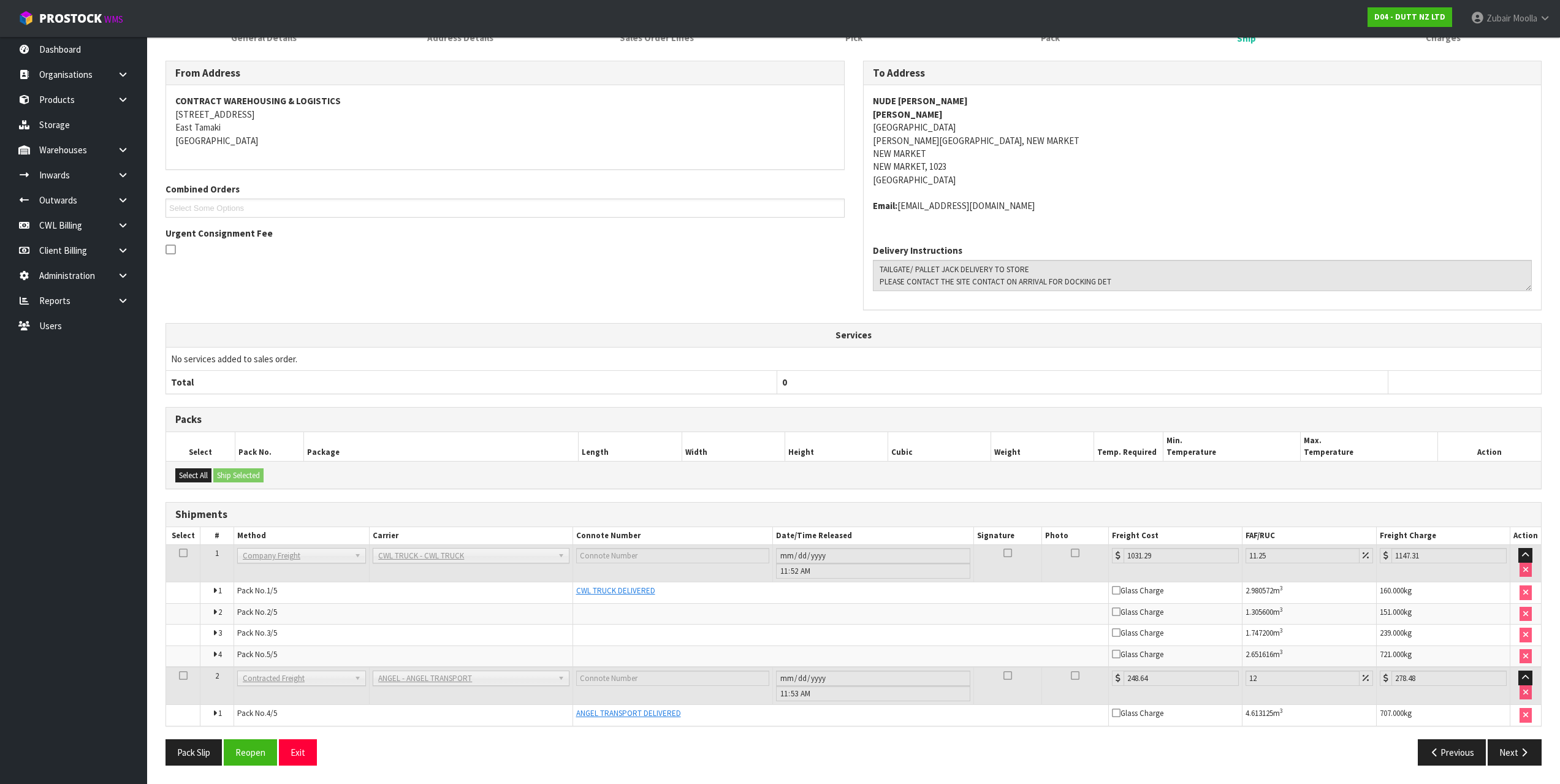
click at [810, 304] on div "From Address CONTRACT WAREHOUSING & LOGISTICS [STREET_ADDRESS] Combined Orders …" at bounding box center [854, 191] width 1395 height 262
click at [807, 304] on div "From Address CONTRACT WAREHOUSING & LOGISTICS [STREET_ADDRESS] Combined Orders …" at bounding box center [854, 191] width 1395 height 262
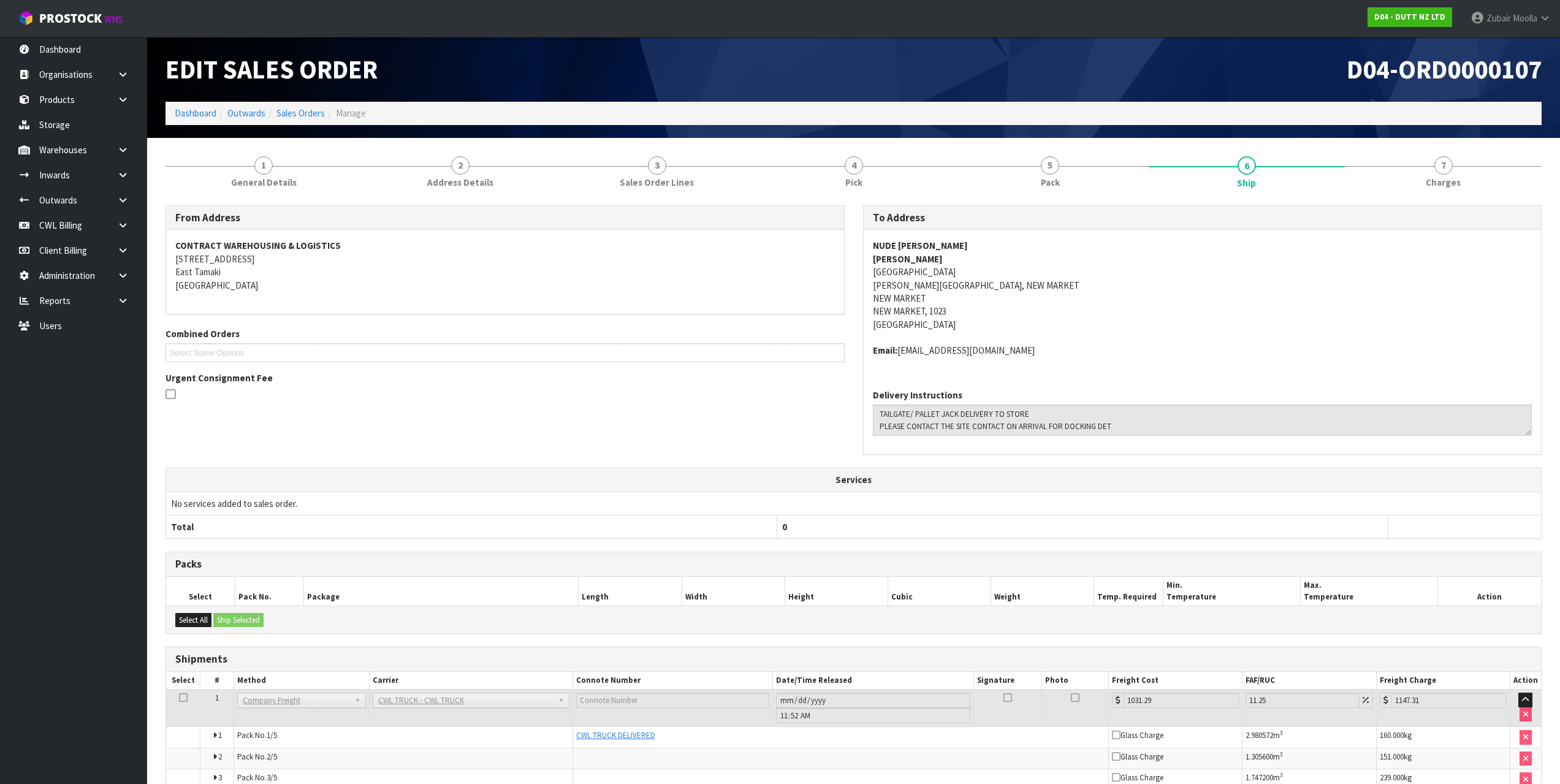
drag, startPoint x: 358, startPoint y: 105, endPoint x: 352, endPoint y: 32, distance: 73.2
drag, startPoint x: 310, startPoint y: 112, endPoint x: 693, endPoint y: 57, distance: 386.9
click at [311, 112] on link "Sales Orders" at bounding box center [301, 113] width 48 height 11
click at [693, 57] on h1 "Edit Sales Order" at bounding box center [505, 69] width 679 height 28
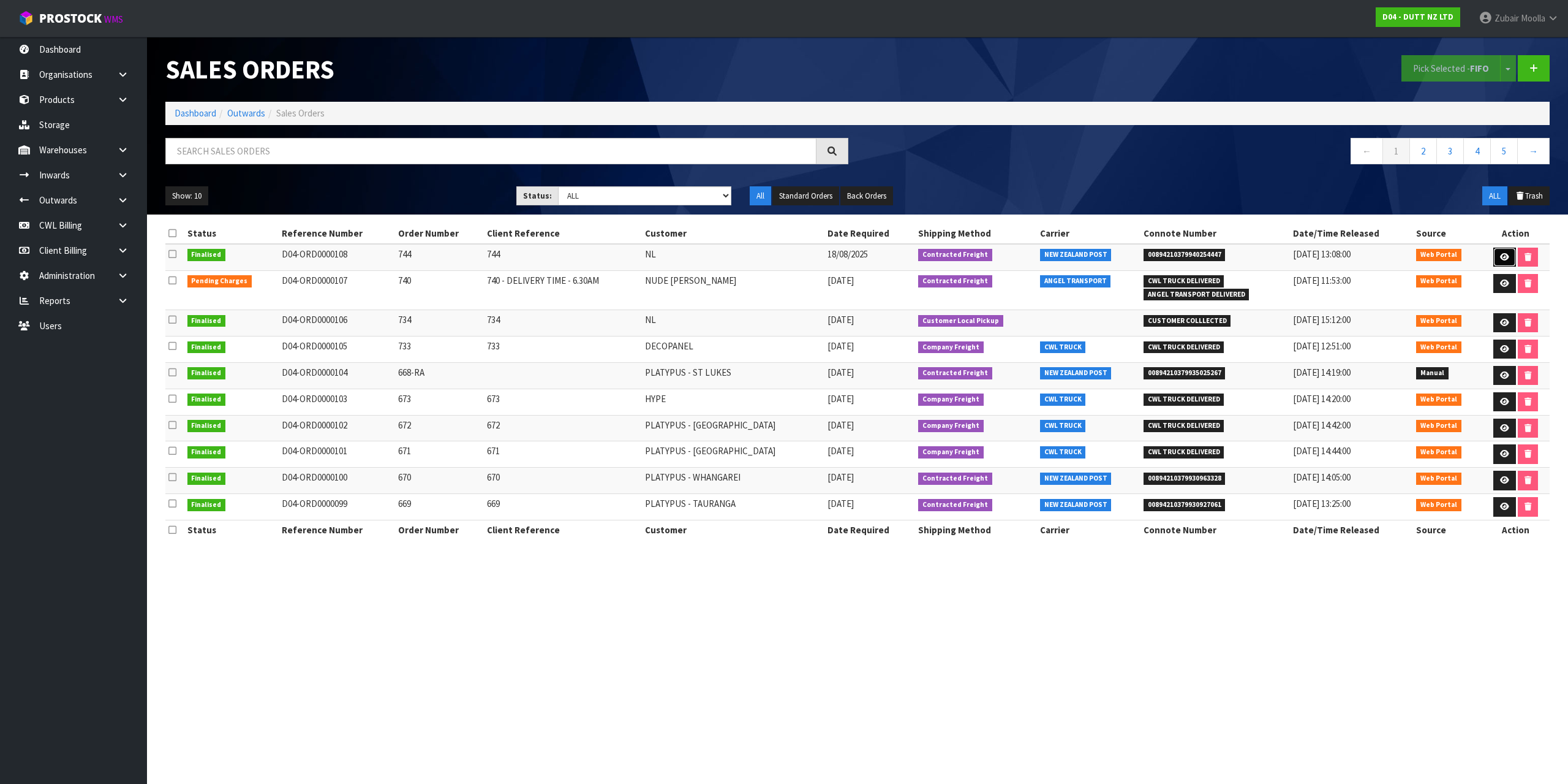
click at [1502, 253] on icon at bounding box center [1504, 257] width 9 height 8
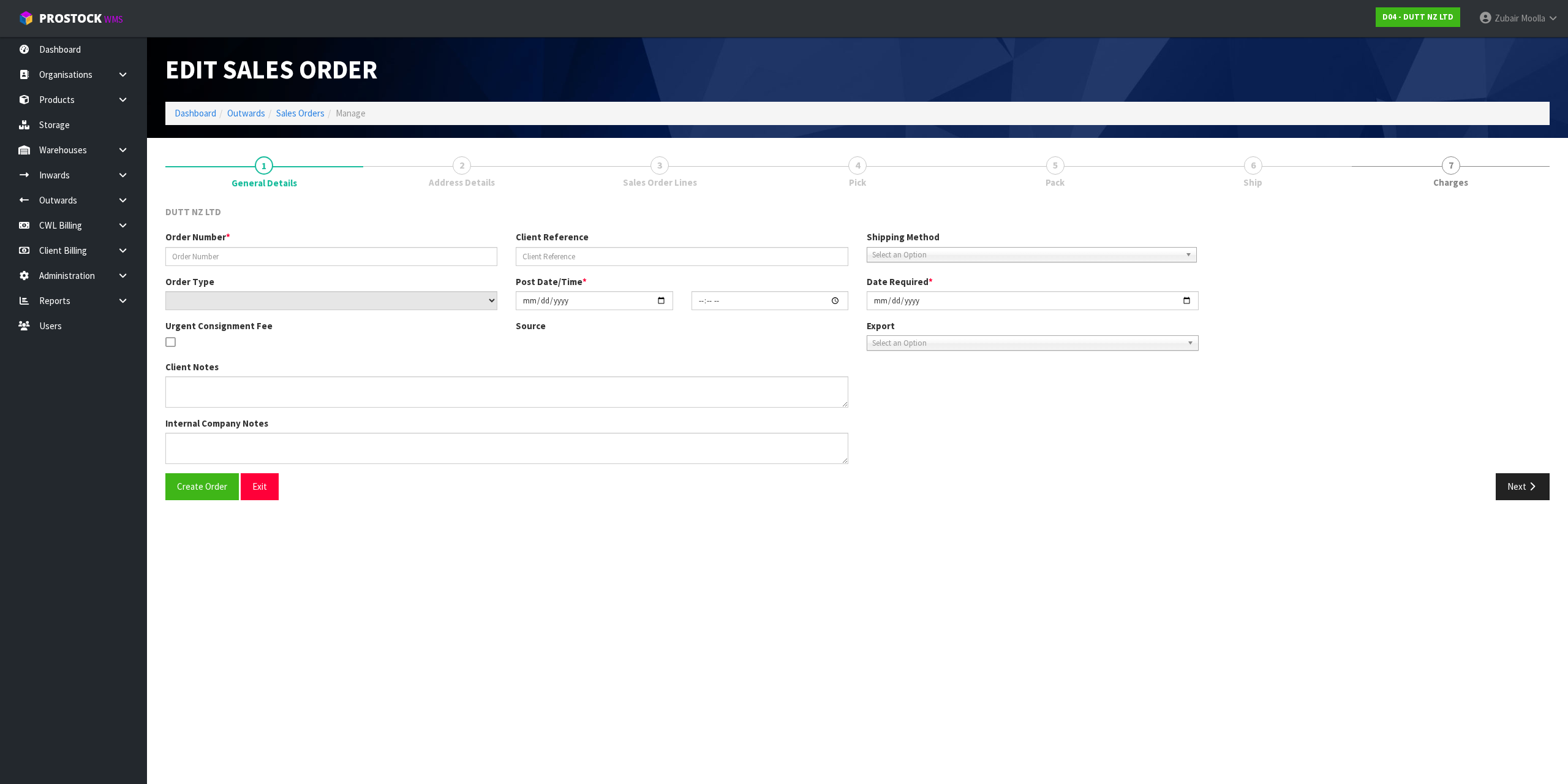
type input "744"
select select "number:0"
type input "[DATE]"
type input "19:30:00.000"
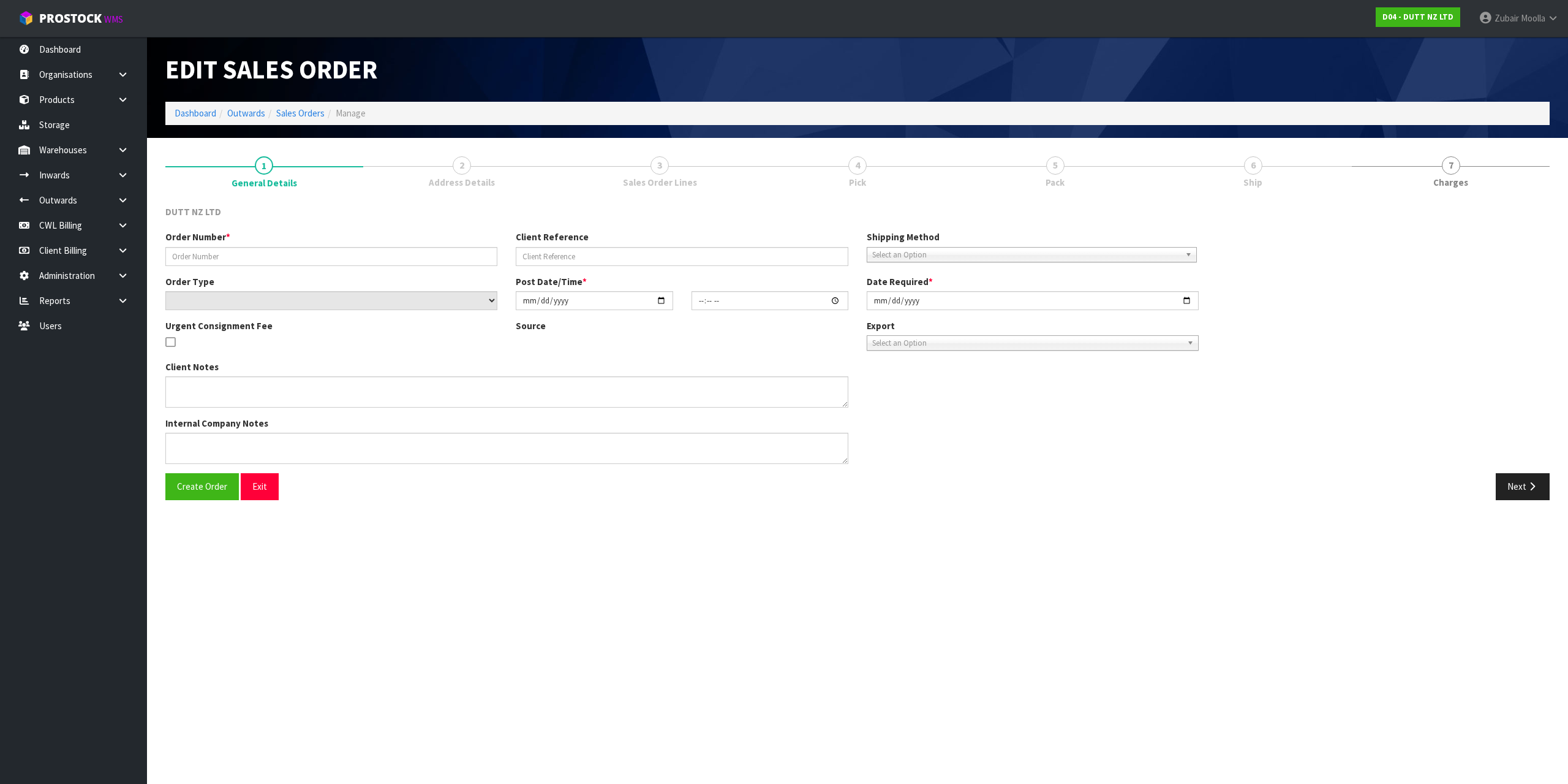
type input "[DATE]"
type textarea "DELVIERY TO STORE - DSL LOGISTICS [STREET_ADDRESS][PERSON_NAME]"
type textarea "THERE IS NO RESTRICTION ON TIME OF DELIVERY AND A DURING TRADE DELIVERY IS FINE…"
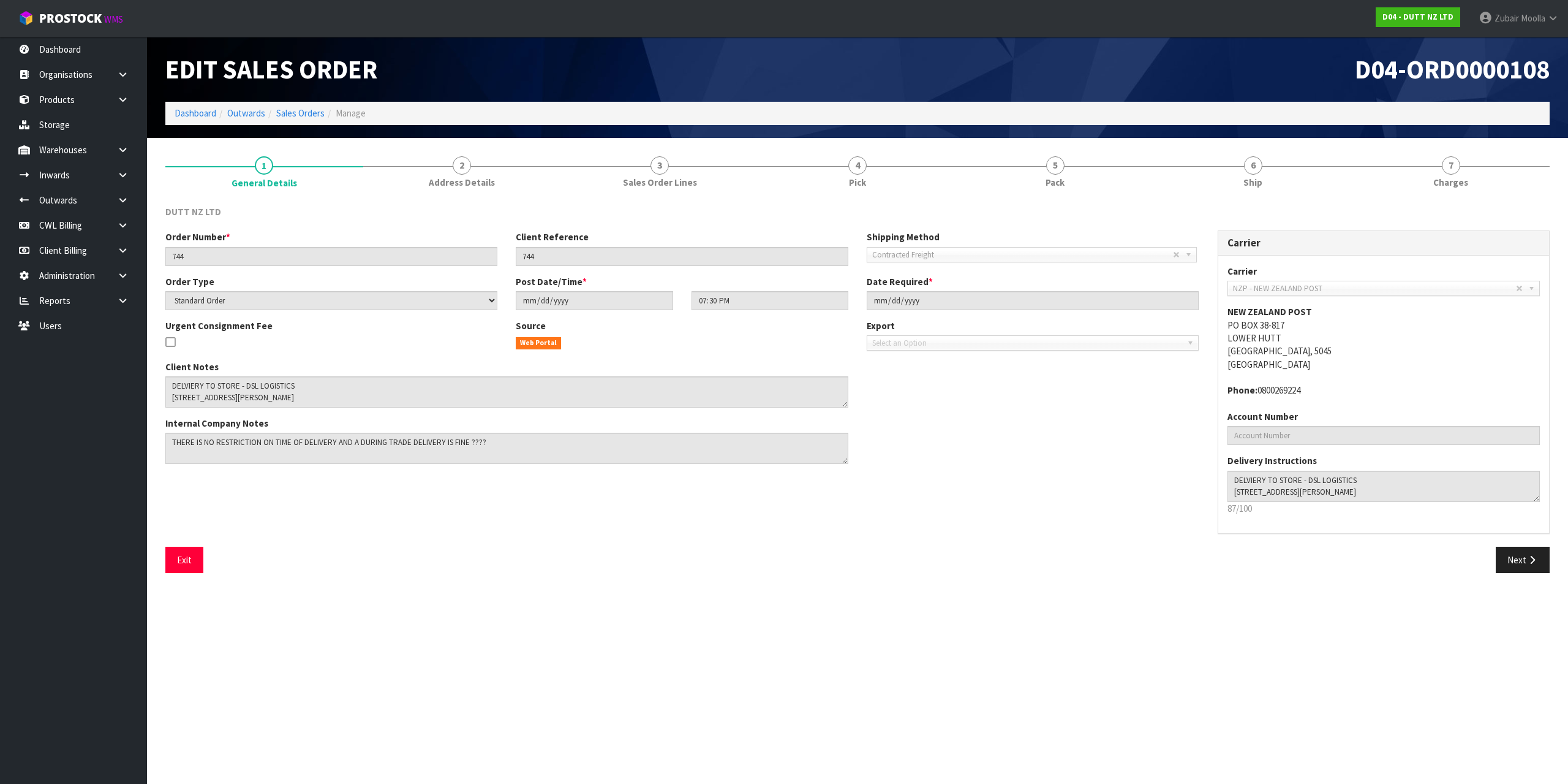
drag, startPoint x: 1287, startPoint y: 201, endPoint x: 1521, endPoint y: 181, distance: 234.9
click at [1287, 199] on div "DUTT NZ LTD Order Number * 744 Client Reference 744 Shipping Method Client Loca…" at bounding box center [858, 389] width 1384 height 387
click at [1521, 181] on link "7 [GEOGRAPHIC_DATA]" at bounding box center [1451, 171] width 198 height 48
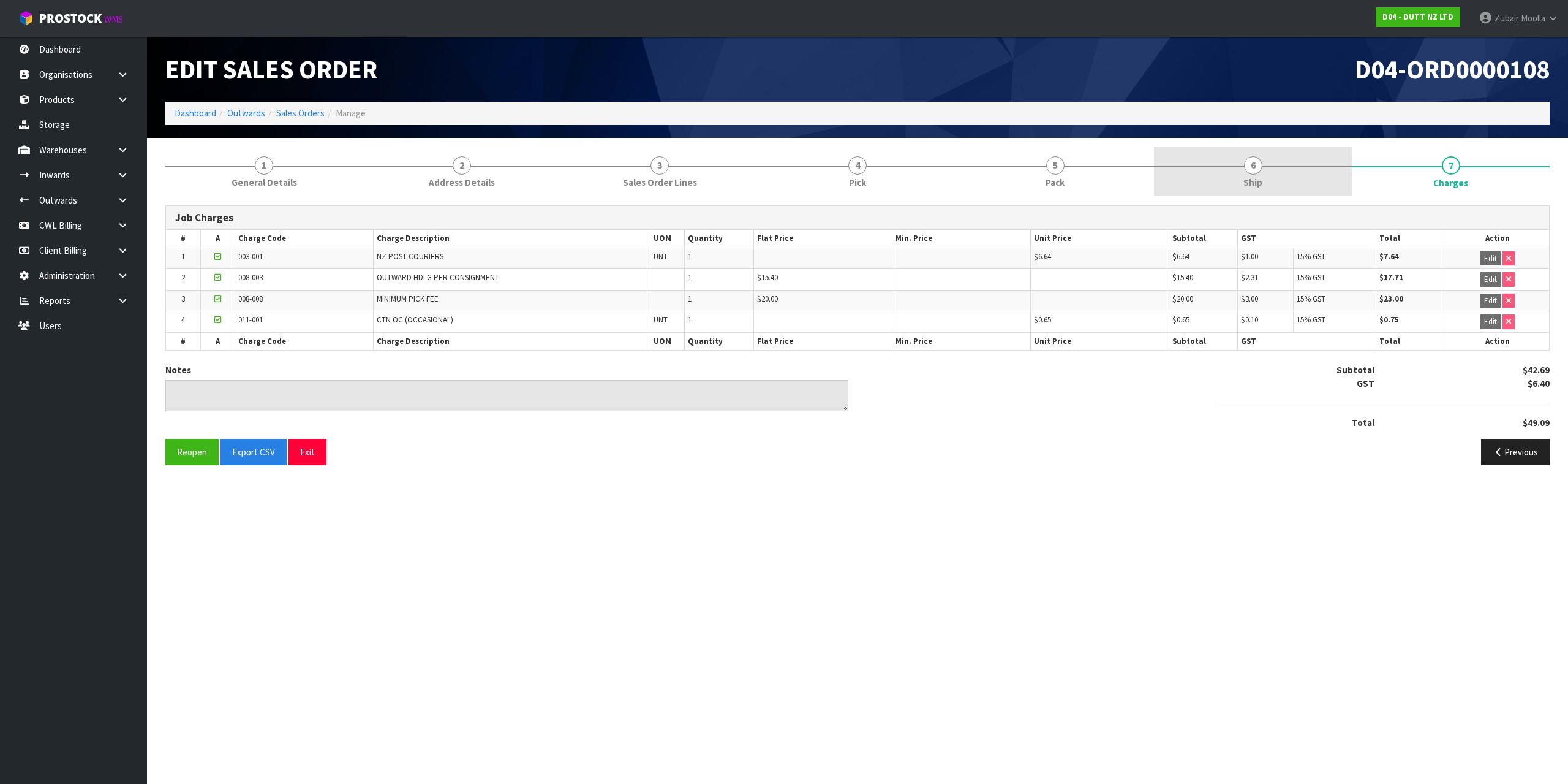
click at [1242, 173] on link "6 Ship" at bounding box center [1253, 171] width 198 height 48
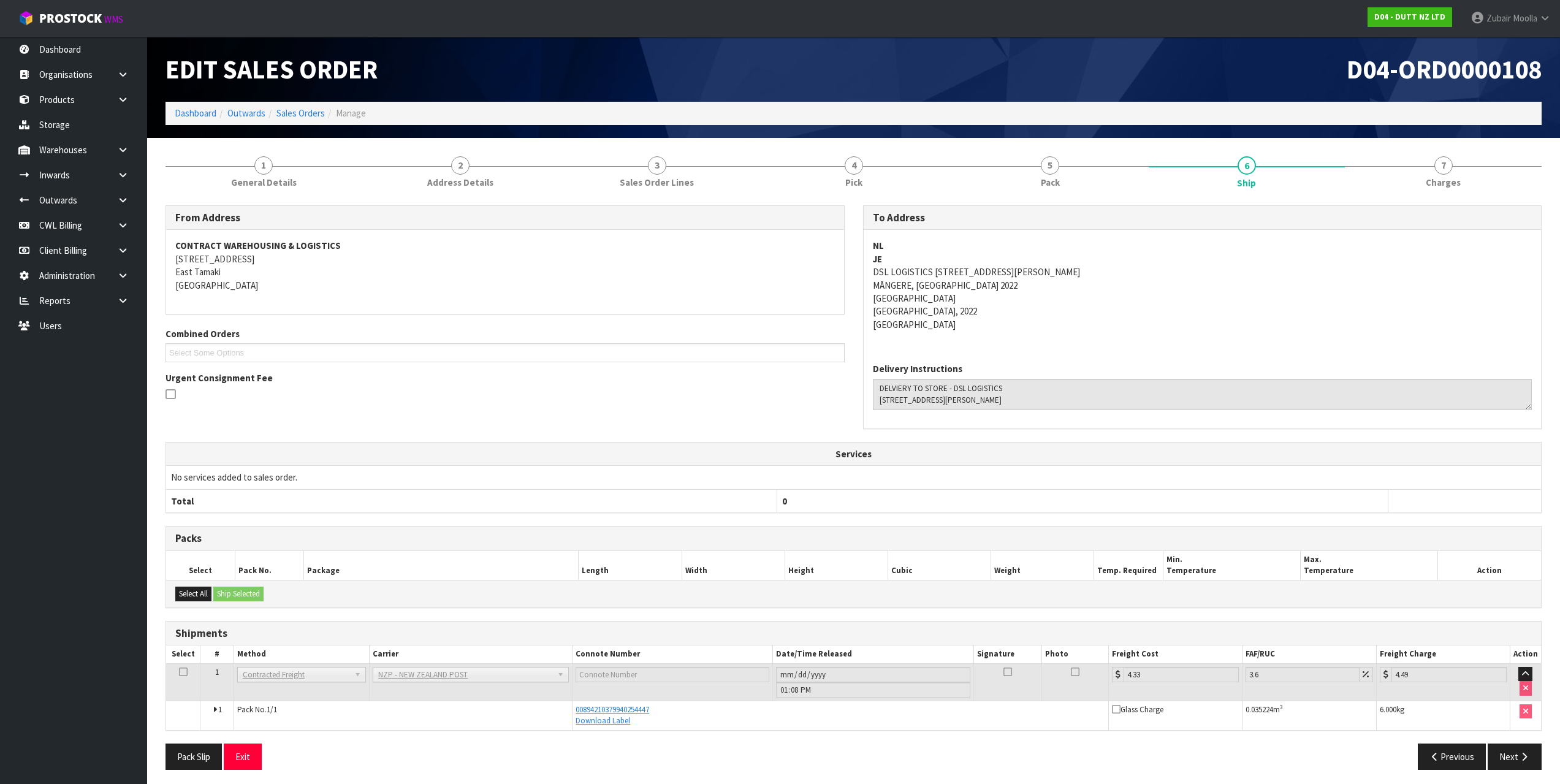
click at [1429, 143] on section "1 General Details 2 Address Details 3 Sales Order Lines 4 Pick 5 Pack 6 Ship 7 …" at bounding box center [854, 462] width 1414 height 651
click at [1431, 167] on link "7 [GEOGRAPHIC_DATA]" at bounding box center [1443, 171] width 197 height 48
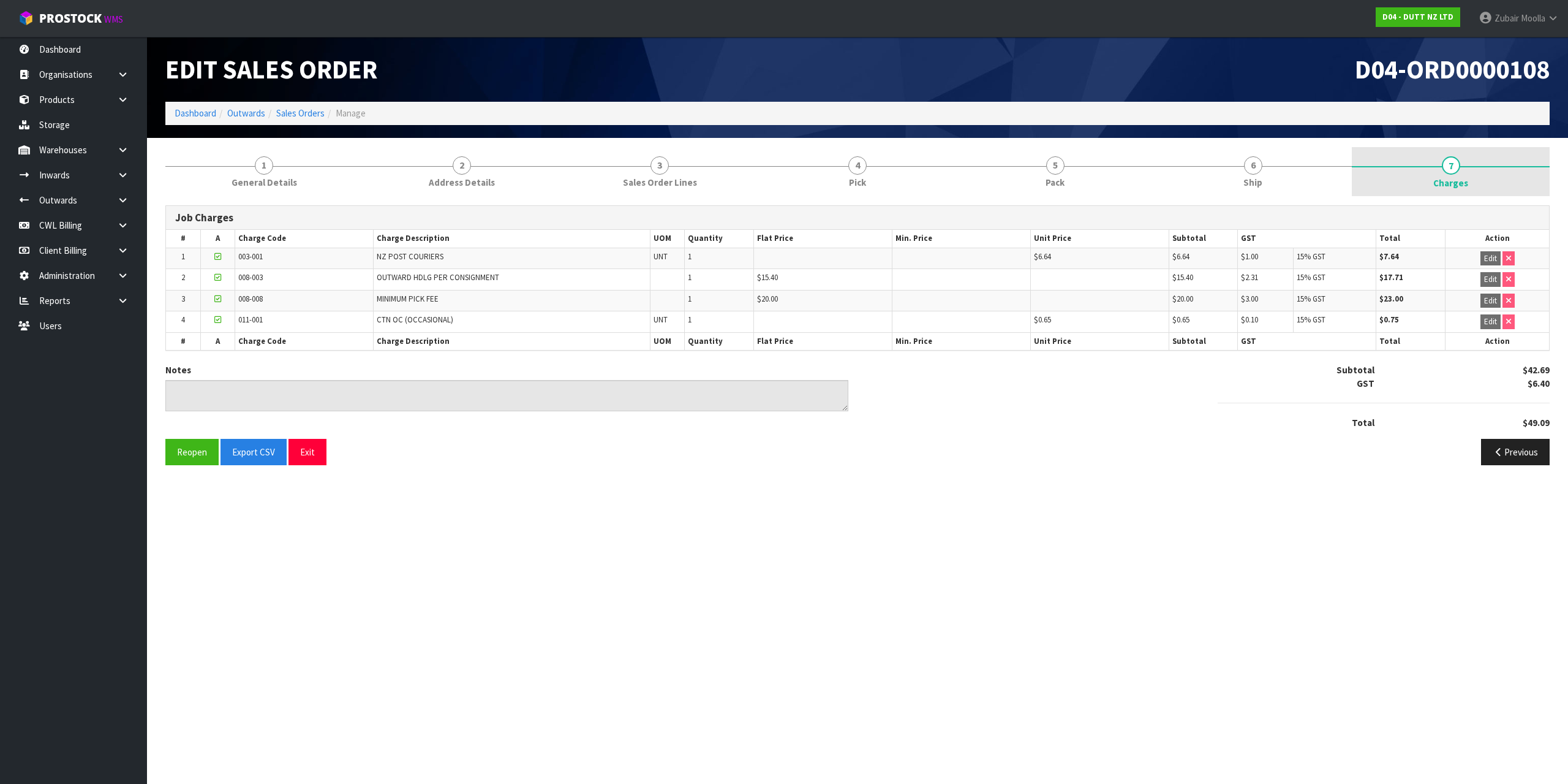
click at [1431, 167] on link "7 [GEOGRAPHIC_DATA]" at bounding box center [1451, 171] width 198 height 49
click at [304, 109] on link "Sales Orders" at bounding box center [301, 113] width 48 height 11
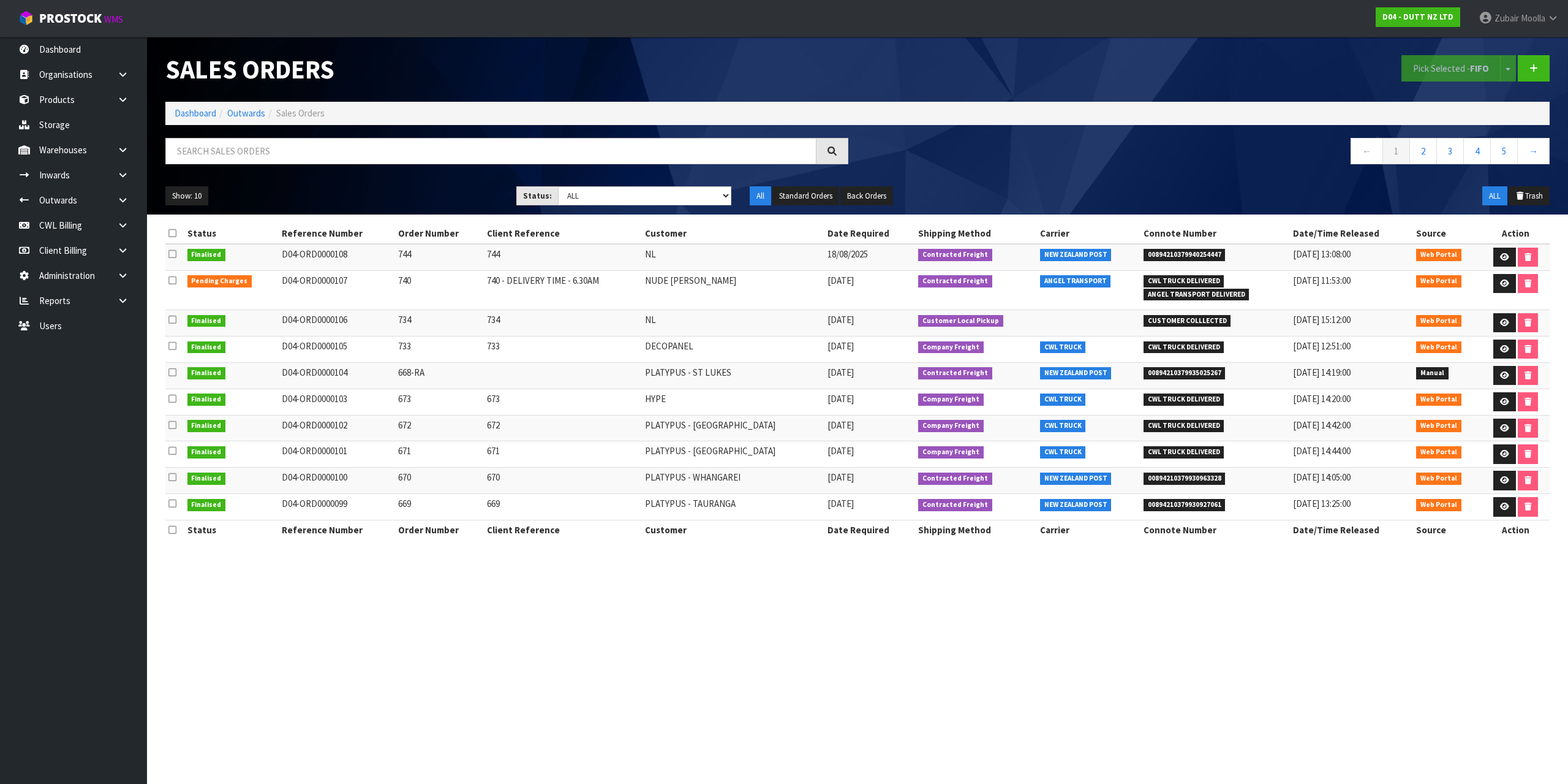
click at [1509, 360] on td at bounding box center [1515, 349] width 68 height 27
click at [1500, 351] on icon at bounding box center [1504, 349] width 9 height 8
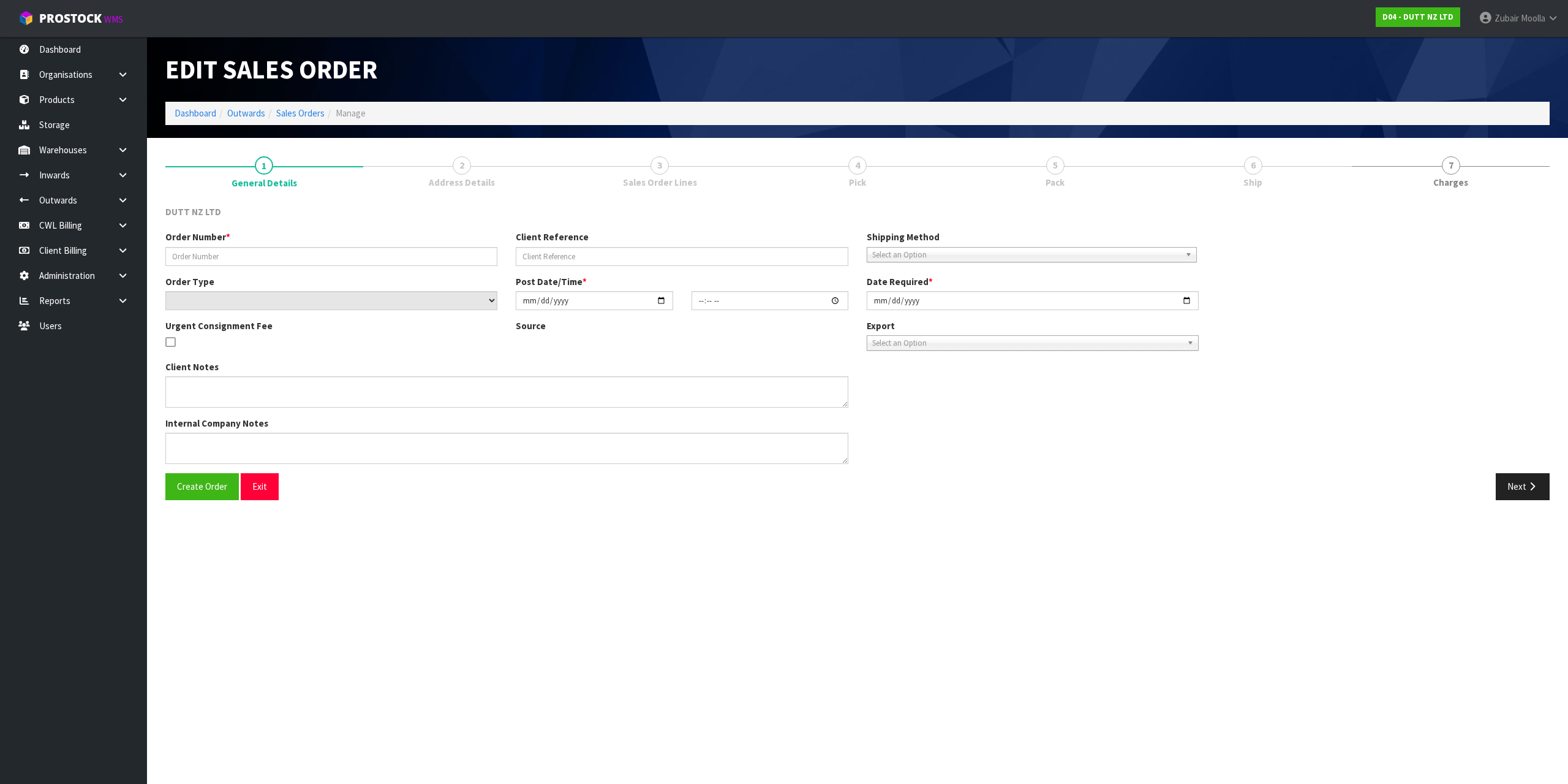
type input "733"
select select "number:0"
type input "[DATE]"
type input "12:07:00.000"
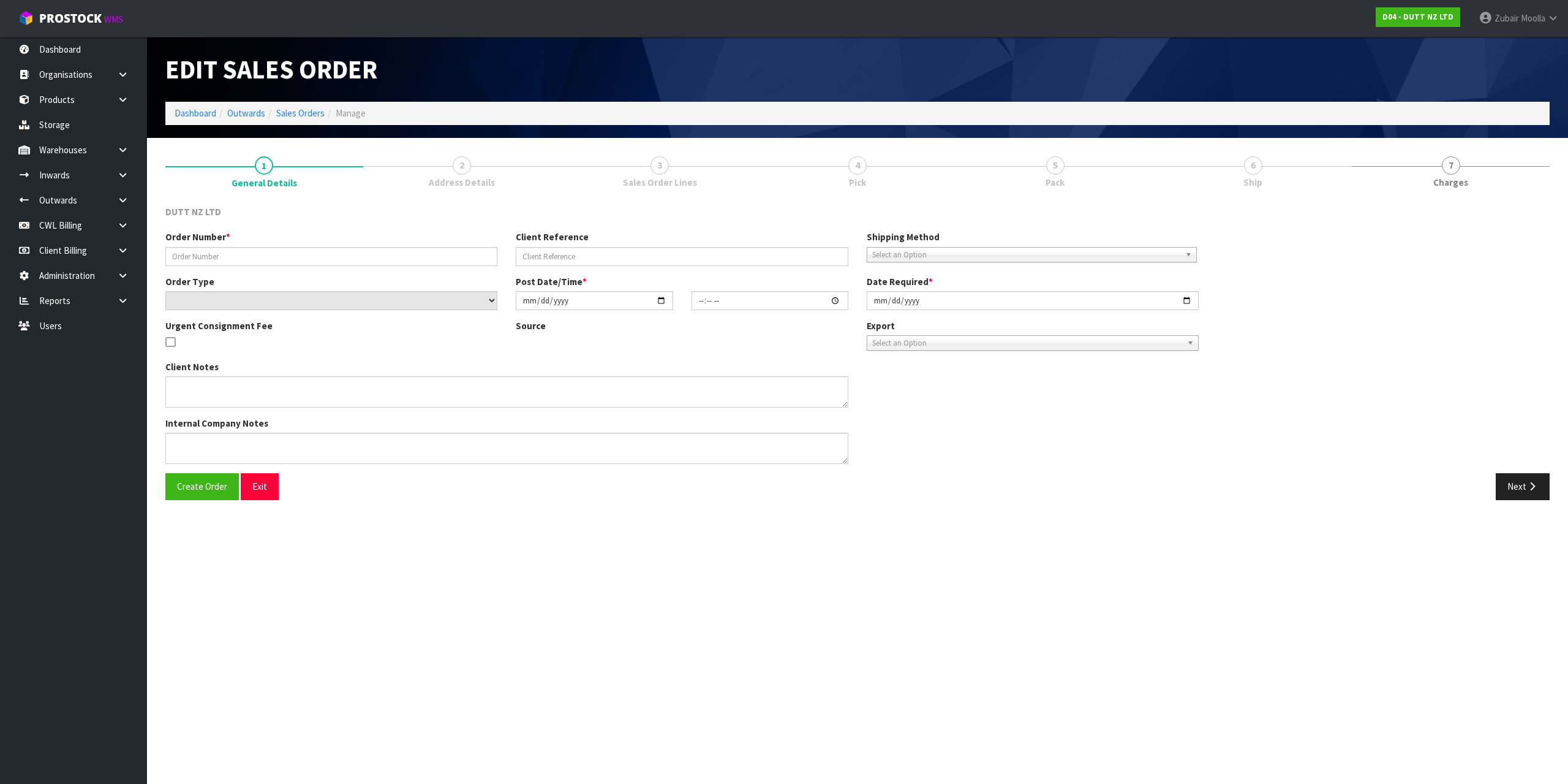
type input "[DATE]"
type textarea "DECOPANEL [STREET_ADDRESS][PERSON_NAME] SITE CONTACT - [PHONE_NUMBER] PLEASE DE…"
type textarea "HE FOLLOWING ORDER CAN ACCEPT ORDER TILL 3PM, CAN WE CONFIRM IF THAT’S ACHIEVAB…"
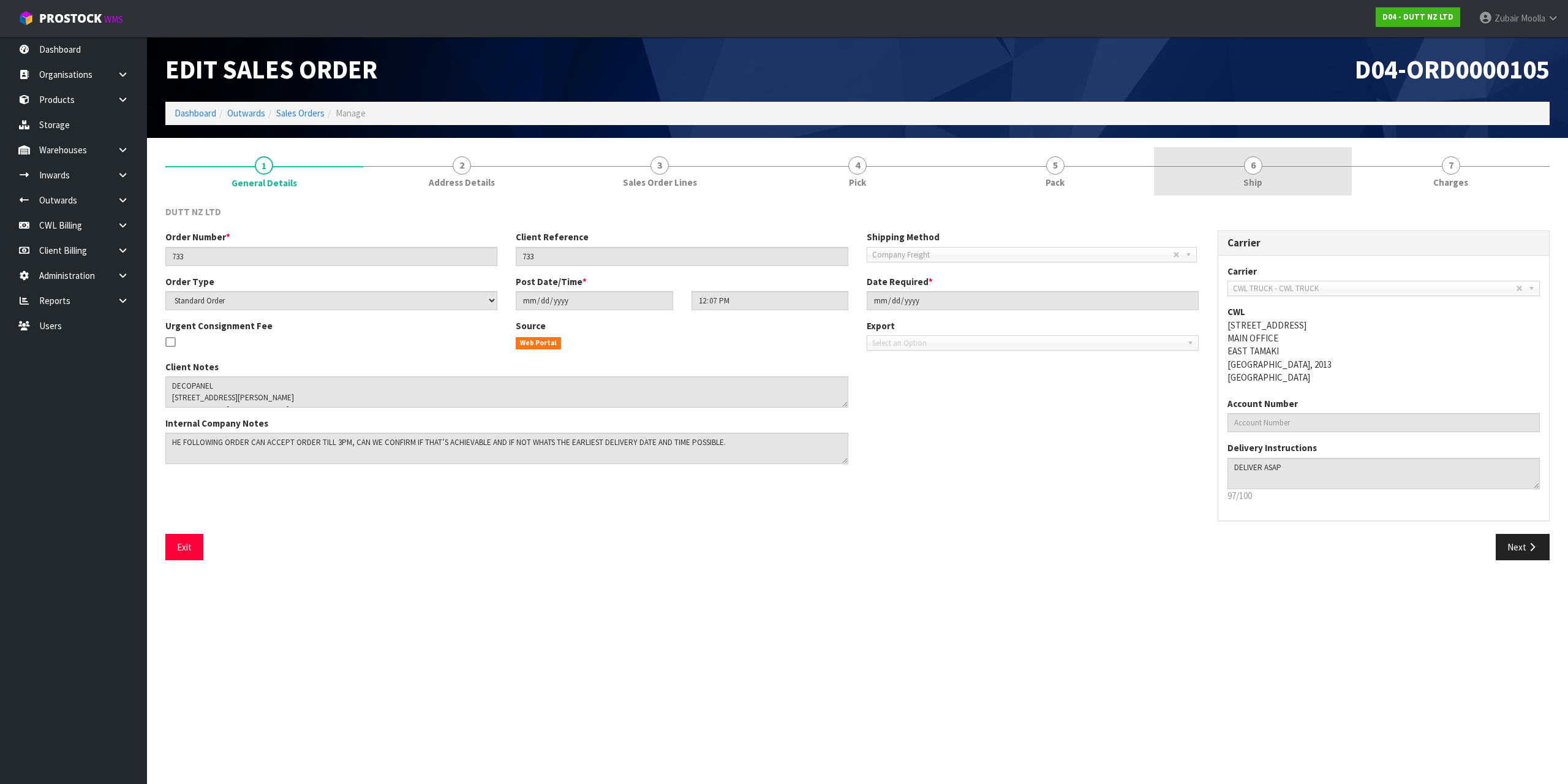
click at [1183, 187] on link "6 Ship" at bounding box center [1253, 171] width 198 height 48
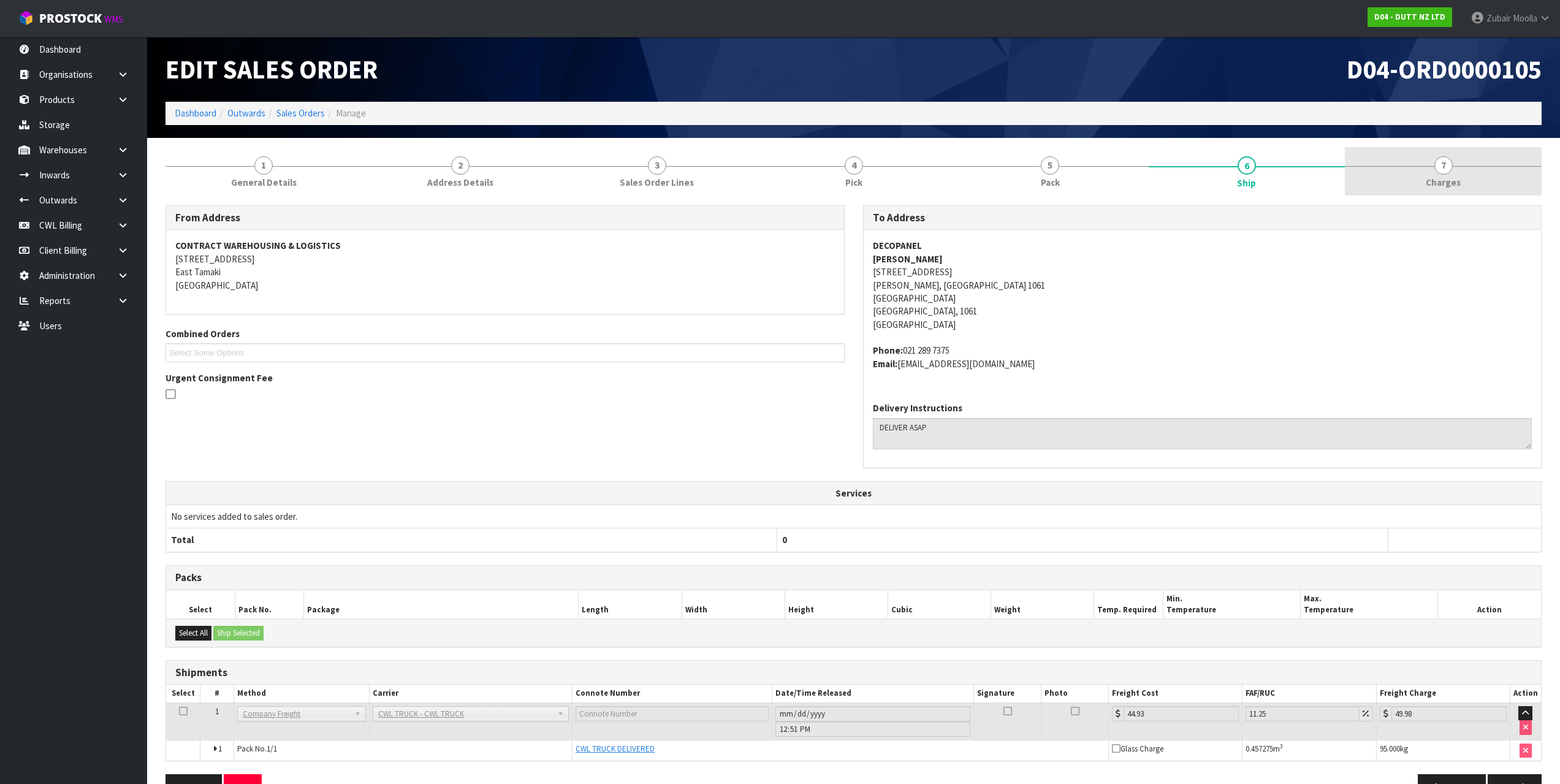
click at [1410, 166] on div at bounding box center [1443, 166] width 197 height 1
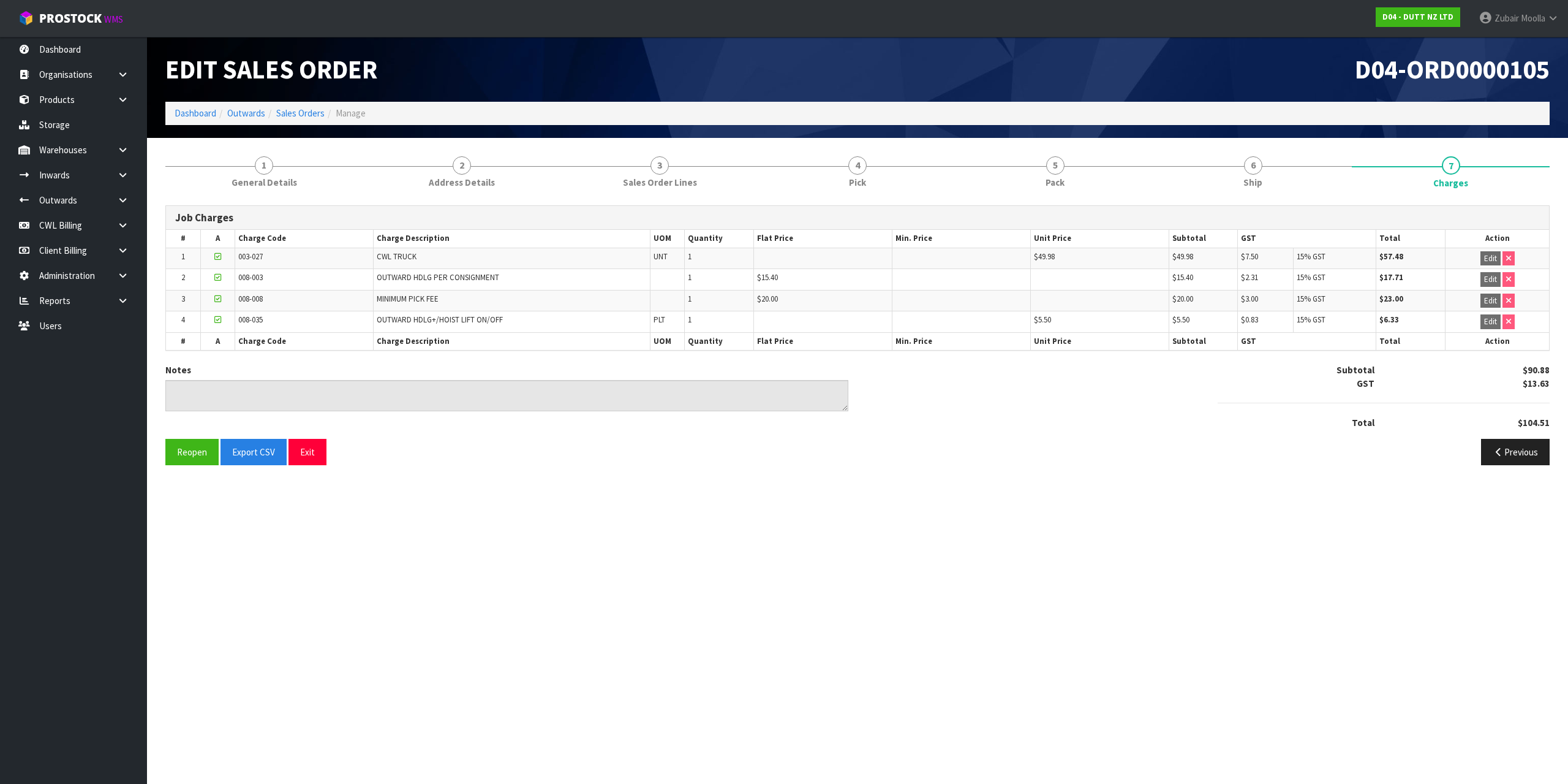
click at [328, 109] on li "Manage" at bounding box center [345, 113] width 41 height 13
drag, startPoint x: 298, startPoint y: 118, endPoint x: 313, endPoint y: 113, distance: 15.8
click at [300, 118] on link "Sales Orders" at bounding box center [301, 113] width 48 height 11
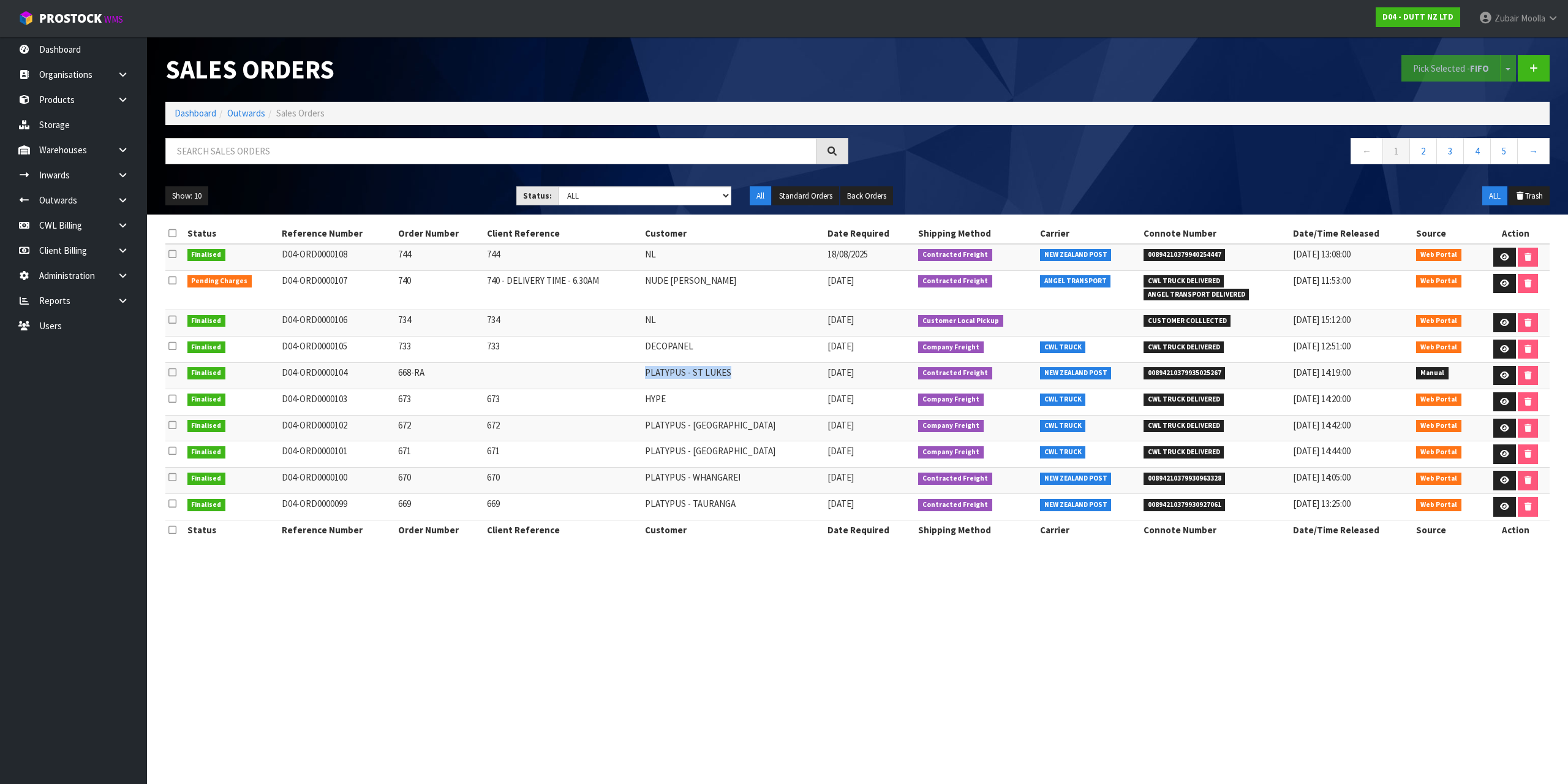
drag, startPoint x: 649, startPoint y: 376, endPoint x: 754, endPoint y: 375, distance: 105.0
click at [754, 375] on tr "Finalised D04-ORD0000104 668-RA PLATYPUS - [GEOGRAPHIC_DATA] [DATE] Contracted …" at bounding box center [858, 375] width 1384 height 27
click at [737, 421] on td "PLATYPUS - [GEOGRAPHIC_DATA]" at bounding box center [733, 428] width 182 height 27
click at [673, 330] on td "NL" at bounding box center [733, 322] width 182 height 27
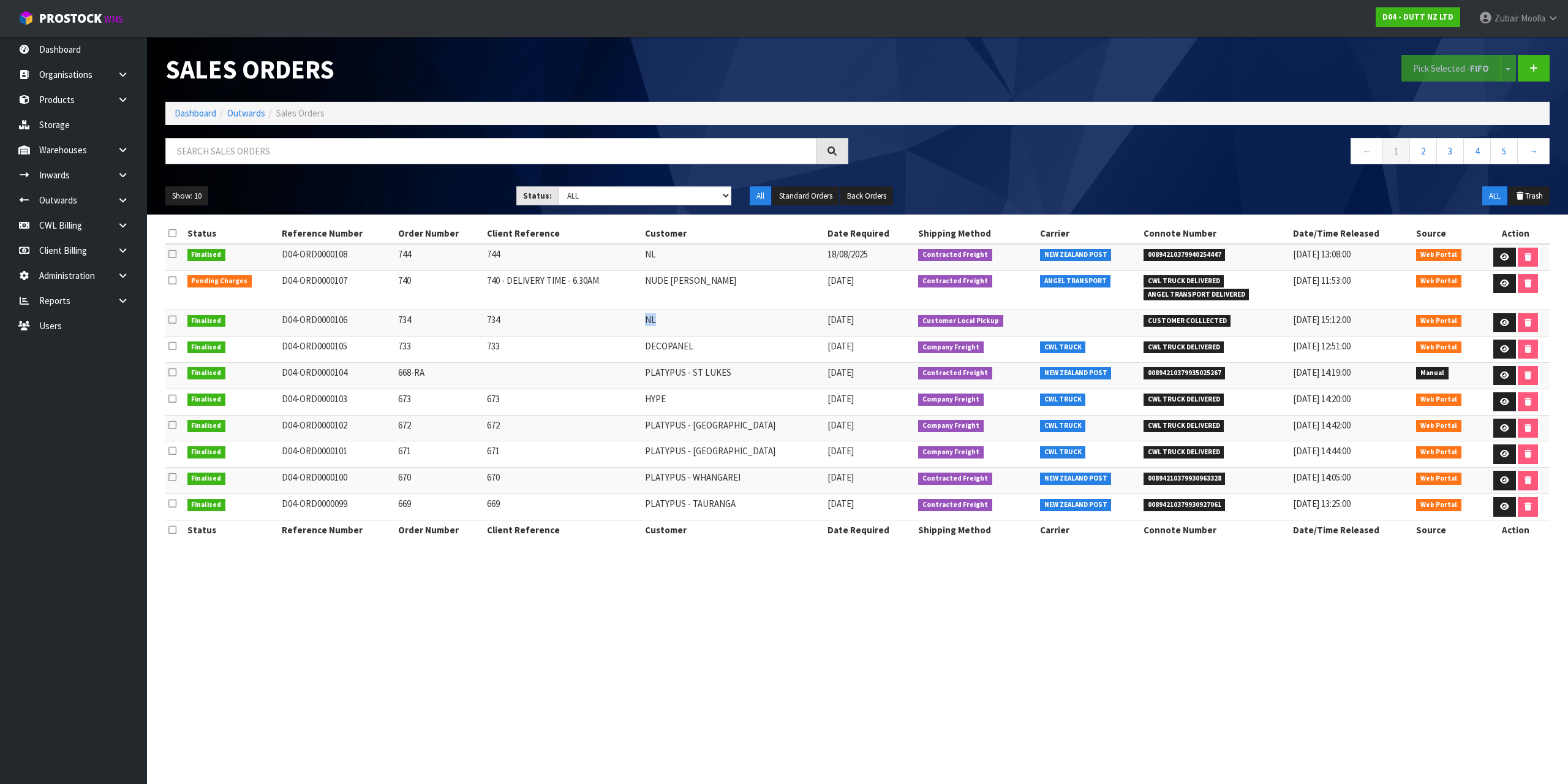
click at [673, 330] on td "NL" at bounding box center [733, 322] width 182 height 27
click at [1501, 326] on link at bounding box center [1505, 322] width 23 height 19
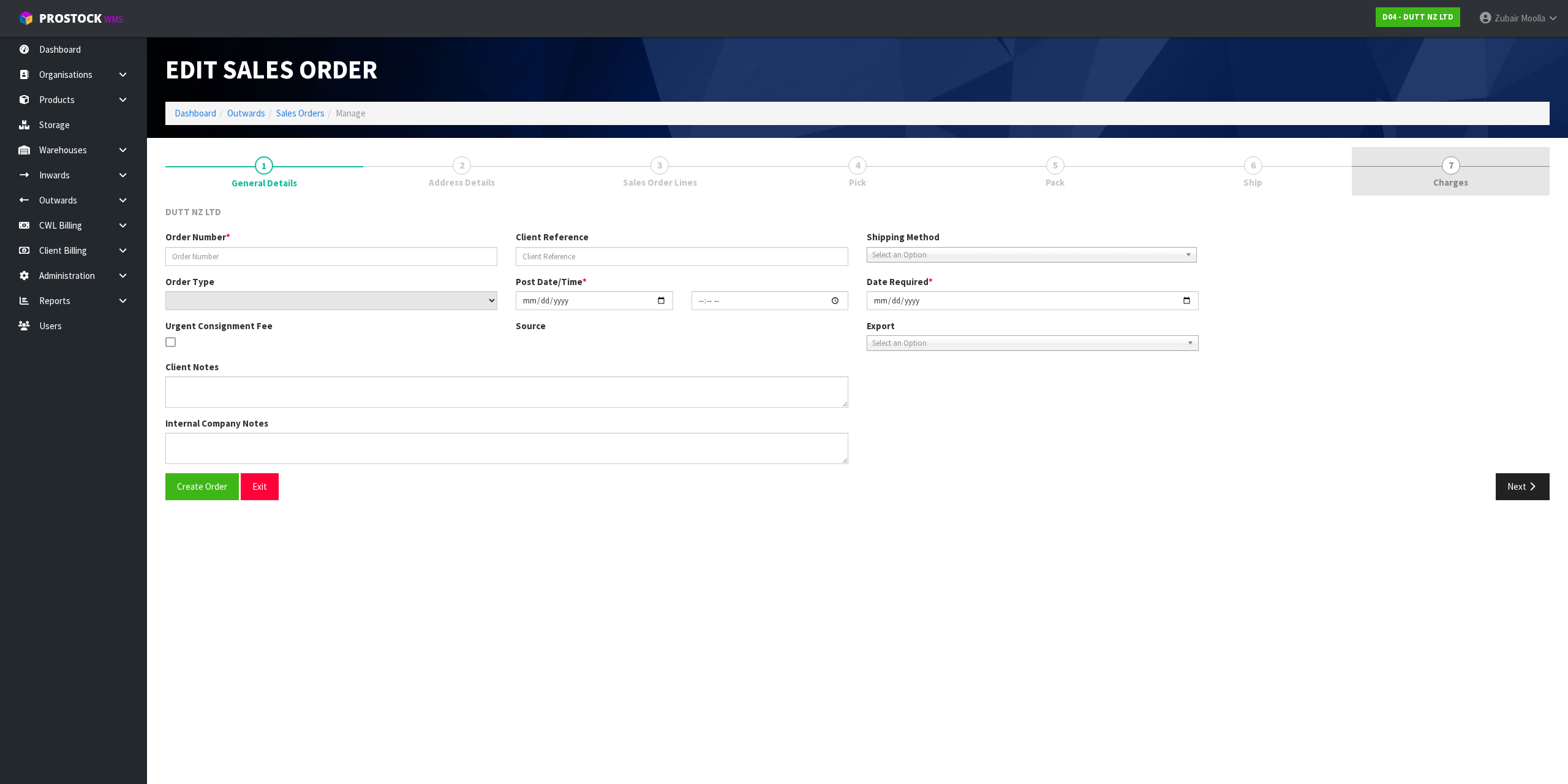
click at [1457, 160] on span "7" at bounding box center [1451, 165] width 18 height 18
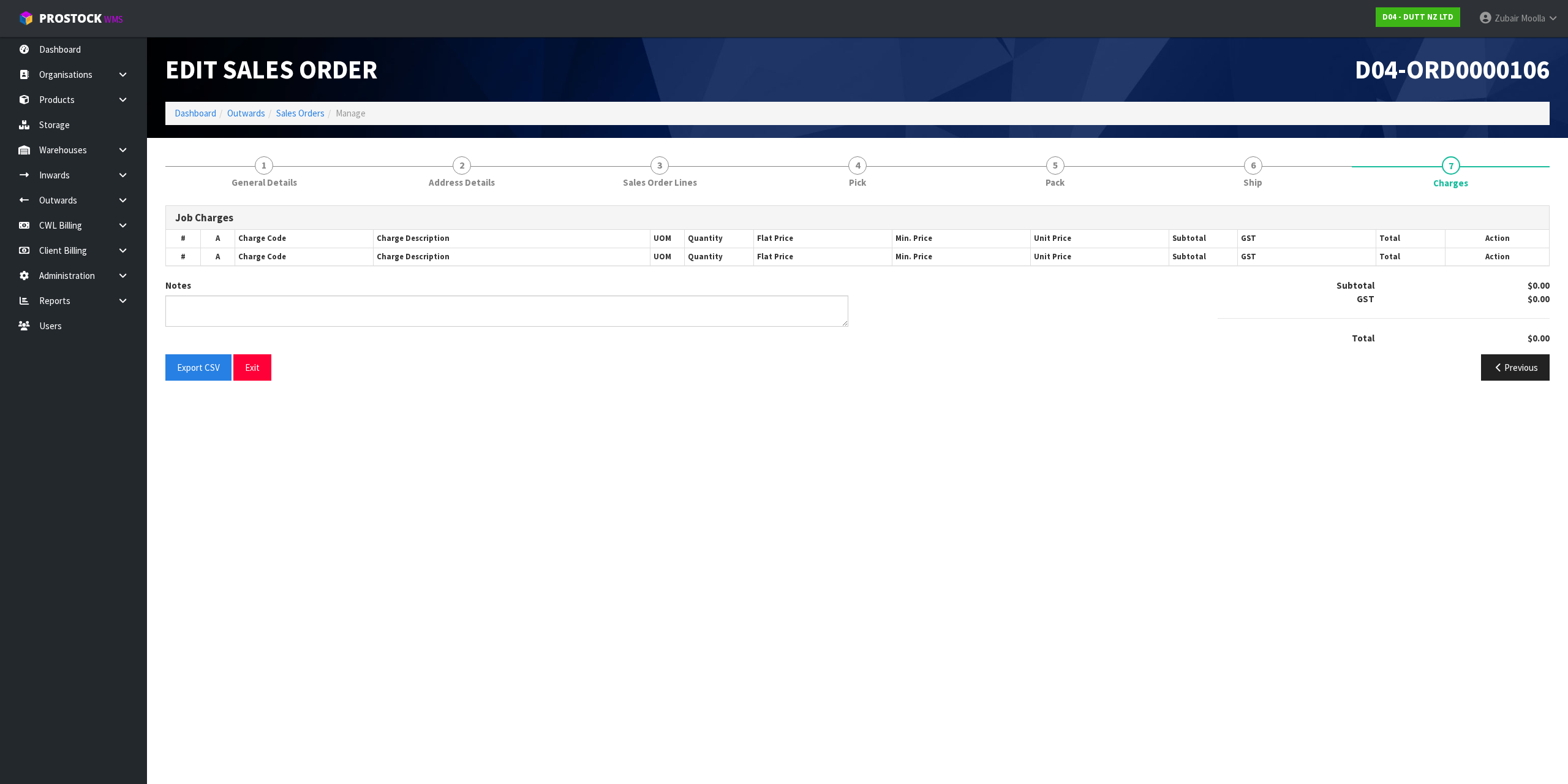
click at [1470, 73] on span "D04-ORD0000106" at bounding box center [1452, 69] width 194 height 33
click at [1316, 183] on link "6 Ship" at bounding box center [1253, 171] width 198 height 48
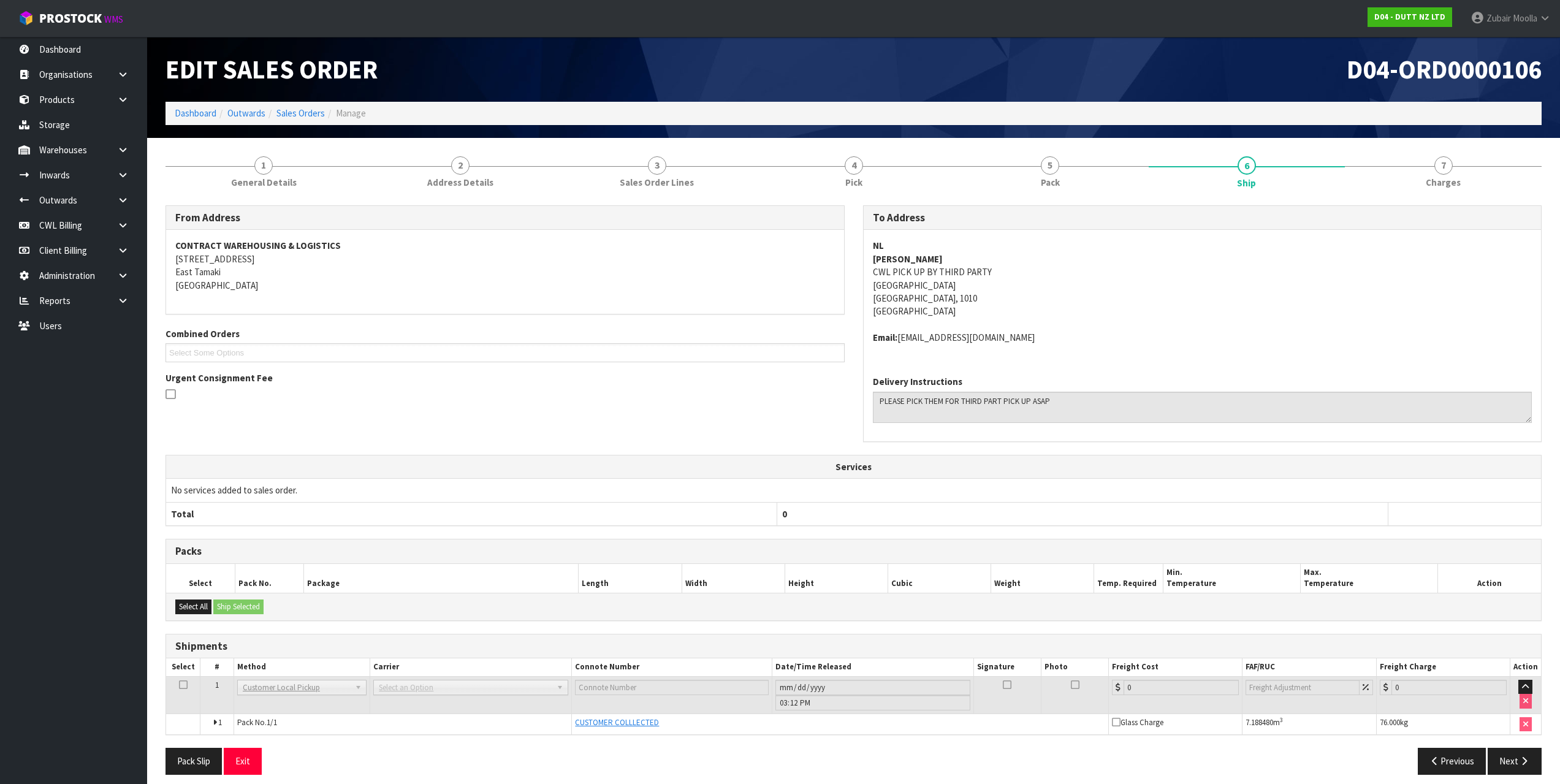
click at [1339, 112] on ol "Dashboard Outwards Sales Orders Manage" at bounding box center [854, 113] width 1377 height 23
click at [1449, 175] on link "7 [GEOGRAPHIC_DATA]" at bounding box center [1443, 171] width 197 height 48
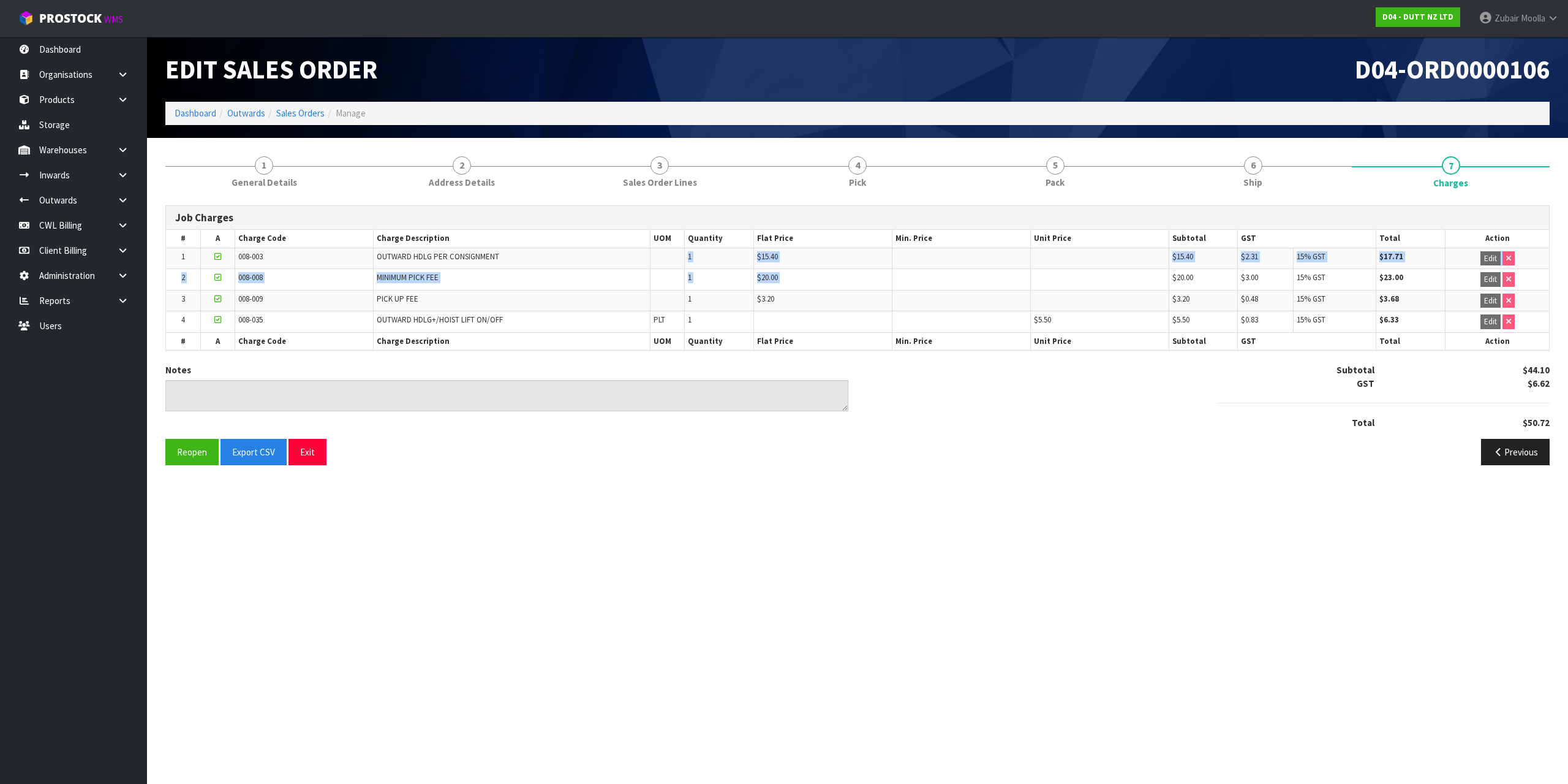
drag, startPoint x: 626, startPoint y: 259, endPoint x: 969, endPoint y: 277, distance: 343.5
click at [969, 277] on tbody "1 008-003 OUTWARD HDLG PER CONSIGNMENT 1 $15.40 $15.40 $2.31 15% GST $17.71 Edi…" at bounding box center [858, 289] width 1383 height 84
click at [969, 277] on td at bounding box center [961, 280] width 138 height 22
click at [1167, 154] on link "6 Ship" at bounding box center [1253, 171] width 198 height 48
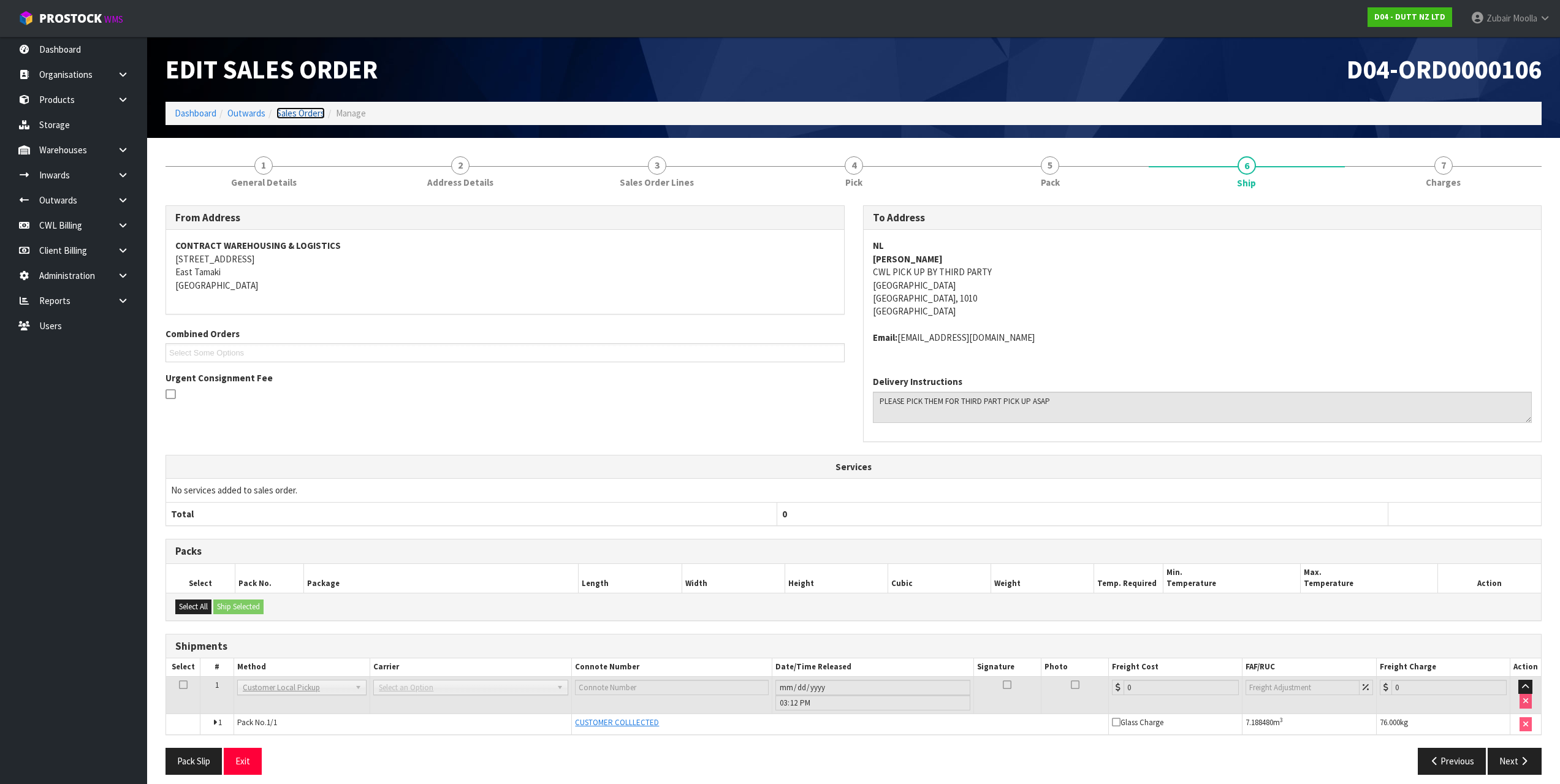
click at [301, 114] on link "Sales Orders" at bounding box center [301, 113] width 48 height 11
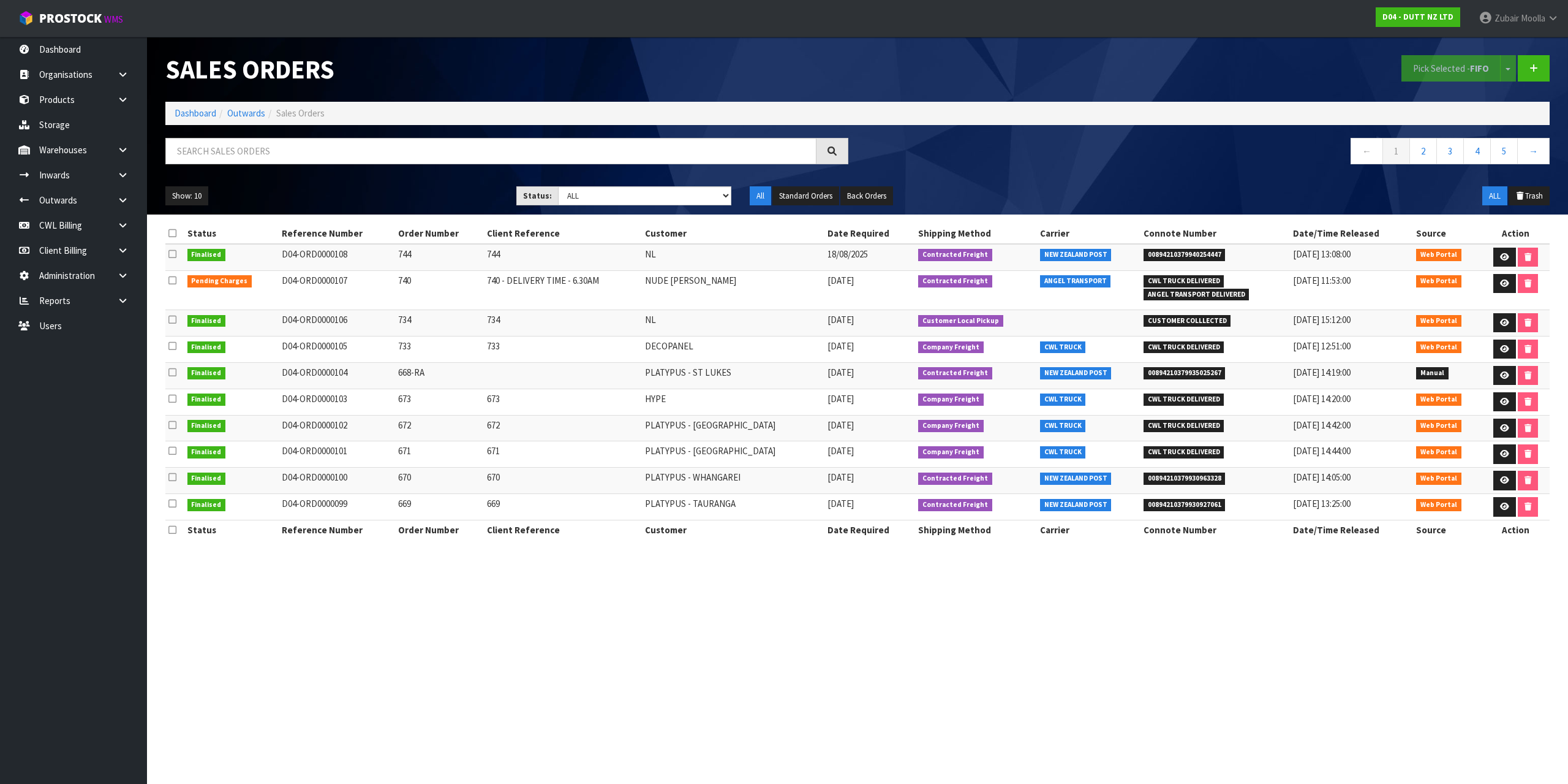
click at [385, 35] on nav "Toggle navigation ProStock WMS D04 - DUTT NZ LTD [PERSON_NAME] Logout" at bounding box center [784, 18] width 1568 height 37
